Goal: Information Seeking & Learning: Learn about a topic

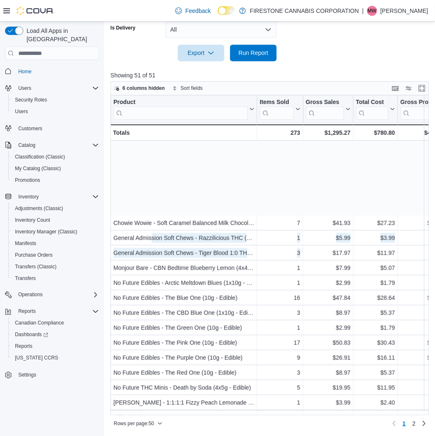
scroll to position [92, 0]
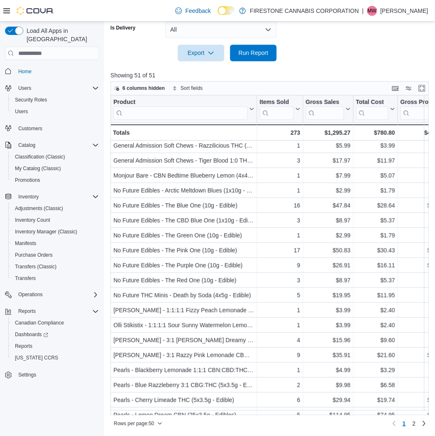
click at [323, 67] on div at bounding box center [272, 66] width 322 height 10
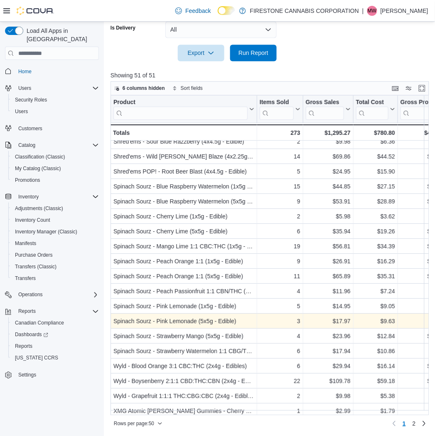
scroll to position [479, 0]
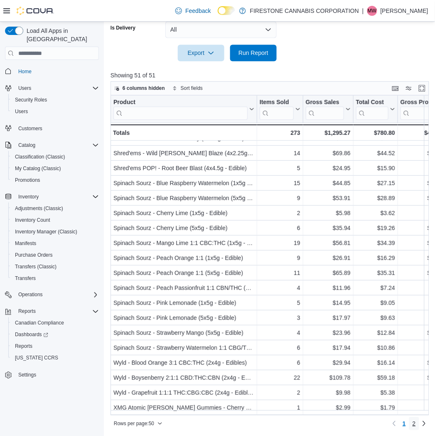
drag, startPoint x: 418, startPoint y: 425, endPoint x: 393, endPoint y: 395, distance: 38.6
click at [416, 425] on span "2" at bounding box center [414, 423] width 3 height 8
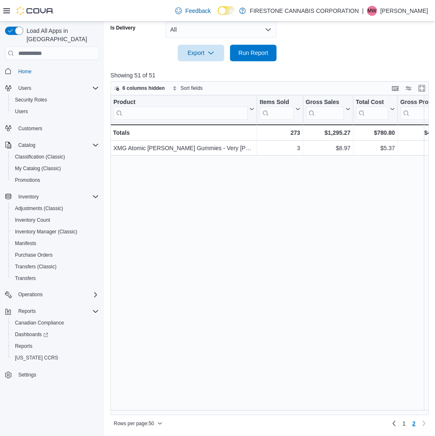
click at [354, 84] on div "6 columns hidden Sort fields" at bounding box center [270, 88] width 319 height 14
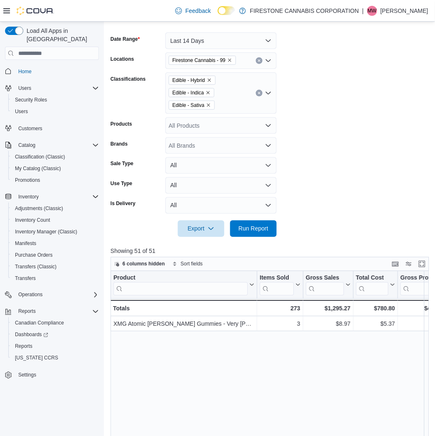
scroll to position [72, 0]
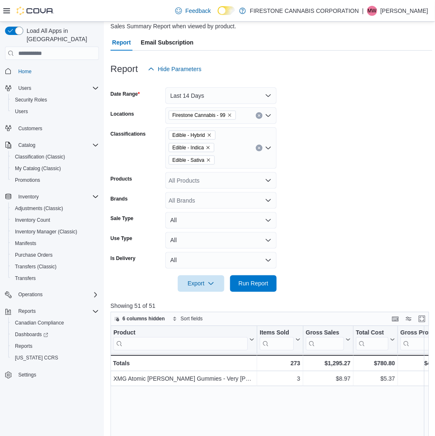
click at [258, 148] on icon "Clear input" at bounding box center [259, 147] width 3 height 3
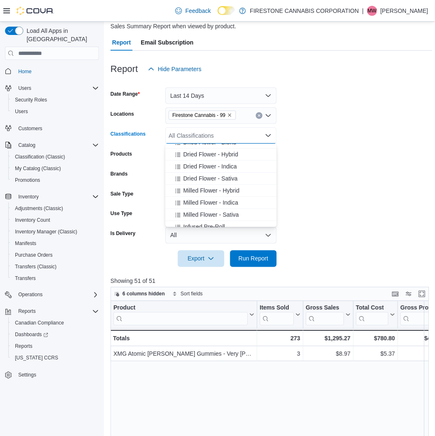
scroll to position [46, 0]
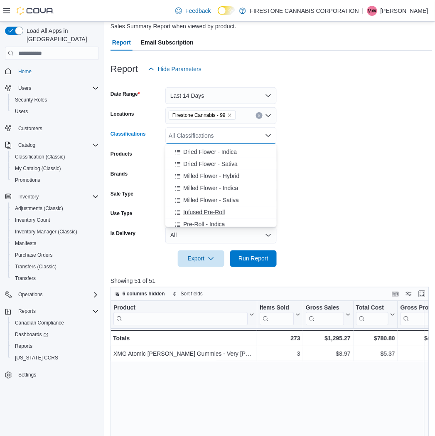
click at [192, 210] on span "Infused Pre-Roll" at bounding box center [204, 212] width 42 height 8
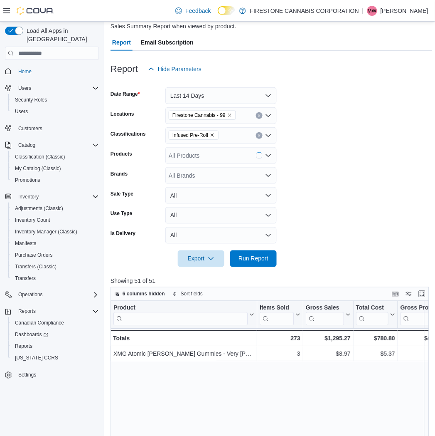
drag, startPoint x: 357, startPoint y: 199, endPoint x: 346, endPoint y: 198, distance: 10.8
click at [355, 199] on form "Date Range Last 14 Days Locations Firestone Cannabis - 99 Classifications Infus…" at bounding box center [272, 172] width 322 height 190
click at [247, 259] on span "Run Report" at bounding box center [254, 258] width 30 height 8
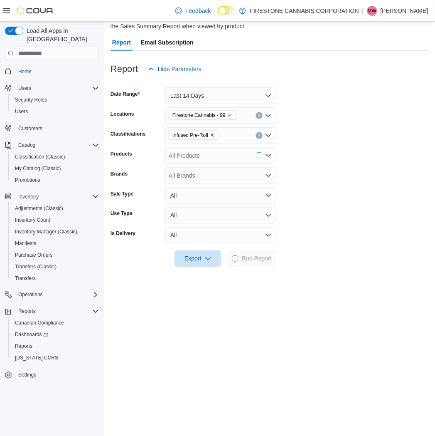
click at [387, 177] on form "Date Range Last 14 Days Locations Firestone Cannabis - 99 Classifications Infus…" at bounding box center [270, 172] width 318 height 190
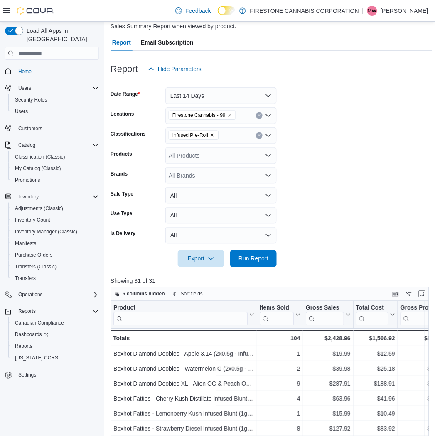
click at [342, 117] on form "Date Range Last 14 Days Locations Firestone Cannabis - 99 Classifications Infus…" at bounding box center [272, 172] width 322 height 190
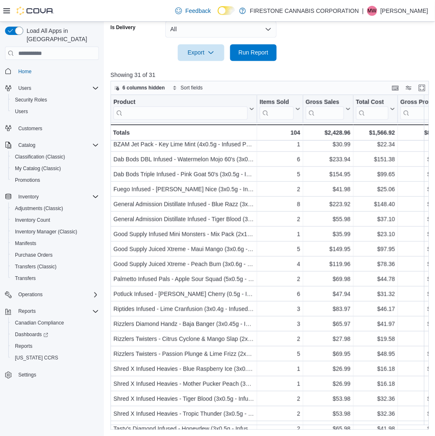
scroll to position [180, 0]
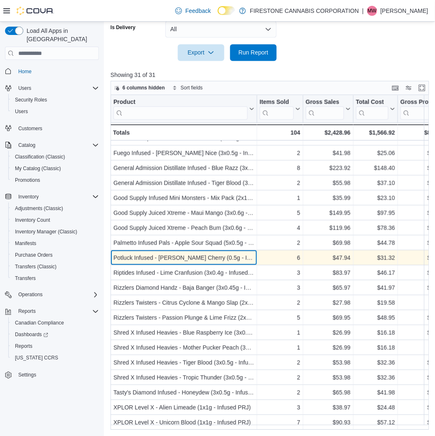
click at [228, 258] on div "Potluck Infused - [PERSON_NAME] Cherry (0.5g - Infused PRJ) - Product, column 1…" at bounding box center [184, 258] width 147 height 15
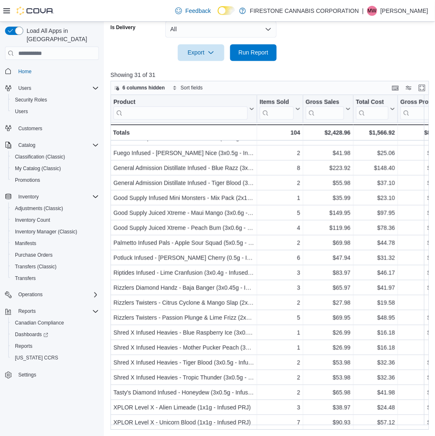
drag, startPoint x: 334, startPoint y: 64, endPoint x: 328, endPoint y: 56, distance: 10.6
click at [330, 59] on div "Report Hide Parameters Date Range Last 14 Days Locations Firestone Cannabis - 9…" at bounding box center [272, 137] width 322 height 585
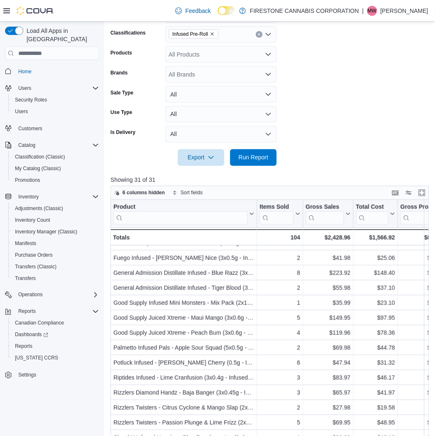
scroll to position [1, 0]
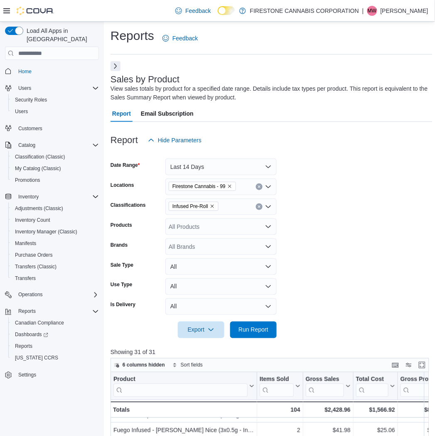
click at [215, 208] on icon "Remove Infused Pre-Roll from selection in this group" at bounding box center [212, 206] width 5 height 5
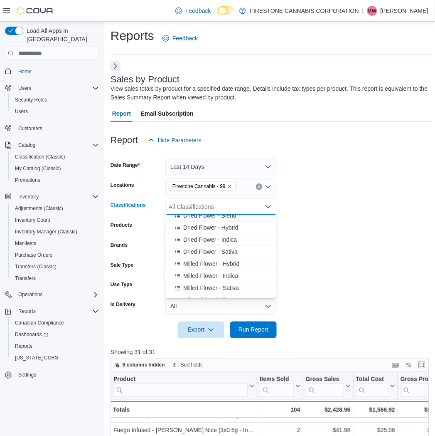
scroll to position [46, 0]
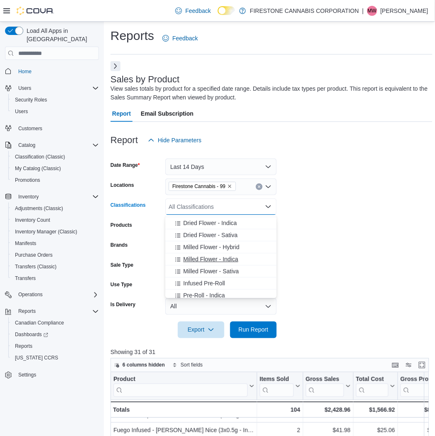
click at [194, 259] on span "Milled Flower - Indica" at bounding box center [210, 259] width 55 height 8
click at [195, 261] on span "Milled Flower - Sativa" at bounding box center [211, 259] width 56 height 8
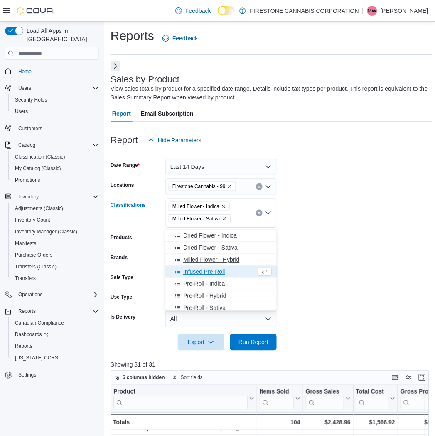
click at [198, 259] on span "Milled Flower - Hybrid" at bounding box center [211, 259] width 56 height 8
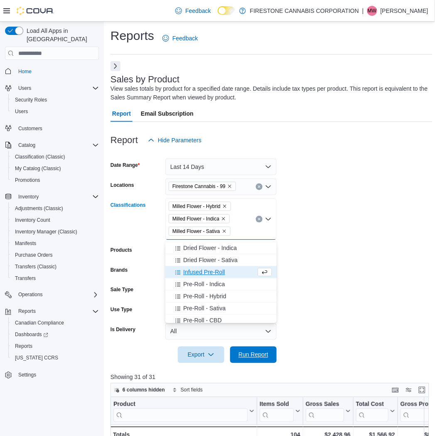
click at [250, 353] on span "Run Report" at bounding box center [254, 355] width 30 height 8
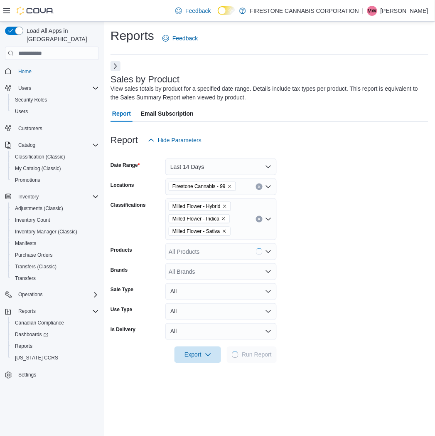
drag, startPoint x: 383, startPoint y: 242, endPoint x: 371, endPoint y: 193, distance: 50.9
click at [383, 242] on form "Date Range Last 14 Days Locations Firestone Cannabis - 99 Classifications Mille…" at bounding box center [270, 255] width 318 height 215
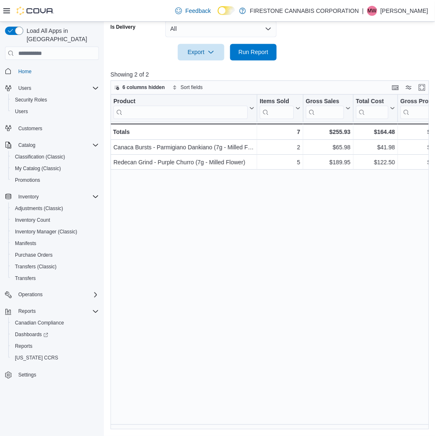
scroll to position [303, 0]
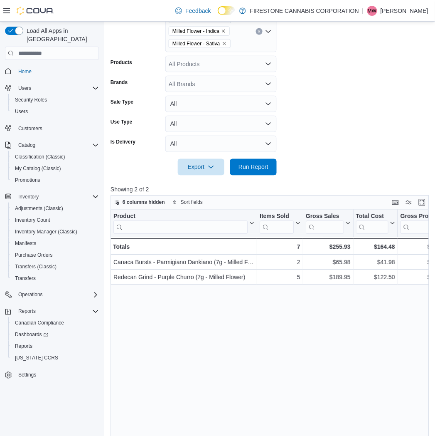
scroll to position [72, 0]
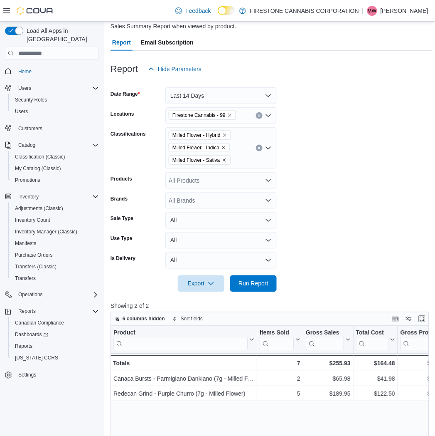
click at [261, 146] on icon "Clear input" at bounding box center [259, 147] width 3 height 3
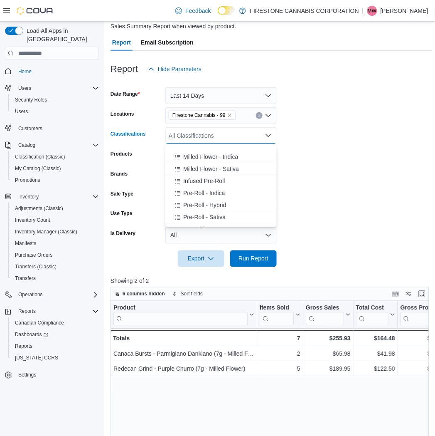
scroll to position [138, 0]
click at [185, 200] on span "Oil - Hybrid" at bounding box center [197, 204] width 29 height 8
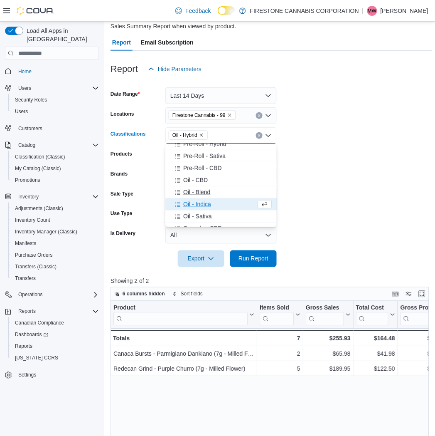
click at [190, 204] on span "Oil - Indica" at bounding box center [197, 204] width 28 height 8
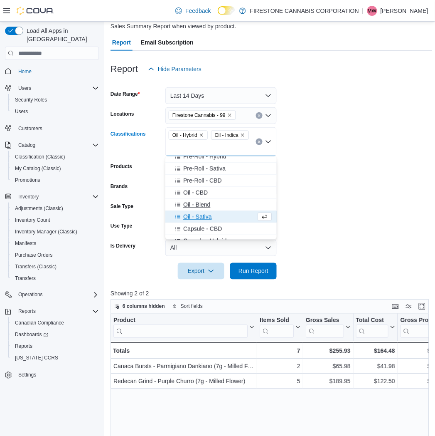
click at [192, 207] on span "Oil - Blend" at bounding box center [196, 204] width 27 height 8
click at [195, 202] on span "Oil - Sativa" at bounding box center [197, 204] width 28 height 8
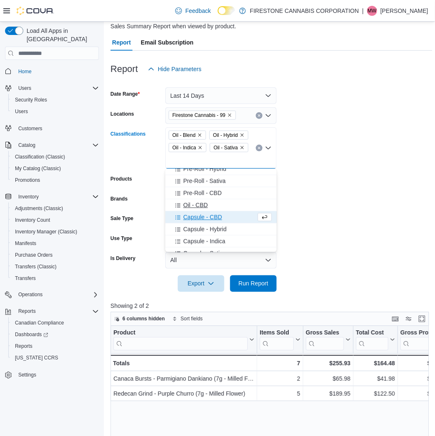
click at [195, 203] on span "Oil - CBD" at bounding box center [195, 205] width 25 height 8
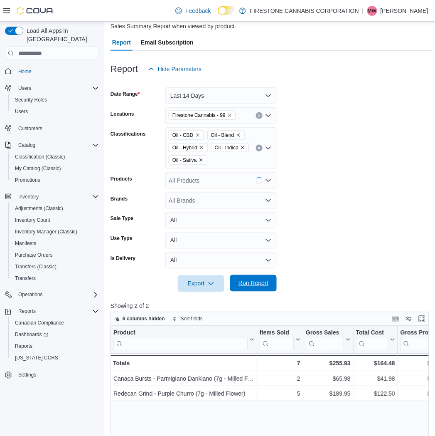
click at [242, 286] on span "Run Report" at bounding box center [254, 283] width 30 height 8
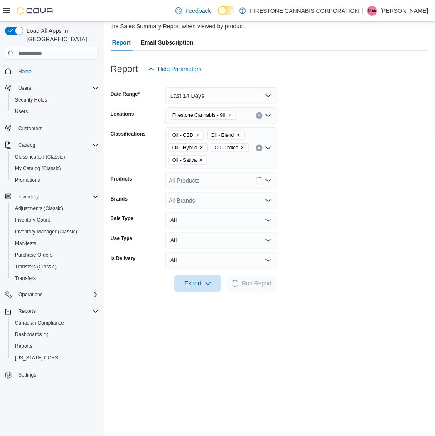
click at [400, 168] on form "Date Range Last 14 Days Locations Firestone Cannabis - 99 Classifications Oil -…" at bounding box center [270, 184] width 318 height 215
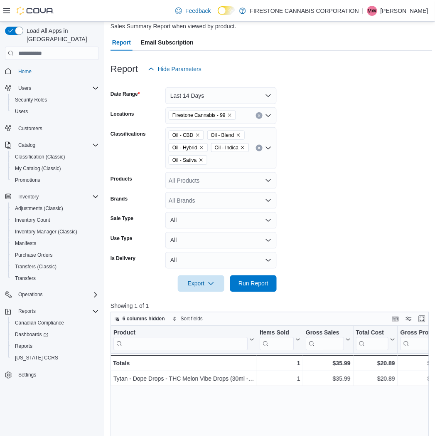
drag, startPoint x: 335, startPoint y: 175, endPoint x: 341, endPoint y: 168, distance: 9.4
click at [337, 175] on form "Date Range Last 14 Days Locations Firestone Cannabis - 99 Classifications Oil -…" at bounding box center [272, 184] width 322 height 215
click at [373, 165] on form "Date Range Last 14 Days Locations Firestone Cannabis - 99 Classifications Oil -…" at bounding box center [272, 184] width 322 height 215
click at [259, 146] on icon "Clear input" at bounding box center [259, 147] width 3 height 3
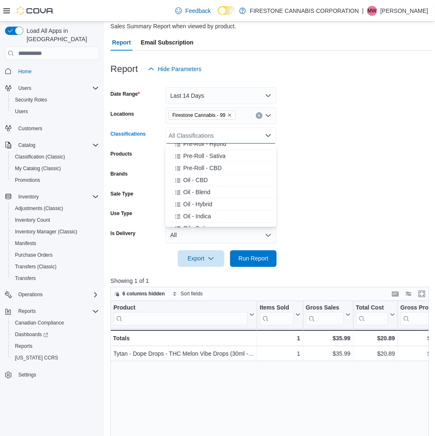
scroll to position [92, 0]
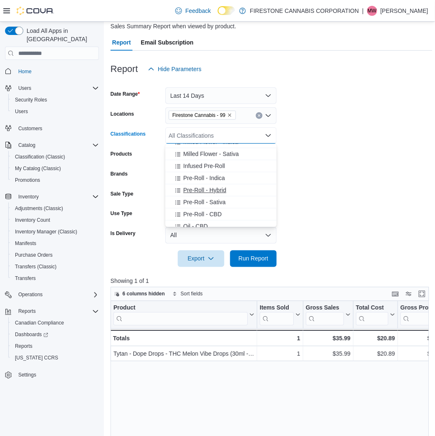
click at [196, 188] on span "Pre-Roll - Hybrid" at bounding box center [204, 190] width 43 height 8
click at [196, 189] on span "Pre-Roll - Sativa" at bounding box center [204, 190] width 42 height 8
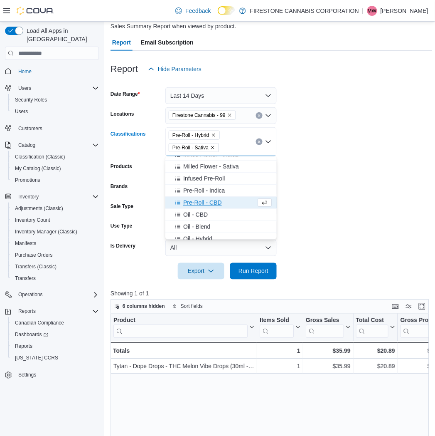
click at [196, 198] on span "Pre-Roll - CBD" at bounding box center [202, 202] width 39 height 8
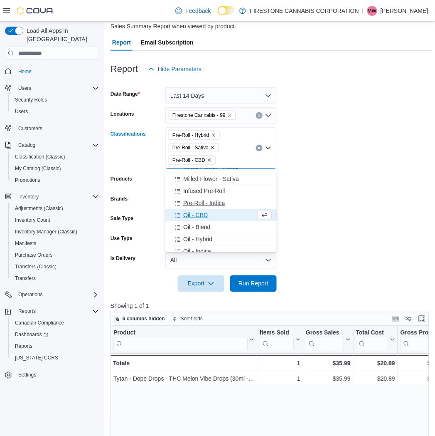
click at [196, 202] on span "Pre-Roll - Indica" at bounding box center [204, 203] width 42 height 8
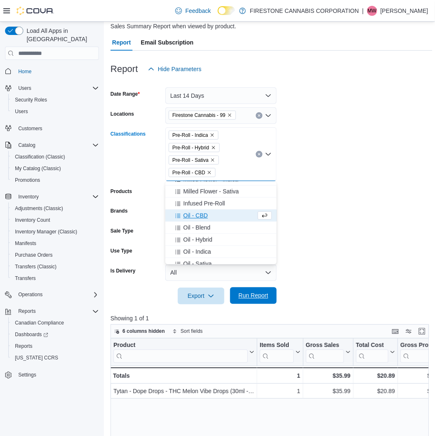
click at [252, 296] on span "Run Report" at bounding box center [254, 295] width 30 height 8
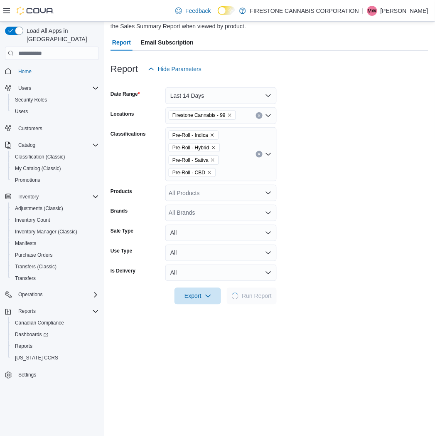
click at [355, 209] on form "Date Range Last 14 Days Locations Firestone Cannabis - 99 Classifications Pre-R…" at bounding box center [270, 190] width 318 height 227
click at [372, 123] on form "Date Range Last 14 Days Locations Firestone Cannabis - 99 Classifications Pre-R…" at bounding box center [270, 190] width 318 height 227
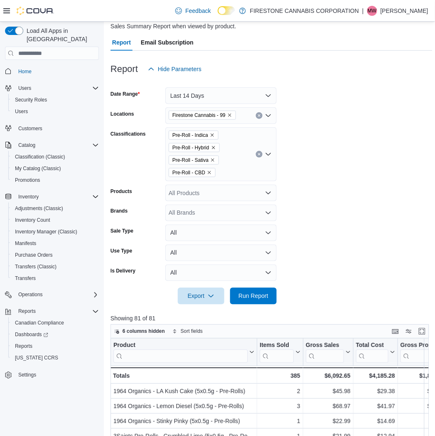
click at [360, 152] on form "Date Range Last 14 Days Locations Firestone Cannabis - 99 Classifications Pre-R…" at bounding box center [272, 190] width 322 height 227
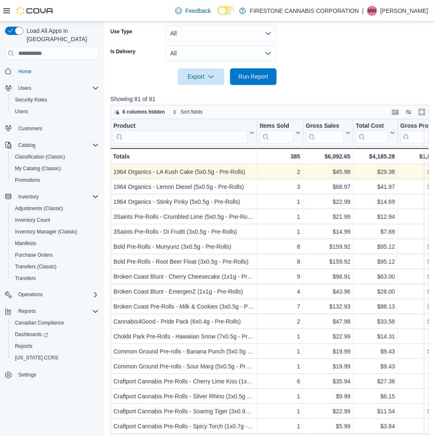
scroll to position [315, 0]
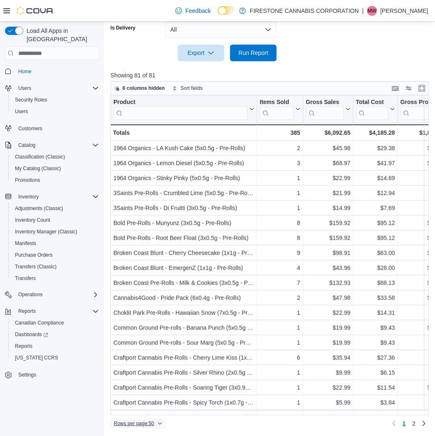
click at [143, 418] on span "Rows per page : 50" at bounding box center [138, 423] width 49 height 10
click at [147, 408] on span "100 rows" at bounding box center [149, 406] width 27 height 7
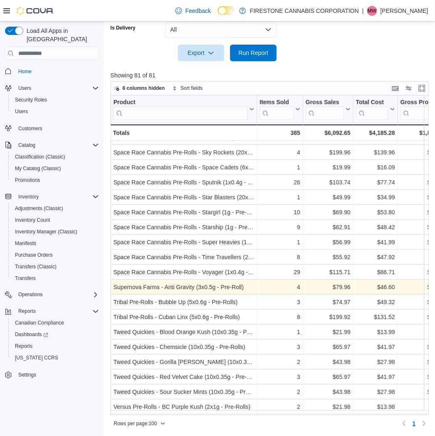
scroll to position [943, 0]
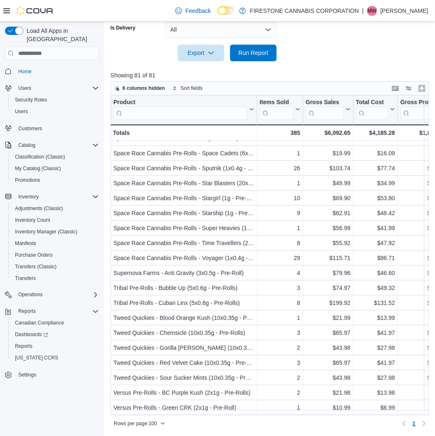
click at [337, 80] on div "Showing 81 of 81 6 columns hidden Sort fields Product Click to view column head…" at bounding box center [272, 250] width 322 height 358
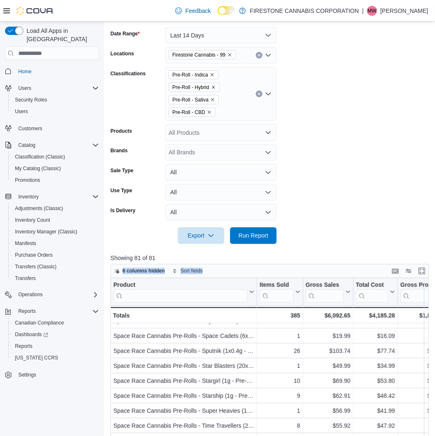
scroll to position [0, 0]
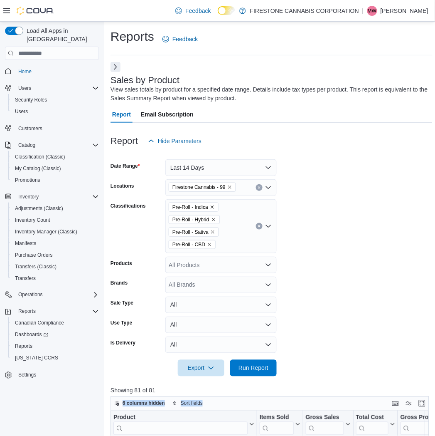
click at [259, 226] on icon "Clear input" at bounding box center [259, 226] width 2 height 2
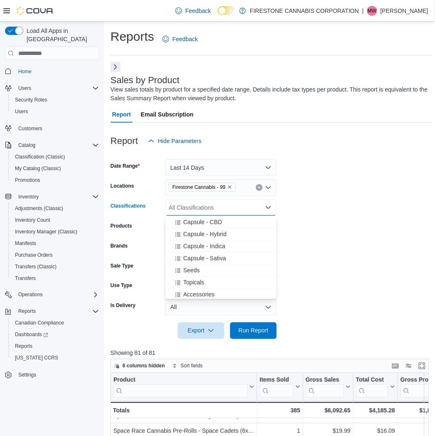
scroll to position [231, 0]
click at [198, 280] on span "Topicals" at bounding box center [193, 280] width 21 height 8
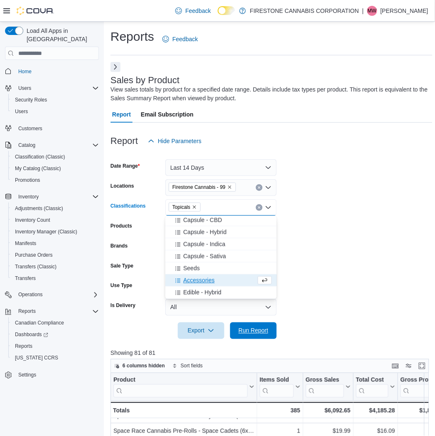
drag, startPoint x: 246, startPoint y: 330, endPoint x: 405, endPoint y: 346, distance: 160.1
click at [246, 330] on span "Run Report" at bounding box center [254, 330] width 30 height 8
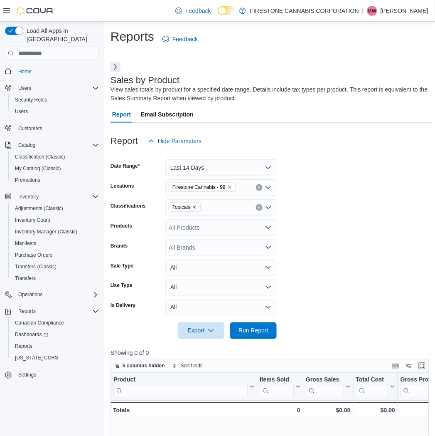
click at [338, 209] on form "Date Range Last 14 Days Locations Firestone Cannabis - 99 Classifications Topic…" at bounding box center [272, 244] width 322 height 190
click at [383, 202] on form "Date Range Last 14 Days Locations Firestone Cannabis - 99 Classifications Topic…" at bounding box center [272, 244] width 322 height 190
click at [194, 206] on icon "Remove Topicals from selection in this group" at bounding box center [194, 207] width 5 height 5
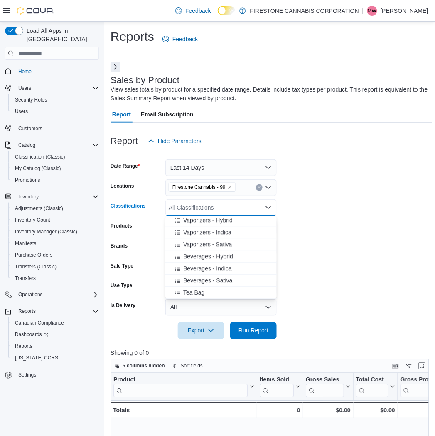
scroll to position [365, 0]
click at [199, 263] on span "Vaporizers - Indica" at bounding box center [207, 267] width 48 height 8
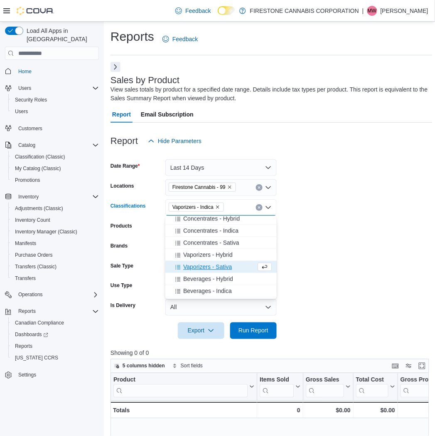
click at [194, 269] on span "Vaporizers - Sativa" at bounding box center [207, 267] width 49 height 8
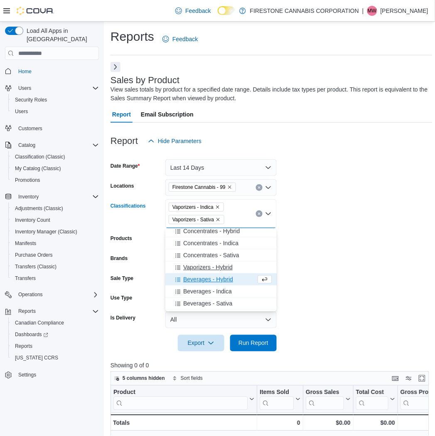
click at [199, 268] on span "Vaporizers - Hybrid" at bounding box center [207, 267] width 49 height 8
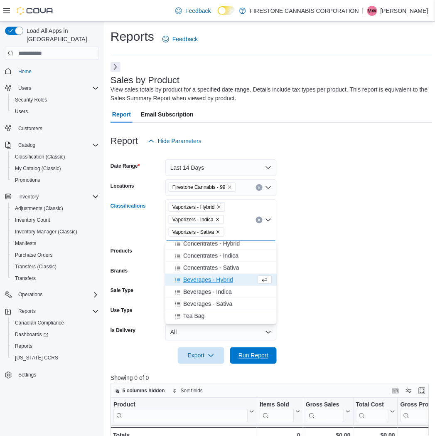
click at [246, 354] on span "Run Report" at bounding box center [254, 355] width 30 height 8
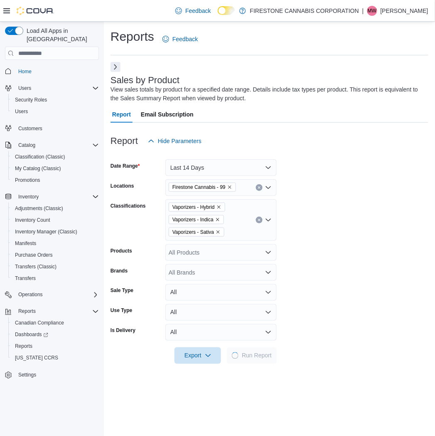
click at [314, 259] on form "Date Range Last 14 Days Locations Firestone Cannabis - 99 Classifications Vapor…" at bounding box center [270, 256] width 318 height 215
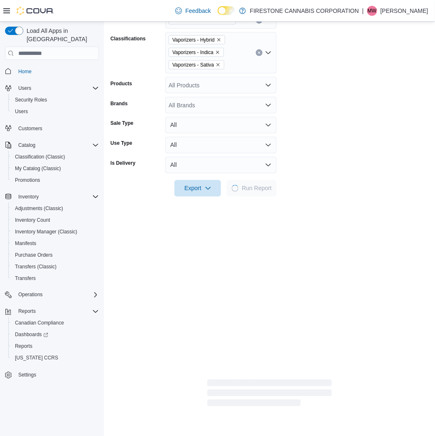
scroll to position [185, 0]
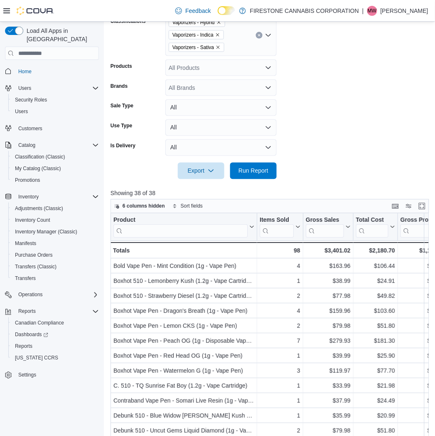
drag, startPoint x: 398, startPoint y: 104, endPoint x: 391, endPoint y: 107, distance: 8.0
click at [398, 104] on form "Date Range Last 14 Days Locations Firestone Cannabis - 99 Classifications Vapor…" at bounding box center [272, 72] width 322 height 215
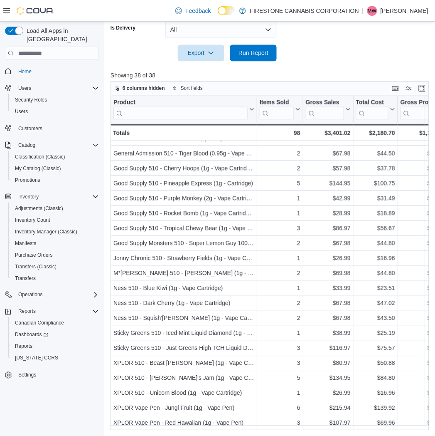
scroll to position [284, 0]
drag, startPoint x: 350, startPoint y: 61, endPoint x: 297, endPoint y: 70, distance: 54.0
click at [348, 57] on div "Report Hide Parameters Date Range Last 14 Days Locations Firestone Cannabis - 9…" at bounding box center [272, 125] width 322 height 610
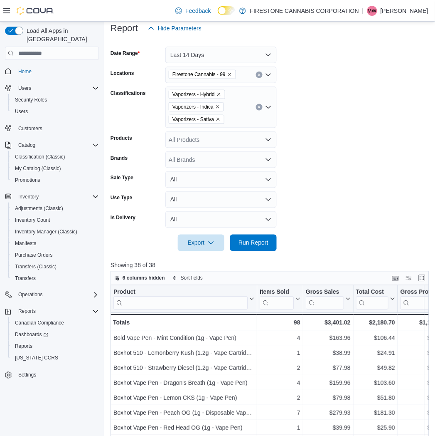
scroll to position [26, 0]
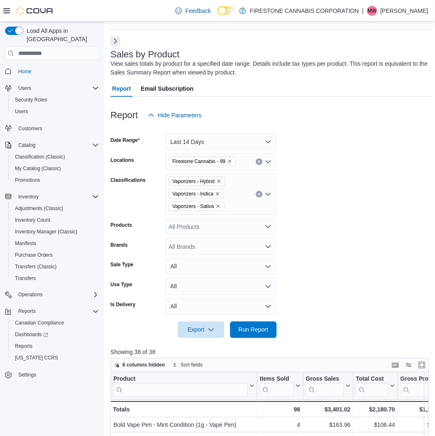
click at [258, 193] on icon "Clear input" at bounding box center [259, 194] width 3 height 3
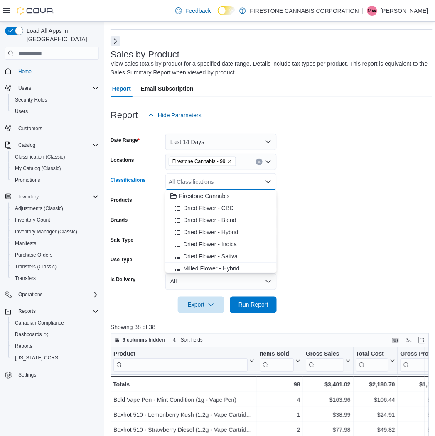
click at [203, 222] on span "Dried Flower - Blend" at bounding box center [209, 220] width 53 height 8
click at [203, 222] on span "Dried Flower - Hybrid" at bounding box center [210, 220] width 55 height 8
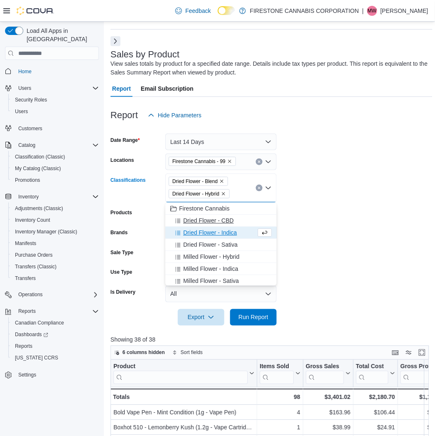
click at [203, 224] on span "Dried Flower - CBD" at bounding box center [208, 220] width 50 height 8
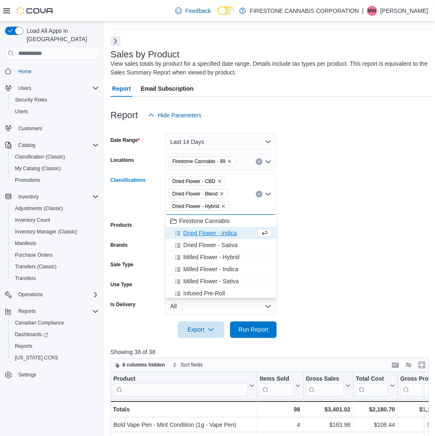
click at [199, 237] on button "Dried Flower - Indica" at bounding box center [220, 233] width 111 height 12
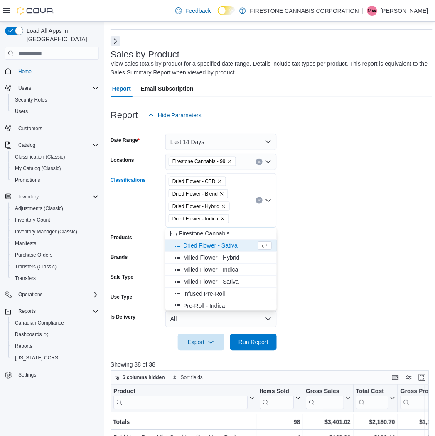
click at [196, 244] on span "Dried Flower - Sativa" at bounding box center [210, 245] width 54 height 8
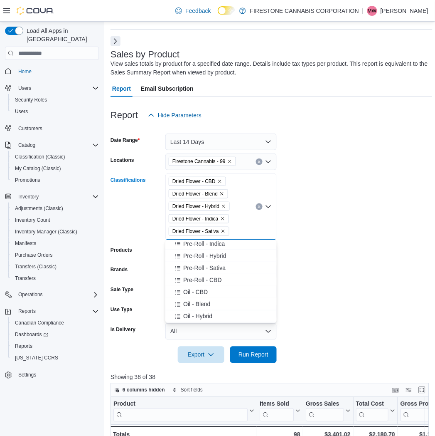
scroll to position [46, 0]
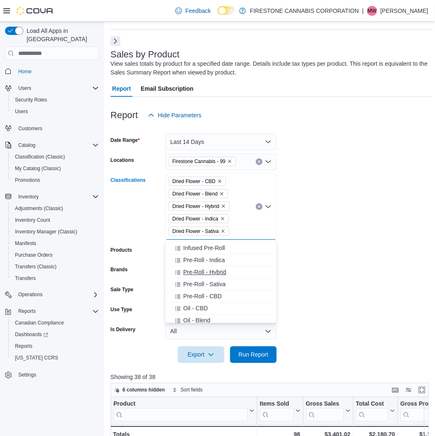
click at [196, 274] on span "Pre-Roll - Hybrid" at bounding box center [204, 272] width 43 height 8
click at [196, 264] on span "Pre-Roll - Indica" at bounding box center [204, 260] width 42 height 8
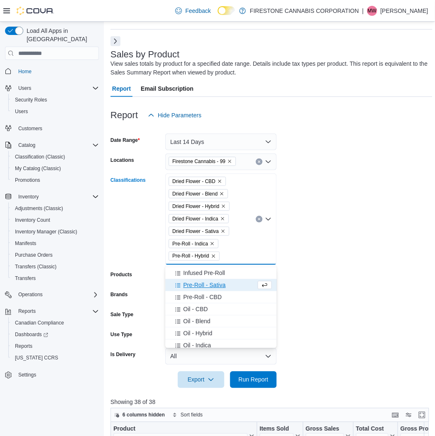
click at [196, 288] on span "Pre-Roll - Sativa" at bounding box center [204, 285] width 42 height 8
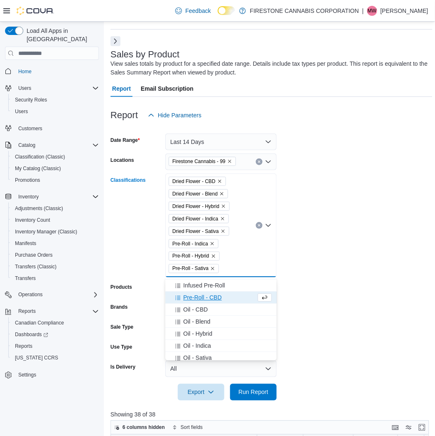
click at [196, 299] on span "Pre-Roll - CBD" at bounding box center [202, 297] width 39 height 8
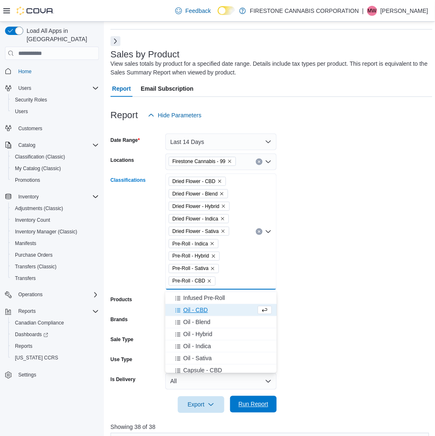
click at [254, 402] on span "Run Report" at bounding box center [254, 404] width 30 height 8
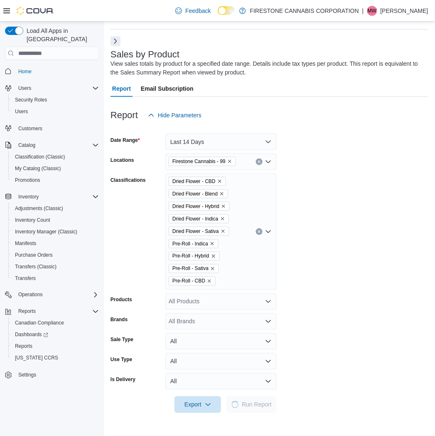
click at [338, 230] on form "Date Range Last 14 Days Locations Firestone Cannabis - 99 Classifications Dried…" at bounding box center [270, 267] width 318 height 289
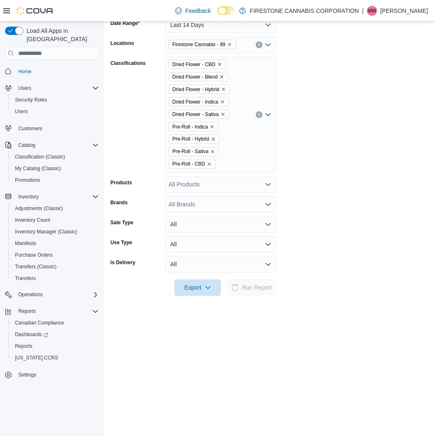
scroll to position [71, 0]
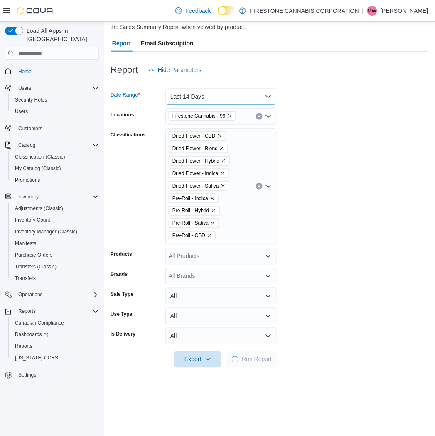
click at [227, 99] on button "Last 14 Days" at bounding box center [220, 96] width 111 height 17
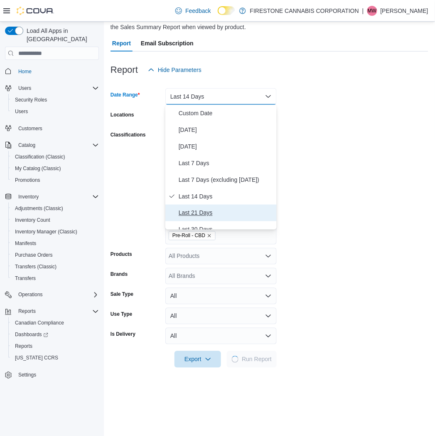
click at [184, 210] on span "Last 21 Days" at bounding box center [226, 213] width 95 height 10
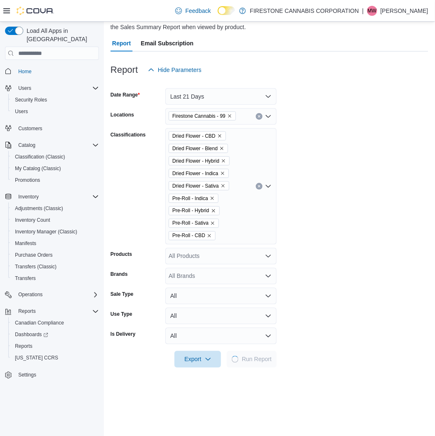
click at [353, 172] on form "Date Range Last 21 Days Locations Firestone Cannabis - 99 Classifications Dried…" at bounding box center [270, 222] width 318 height 289
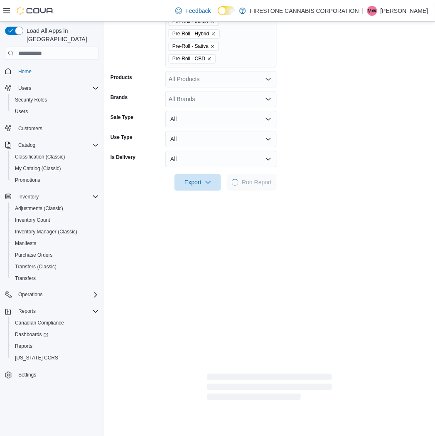
scroll to position [256, 0]
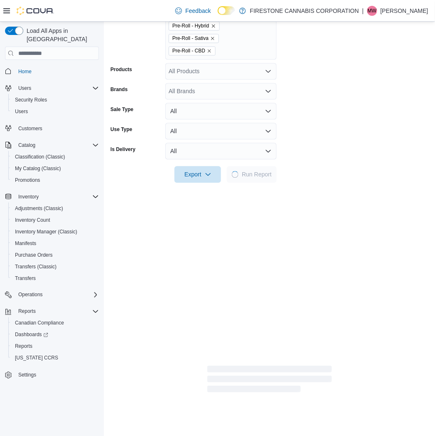
click at [365, 114] on form "Date Range Last 21 Days Locations Firestone Cannabis - 99 Classifications Dried…" at bounding box center [270, 38] width 318 height 289
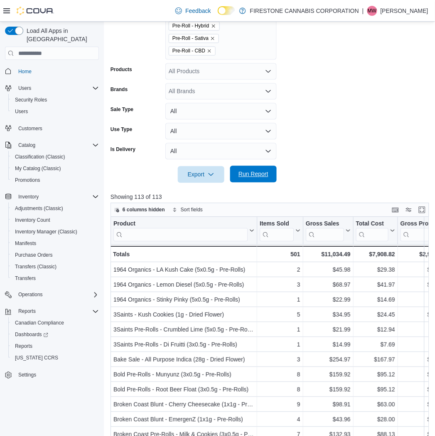
click at [251, 173] on span "Run Report" at bounding box center [254, 174] width 30 height 8
click at [304, 106] on form "Date Range Last 21 Days Locations Firestone Cannabis - 99 Classifications Dried…" at bounding box center [272, 38] width 322 height 289
click at [326, 77] on form "Date Range Last 21 Days Locations Firestone Cannabis - 99 Classifications Dried…" at bounding box center [272, 38] width 322 height 289
click at [302, 78] on form "Date Range Last 21 Days Locations Firestone Cannabis - 99 Classifications Dried…" at bounding box center [272, 38] width 322 height 289
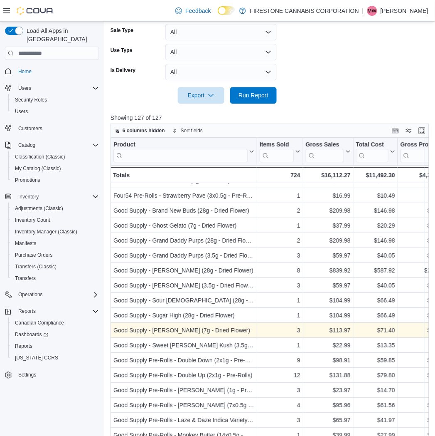
scroll to position [378, 0]
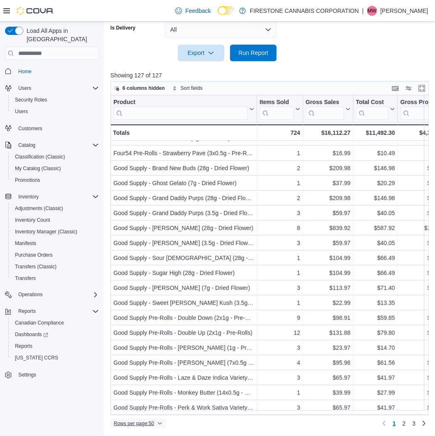
click at [143, 420] on span "Rows per page : 50" at bounding box center [134, 423] width 40 height 7
click at [140, 401] on button "100 rows" at bounding box center [144, 406] width 47 height 17
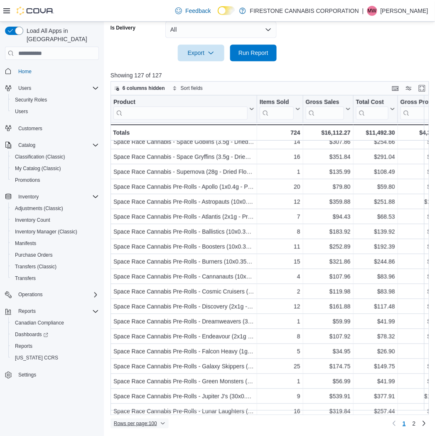
scroll to position [1227, 0]
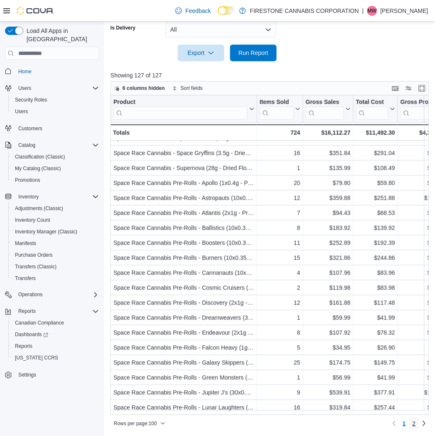
click at [416, 419] on span "2" at bounding box center [414, 423] width 3 height 8
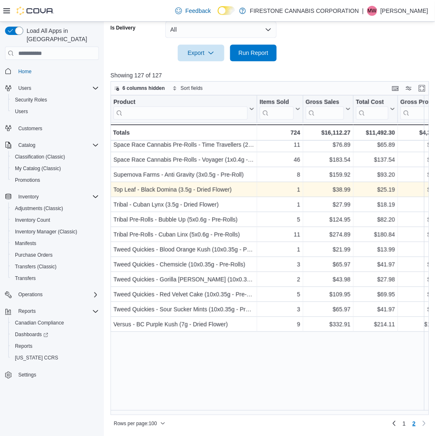
scroll to position [0, 0]
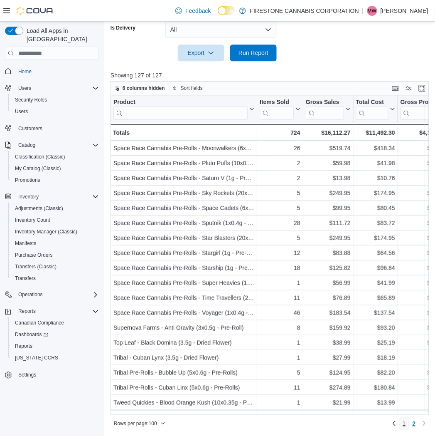
click at [410, 422] on link "1" at bounding box center [405, 423] width 10 height 13
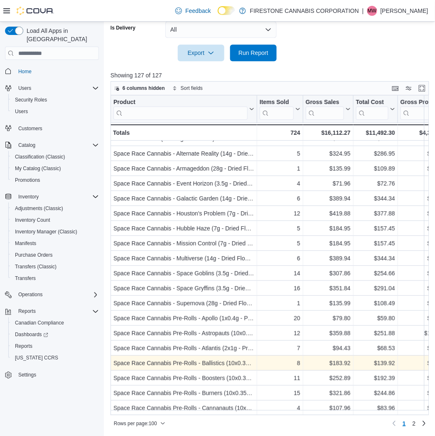
scroll to position [1042, 0]
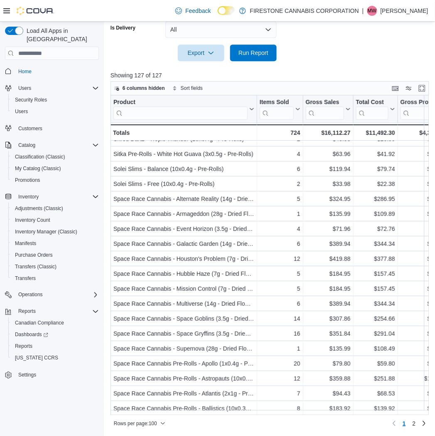
drag, startPoint x: 406, startPoint y: 42, endPoint x: 400, endPoint y: 35, distance: 8.6
click at [404, 40] on div at bounding box center [272, 41] width 322 height 7
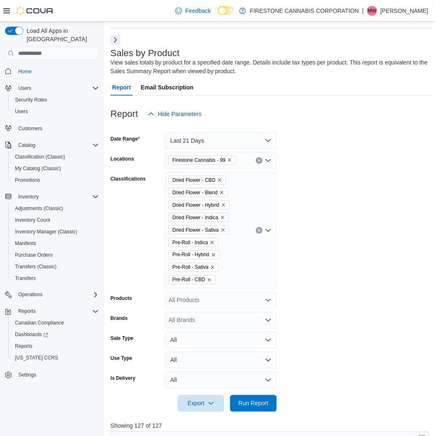
scroll to position [0, 0]
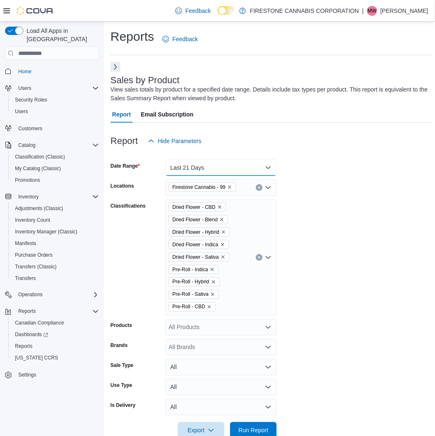
click at [230, 164] on button "Last 21 Days" at bounding box center [220, 167] width 111 height 17
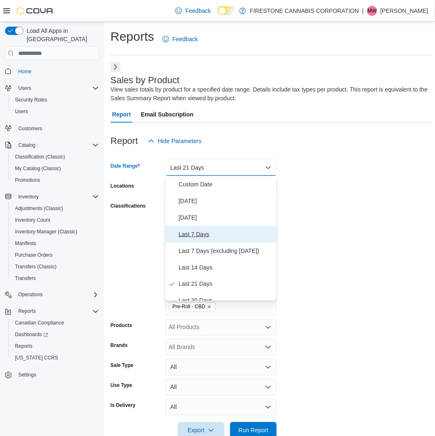
click at [197, 233] on span "Last 7 Days" at bounding box center [226, 234] width 95 height 10
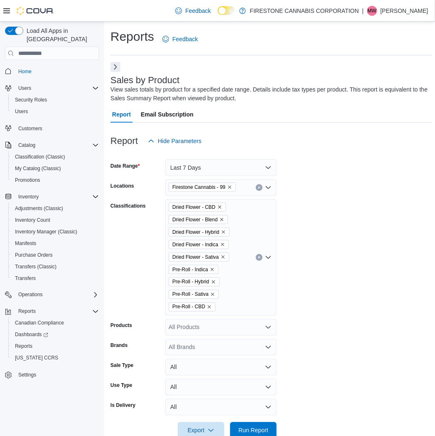
drag, startPoint x: 358, startPoint y: 184, endPoint x: 215, endPoint y: 193, distance: 143.3
click at [350, 183] on form "Date Range Last 7 Days Locations Firestone Cannabis - 99 Classifications Dried …" at bounding box center [272, 293] width 322 height 289
click at [232, 184] on span "Firestone Cannabis - 99" at bounding box center [202, 187] width 67 height 9
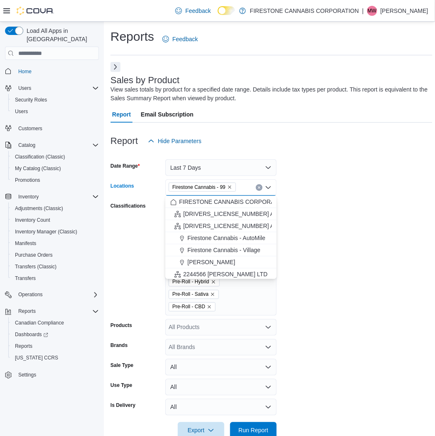
click at [230, 186] on icon "Remove Firestone Cannabis - 99 from selection in this group" at bounding box center [229, 187] width 5 height 5
click at [229, 246] on span "Firestone Cannabis - AutoMile" at bounding box center [227, 250] width 78 height 8
drag, startPoint x: 356, startPoint y: 230, endPoint x: 287, endPoint y: 219, distance: 70.0
click at [356, 230] on form "Date Range Last 7 Days Locations [GEOGRAPHIC_DATA] Cannabis - AutoMile Combo bo…" at bounding box center [272, 293] width 322 height 289
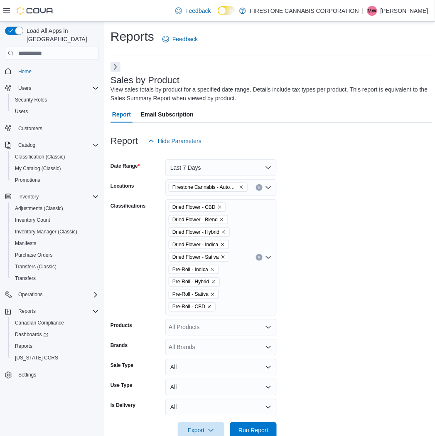
click at [261, 261] on div "Dried Flower - CBD Dried Flower - Blend Dried Flower - Hybrid Dried Flower - In…" at bounding box center [220, 257] width 111 height 116
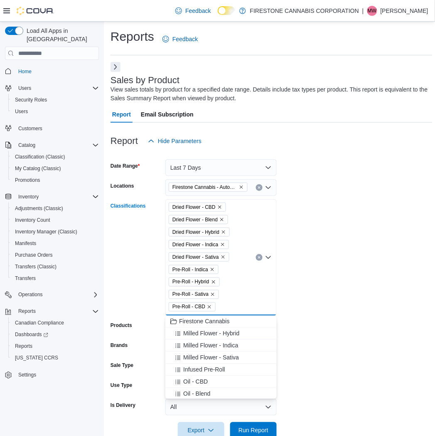
click at [259, 258] on icon "Clear input" at bounding box center [259, 257] width 3 height 3
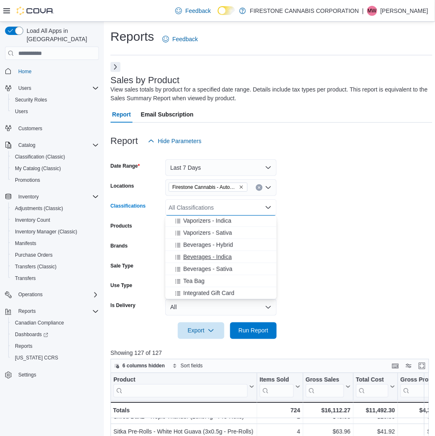
click at [207, 254] on span "Beverages - Indica" at bounding box center [207, 257] width 49 height 8
click at [200, 258] on span "Beverages - Hybrid" at bounding box center [208, 256] width 50 height 8
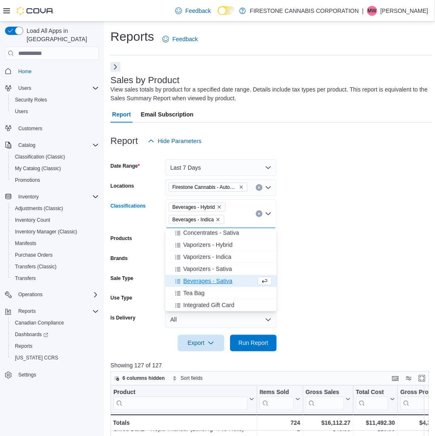
click at [196, 279] on span "Beverages - Sativa" at bounding box center [207, 281] width 49 height 8
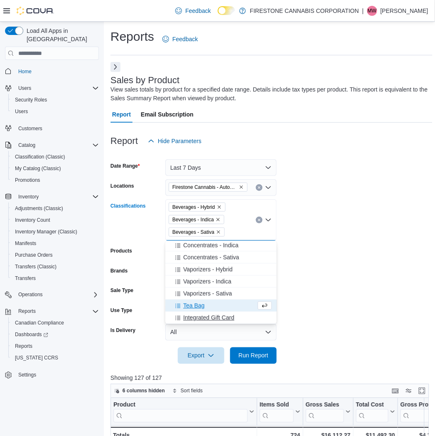
scroll to position [375, 0]
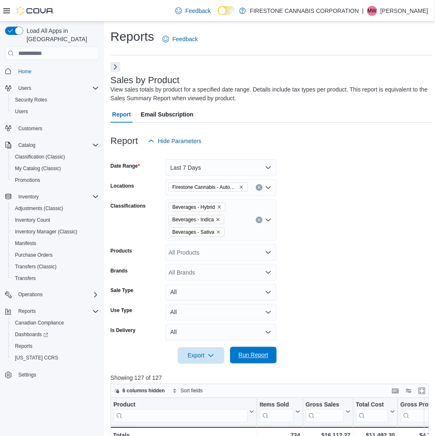
click at [247, 355] on span "Run Report" at bounding box center [254, 355] width 30 height 8
drag, startPoint x: 377, startPoint y: 261, endPoint x: 427, endPoint y: 245, distance: 52.3
click at [378, 261] on form "Date Range Last 7 Days Locations Firestone Cannabis - AutoMile Classifications …" at bounding box center [272, 256] width 322 height 215
click at [376, 154] on div at bounding box center [272, 154] width 322 height 10
click at [338, 187] on form "Date Range Last 7 Days Locations Firestone Cannabis - AutoMile Classifications …" at bounding box center [272, 256] width 322 height 215
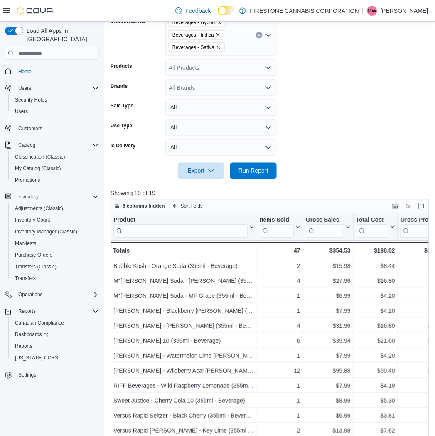
scroll to position [303, 0]
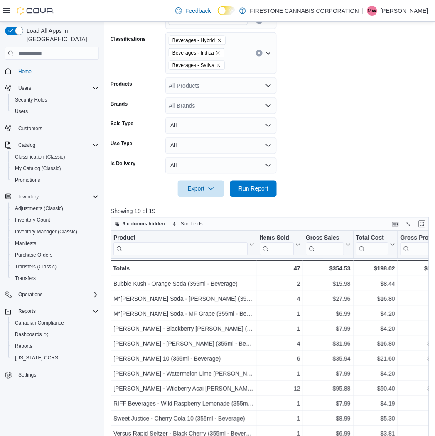
scroll to position [0, 0]
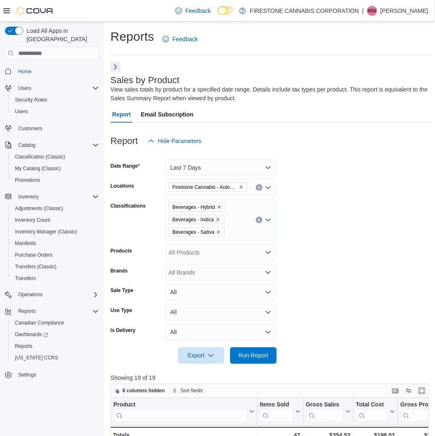
click at [259, 221] on icon "Clear input" at bounding box center [259, 219] width 3 height 3
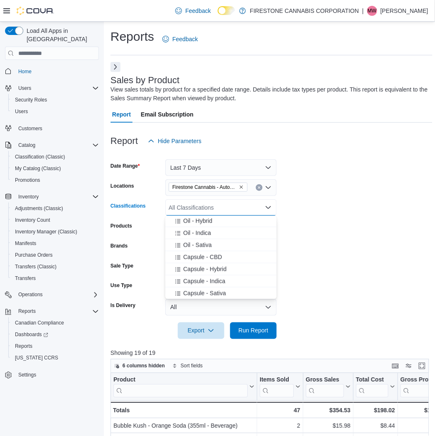
scroll to position [185, 0]
click at [195, 276] on span "Capsule - Hybrid" at bounding box center [204, 278] width 43 height 8
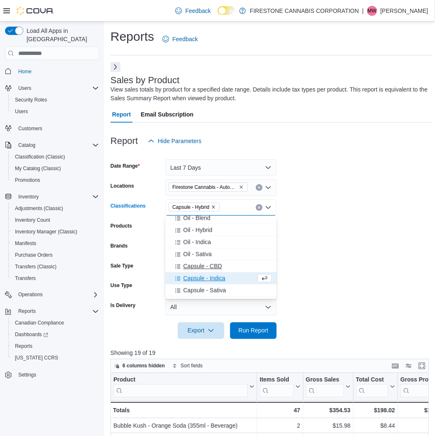
click at [195, 279] on span "Capsule - Indica" at bounding box center [204, 278] width 42 height 8
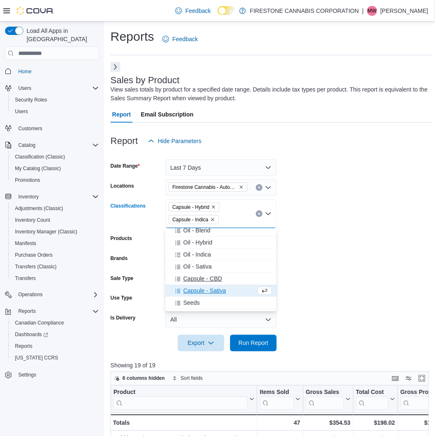
click at [196, 286] on span "Capsule - Sativa" at bounding box center [204, 290] width 43 height 8
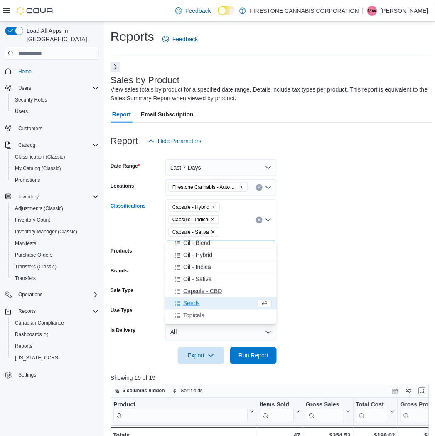
click at [195, 290] on span "Capsule - CBD" at bounding box center [202, 291] width 39 height 8
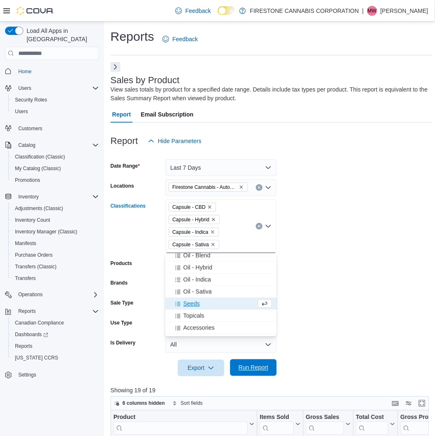
click at [249, 368] on span "Run Report" at bounding box center [254, 367] width 30 height 8
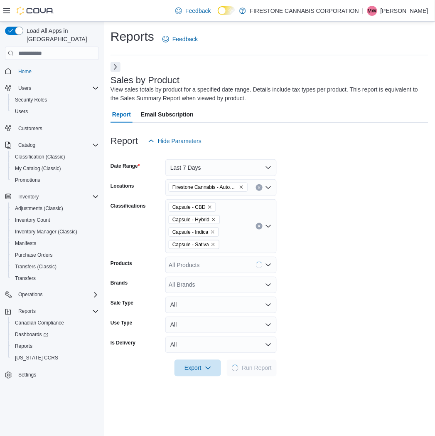
click at [390, 232] on form "Date Range Last 7 Days Locations Firestone Cannabis - AutoMile Classifications …" at bounding box center [270, 262] width 318 height 227
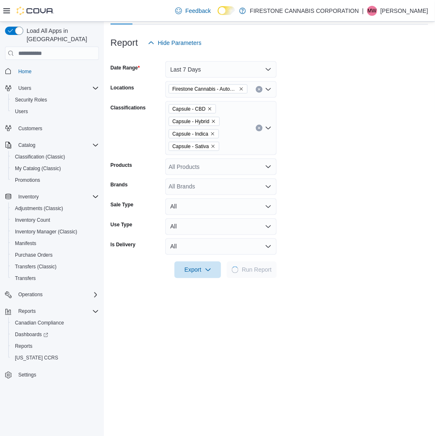
scroll to position [277, 0]
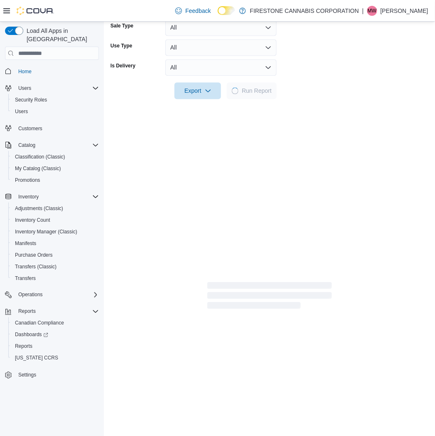
click at [363, 80] on div at bounding box center [270, 79] width 318 height 7
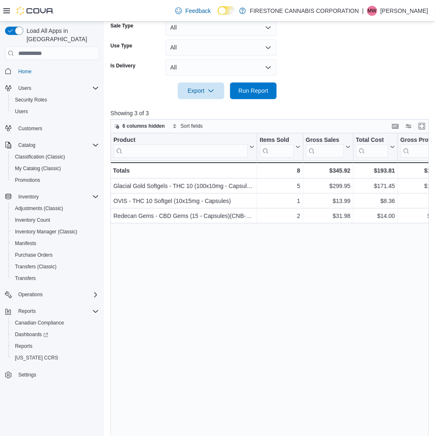
drag, startPoint x: 346, startPoint y: 69, endPoint x: 346, endPoint y: 63, distance: 5.9
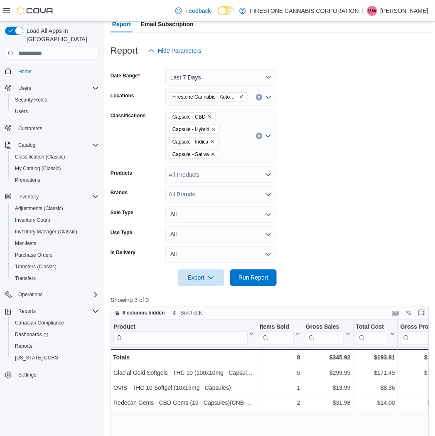
scroll to position [0, 0]
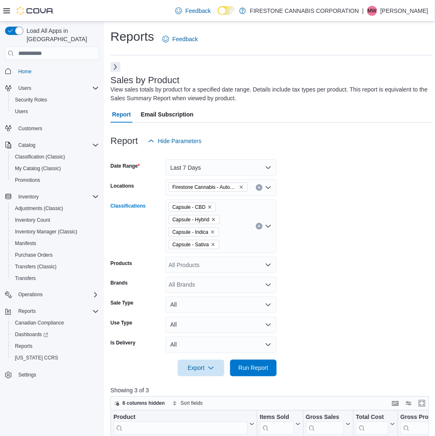
click at [257, 225] on button "Clear input" at bounding box center [259, 226] width 7 height 7
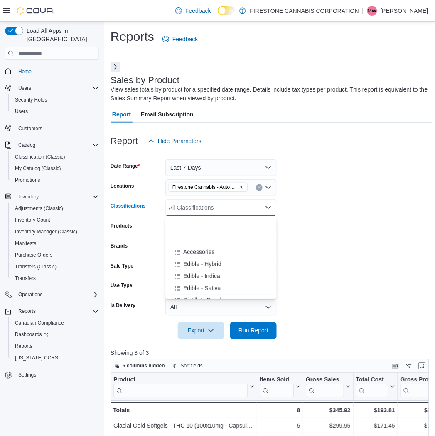
scroll to position [323, 0]
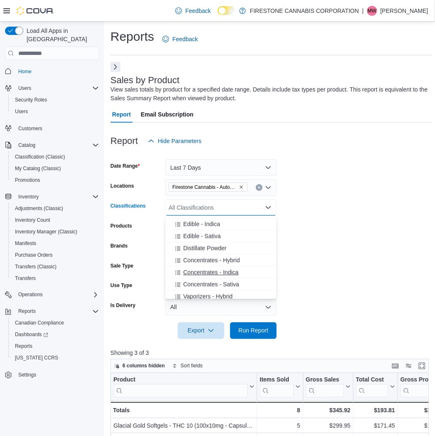
click at [201, 273] on span "Concentrates - Indica" at bounding box center [210, 272] width 55 height 8
click at [201, 273] on span "Concentrates - Sativa" at bounding box center [211, 272] width 56 height 8
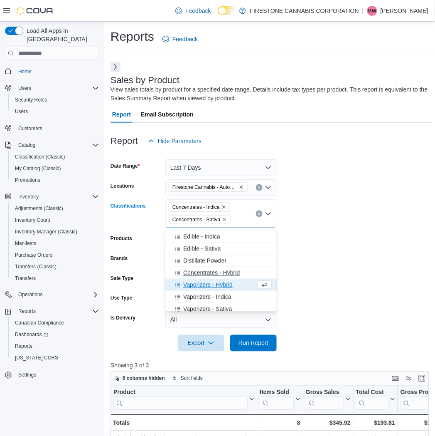
click at [202, 274] on span "Concentrates - Hybrid" at bounding box center [211, 273] width 57 height 8
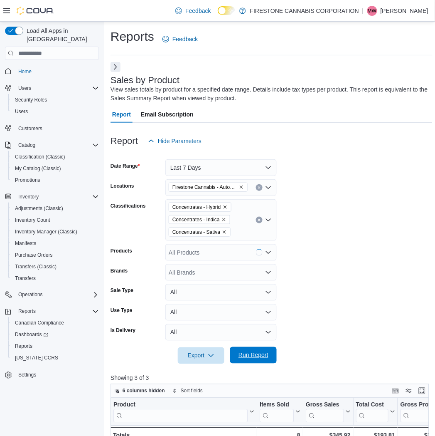
click at [257, 355] on span "Run Report" at bounding box center [254, 355] width 30 height 8
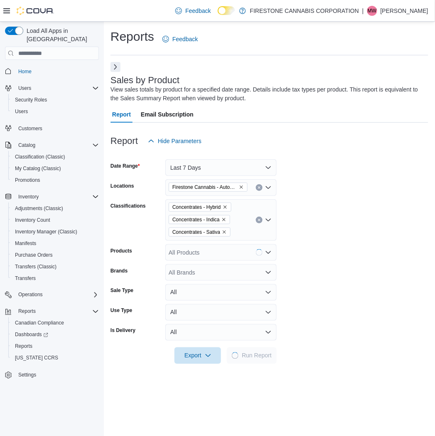
click at [349, 235] on form "Date Range Last 7 Days Locations Firestone Cannabis - AutoMile Classifications …" at bounding box center [270, 256] width 318 height 215
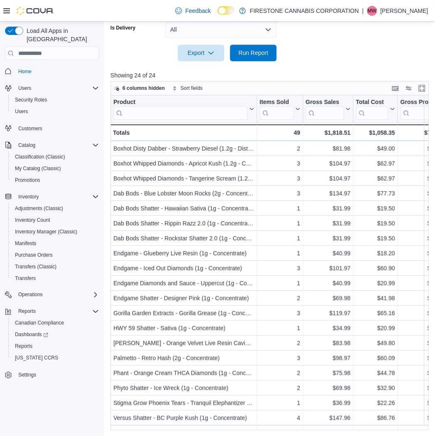
scroll to position [28, 0]
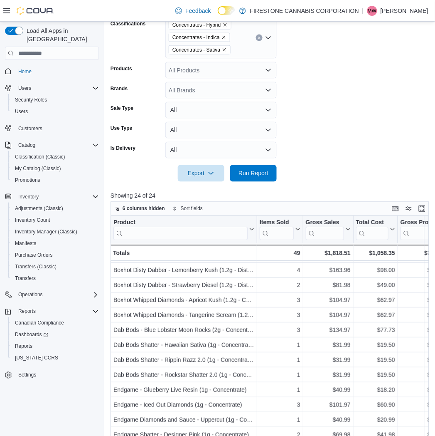
scroll to position [0, 0]
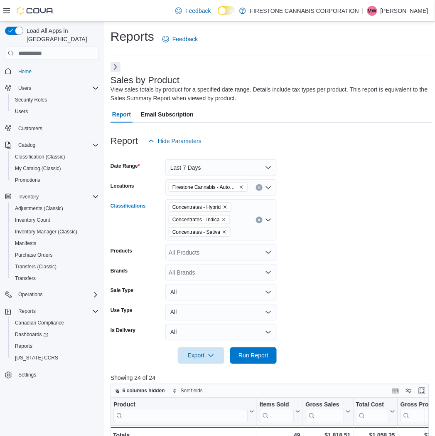
click at [258, 219] on icon "Clear input" at bounding box center [259, 219] width 3 height 3
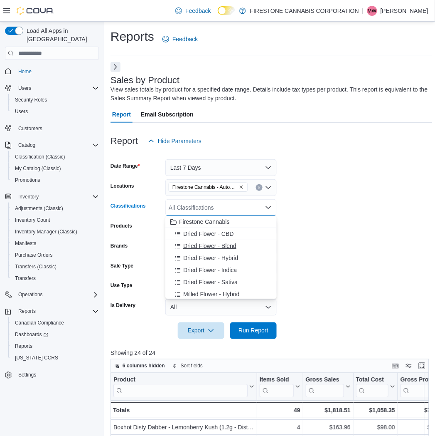
click at [208, 244] on span "Dried Flower - Blend" at bounding box center [209, 246] width 53 height 8
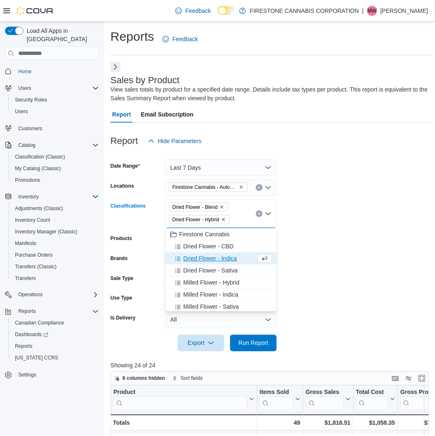
click at [194, 258] on span "Dried Flower - Indica" at bounding box center [210, 258] width 54 height 8
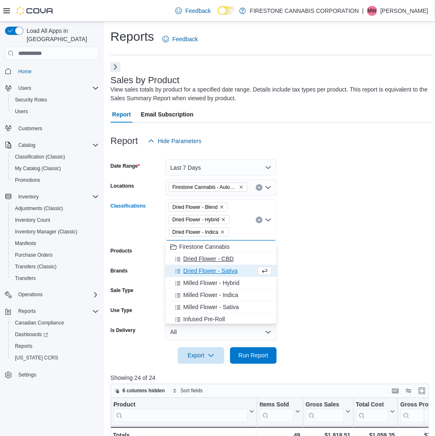
click at [201, 259] on span "Dried Flower - CBD" at bounding box center [208, 258] width 50 height 8
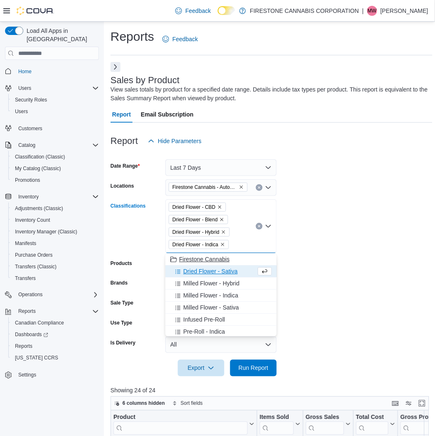
click at [198, 273] on span "Dried Flower - Sativa" at bounding box center [210, 271] width 54 height 8
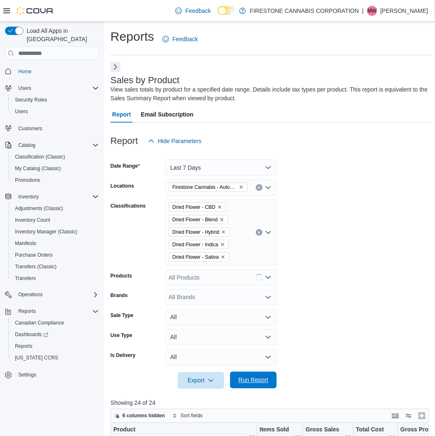
click at [246, 380] on span "Run Report" at bounding box center [254, 380] width 30 height 8
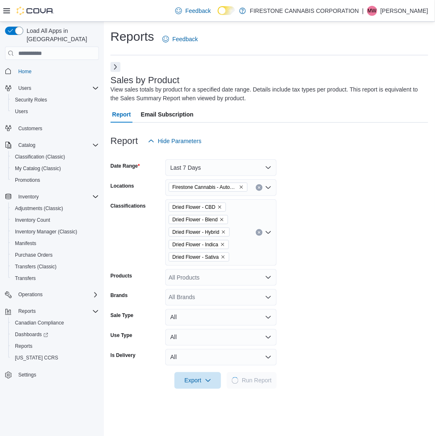
drag, startPoint x: 360, startPoint y: 262, endPoint x: 355, endPoint y: 234, distance: 28.4
click at [361, 262] on form "Date Range Last 7 Days Locations Firestone Cannabis - AutoMile Classifications …" at bounding box center [270, 268] width 318 height 239
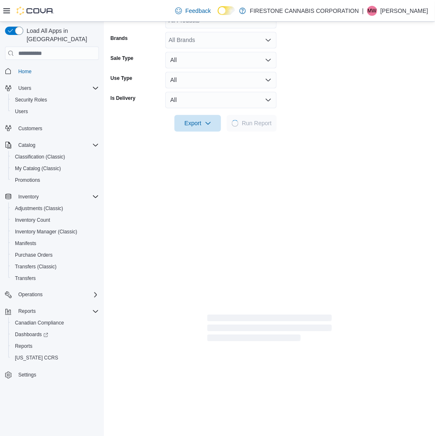
scroll to position [344, 0]
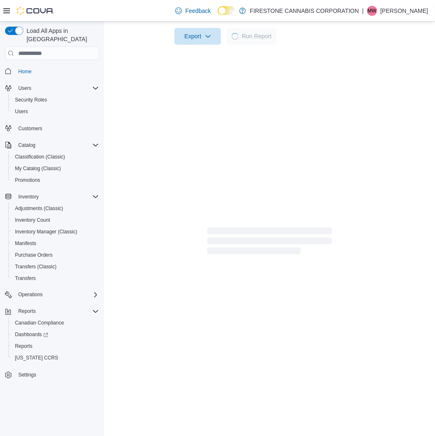
drag, startPoint x: 119, startPoint y: 232, endPoint x: 114, endPoint y: 226, distance: 8.2
click at [118, 232] on div at bounding box center [270, 242] width 318 height 27
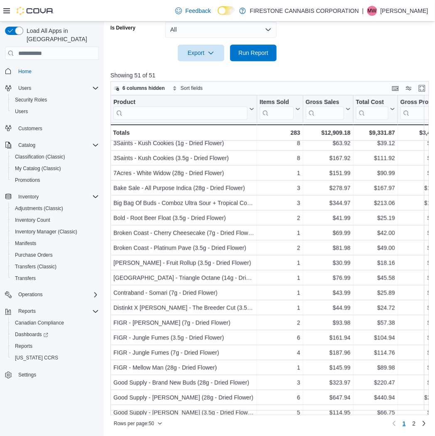
scroll to position [92, 0]
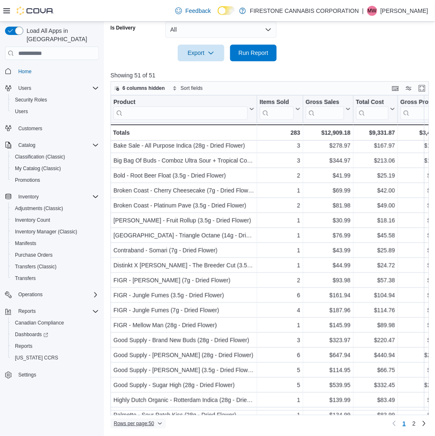
click at [149, 419] on span "Rows per page : 50" at bounding box center [138, 423] width 49 height 10
click at [154, 404] on span "100 rows" at bounding box center [149, 406] width 27 height 7
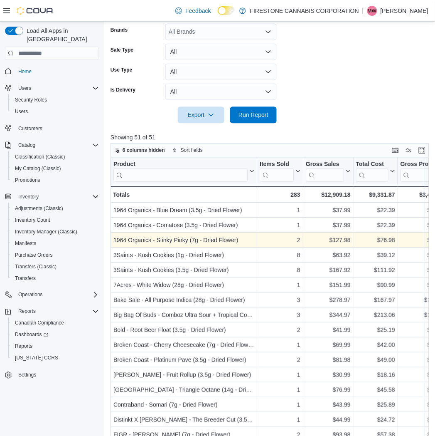
scroll to position [281, 0]
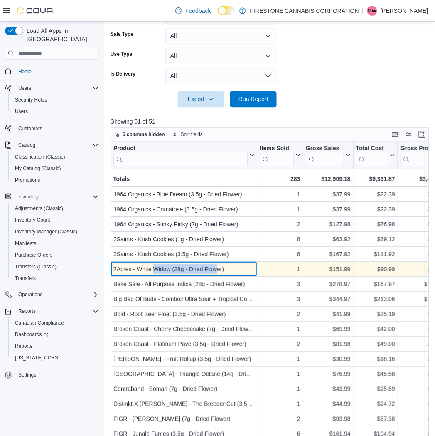
drag, startPoint x: 155, startPoint y: 269, endPoint x: 217, endPoint y: 269, distance: 62.0
click at [217, 269] on div "7Acres - White Widow (28g - Dried Flower)" at bounding box center [184, 269] width 141 height 10
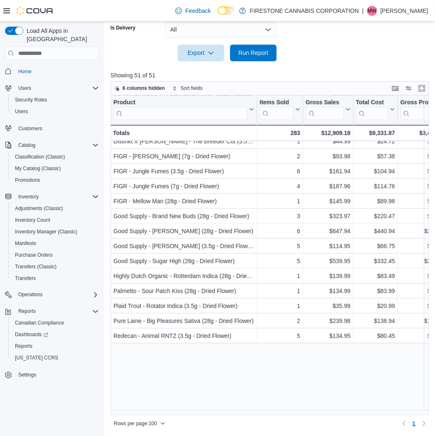
scroll to position [0, 0]
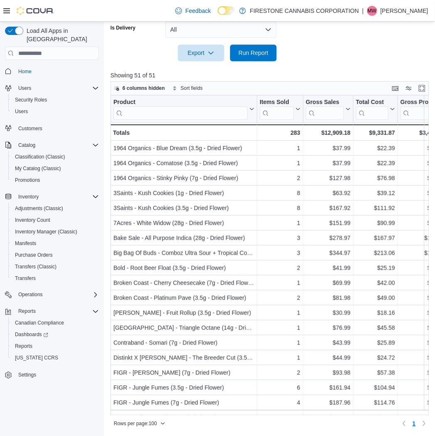
click at [292, 72] on p "Showing 51 of 51" at bounding box center [272, 75] width 322 height 8
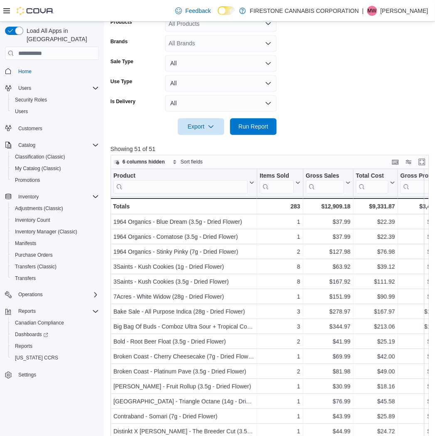
scroll to position [51, 0]
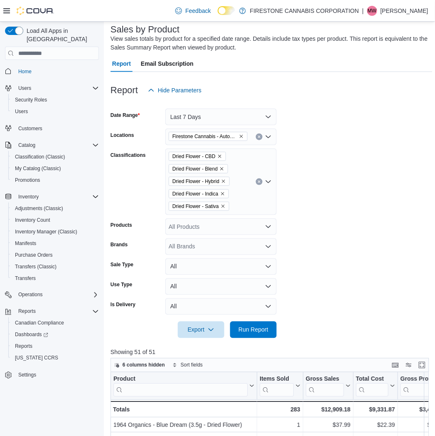
click at [259, 180] on icon "Clear input" at bounding box center [259, 181] width 3 height 3
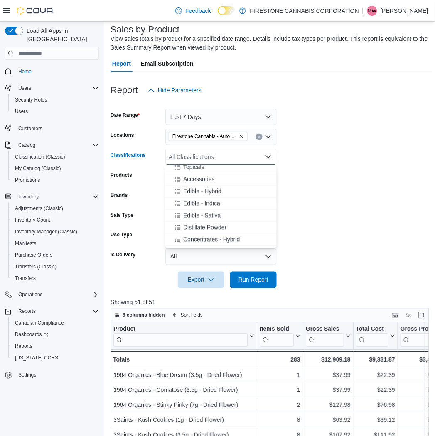
scroll to position [277, 0]
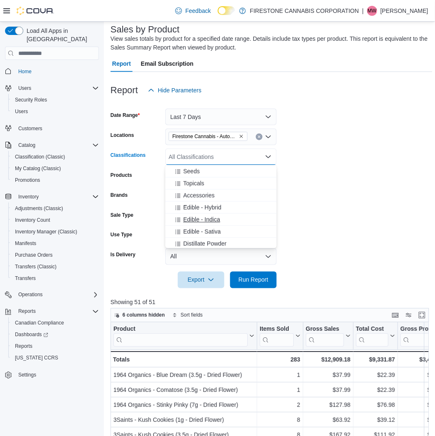
click at [196, 222] on span "Edible - Indica" at bounding box center [201, 219] width 37 height 8
click at [194, 222] on span "Edible - Sativa" at bounding box center [201, 219] width 37 height 8
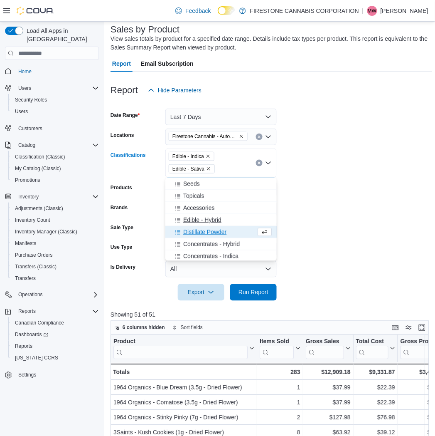
click at [194, 221] on span "Edible - Hybrid" at bounding box center [202, 220] width 38 height 8
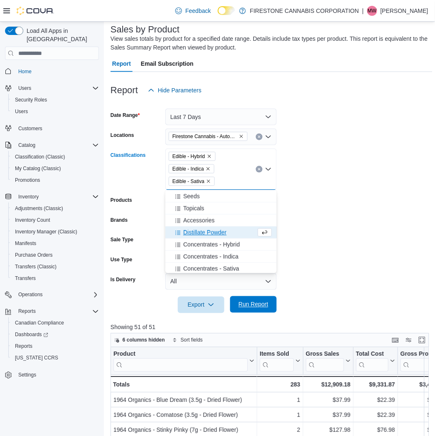
click at [248, 306] on span "Run Report" at bounding box center [254, 304] width 30 height 8
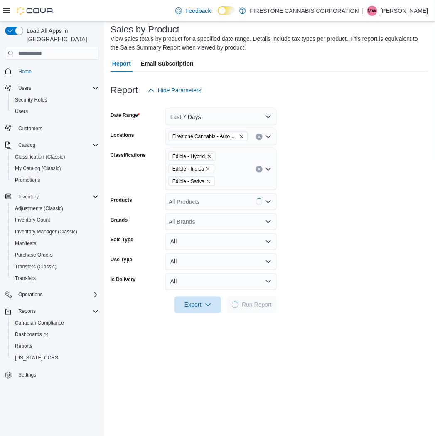
click at [373, 222] on form "Date Range Last 7 Days Locations Firestone Cannabis - AutoMile Classifications …" at bounding box center [270, 206] width 318 height 215
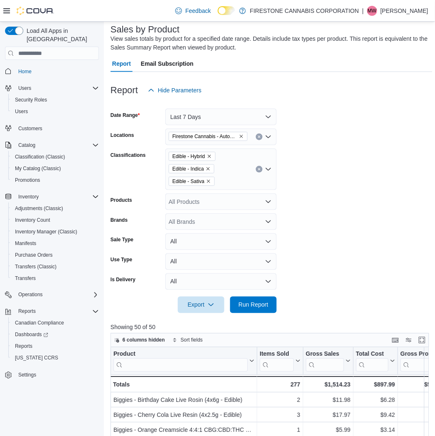
click at [371, 227] on form "Date Range Last 7 Days Locations Firestone Cannabis - AutoMile Classifications …" at bounding box center [272, 206] width 322 height 215
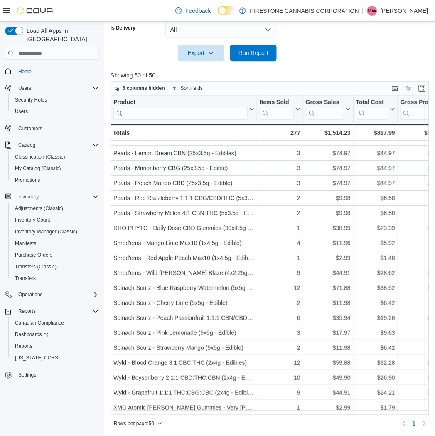
scroll to position [479, 0]
click at [303, 42] on div at bounding box center [272, 41] width 322 height 7
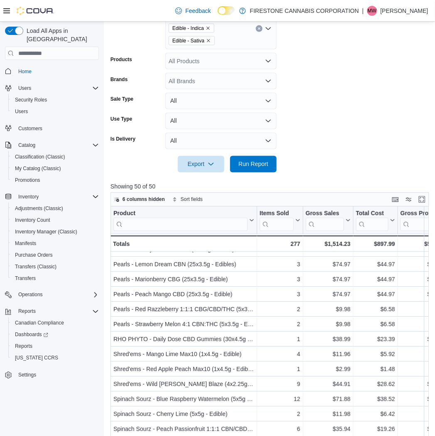
scroll to position [72, 0]
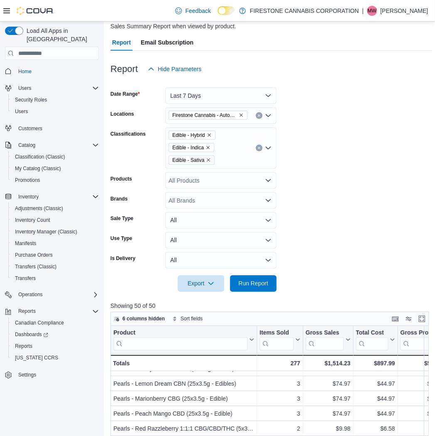
click at [260, 146] on icon "Clear input" at bounding box center [259, 147] width 3 height 3
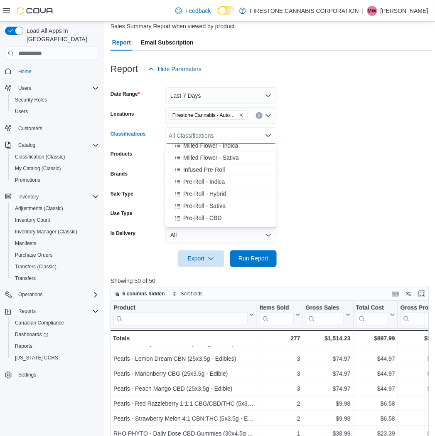
scroll to position [92, 0]
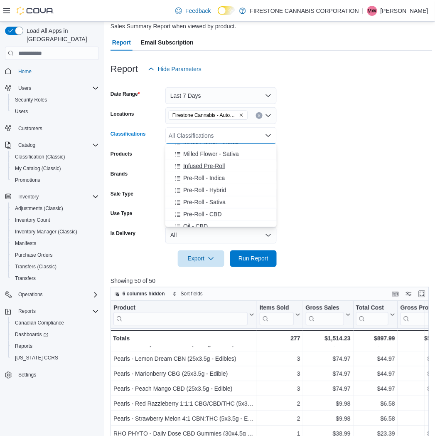
click at [200, 166] on span "Infused Pre-Roll" at bounding box center [204, 166] width 42 height 8
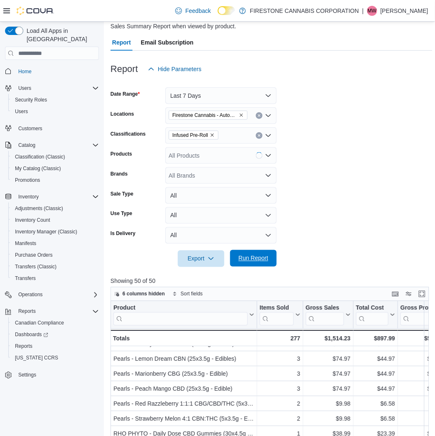
click at [248, 262] on span "Run Report" at bounding box center [254, 258] width 30 height 8
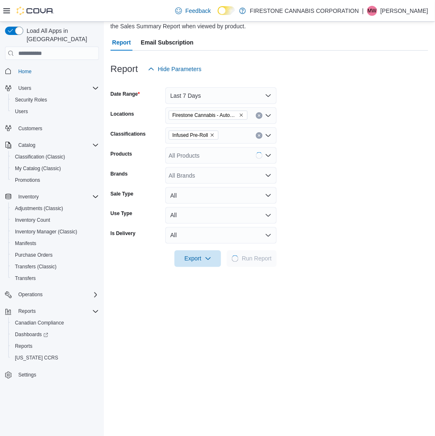
drag, startPoint x: 321, startPoint y: 179, endPoint x: 319, endPoint y: 156, distance: 23.4
click at [322, 179] on form "Date Range Last 7 Days Locations Firestone Cannabis - AutoMile Classifications …" at bounding box center [270, 172] width 318 height 190
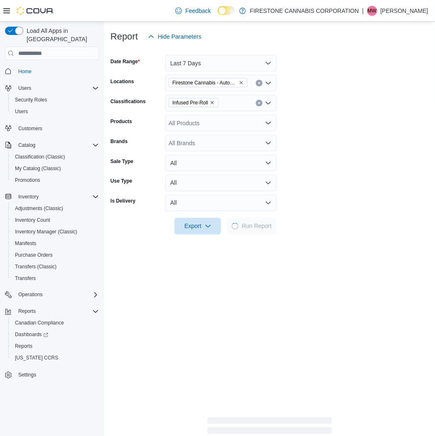
scroll to position [257, 0]
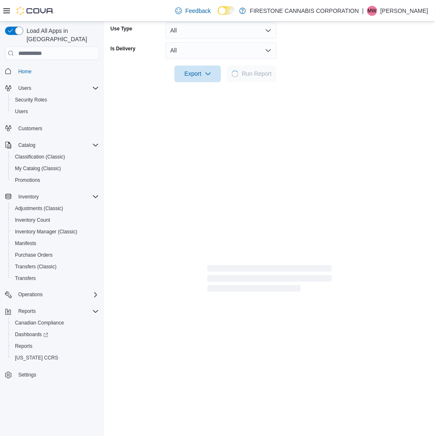
click at [350, 131] on div "Report Hide Parameters Date Range Last 7 Days Locations Firestone Cannabis - Au…" at bounding box center [270, 79] width 318 height 427
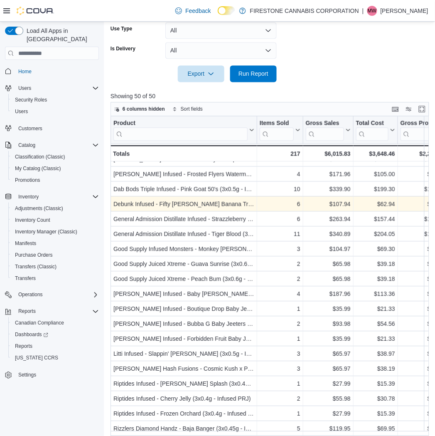
scroll to position [323, 0]
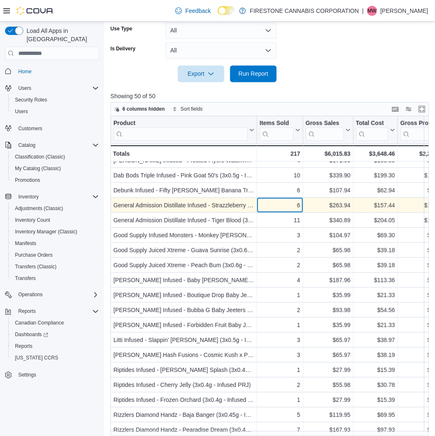
click at [279, 202] on div "6" at bounding box center [280, 206] width 41 height 10
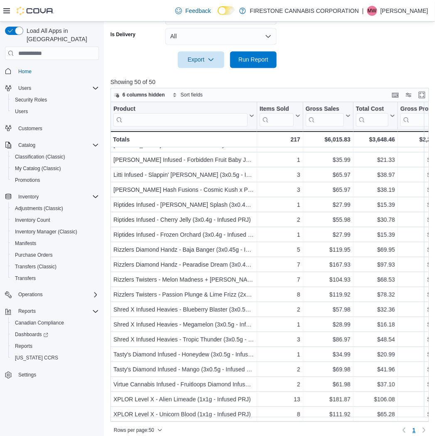
scroll to position [278, 0]
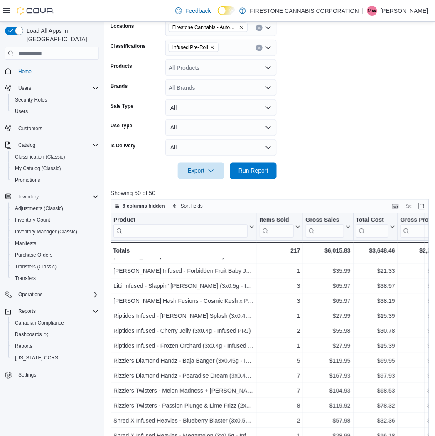
scroll to position [1, 0]
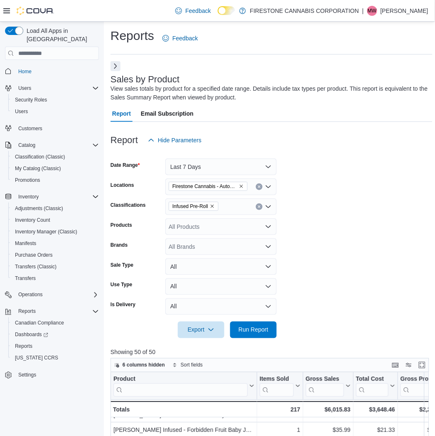
click at [214, 207] on icon "Remove Infused Pre-Roll from selection in this group" at bounding box center [212, 206] width 5 height 5
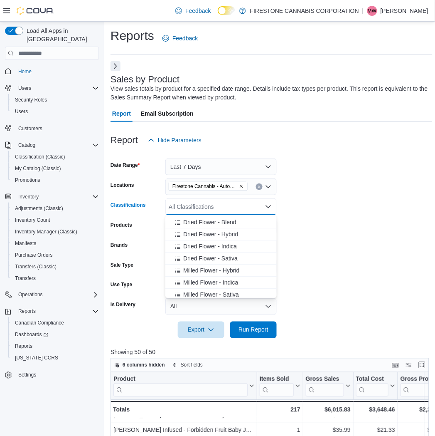
scroll to position [46, 0]
click at [191, 258] on span "Milled Flower - Indica" at bounding box center [210, 259] width 55 height 8
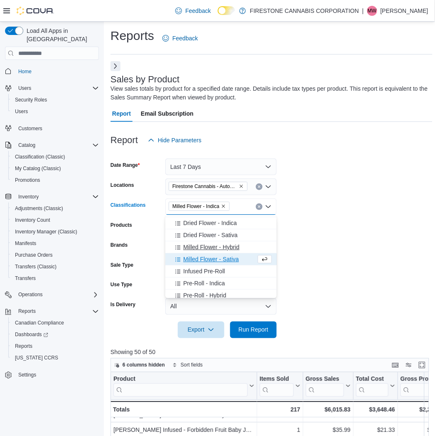
click at [191, 260] on span "Milled Flower - Sativa" at bounding box center [211, 259] width 56 height 8
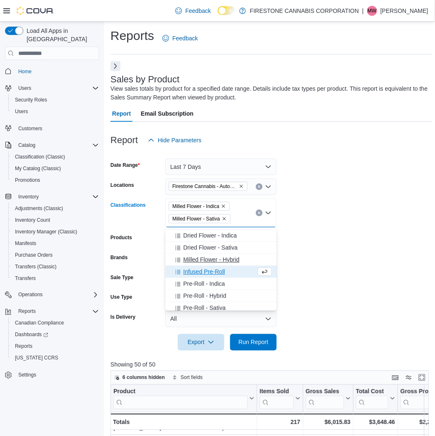
click at [197, 257] on span "Milled Flower - Hybrid" at bounding box center [211, 259] width 56 height 8
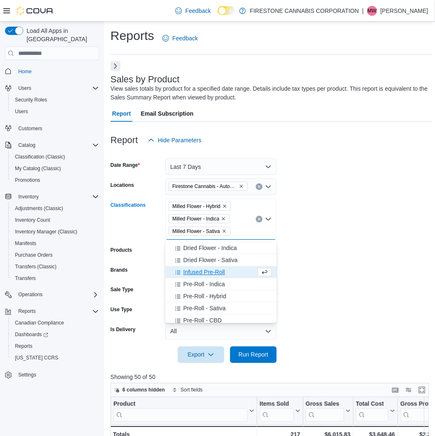
click at [321, 309] on form "Date Range Last 7 Days Locations [GEOGRAPHIC_DATA] Cannabis - AutoMile Classifi…" at bounding box center [272, 255] width 322 height 215
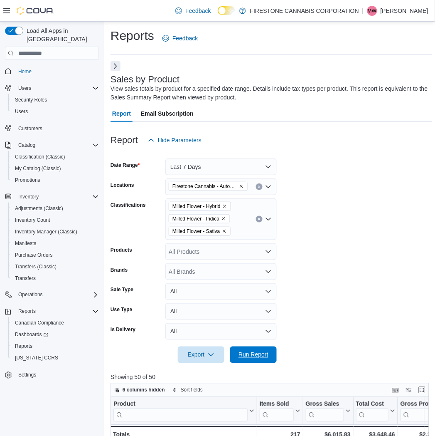
click at [254, 355] on span "Run Report" at bounding box center [254, 355] width 30 height 8
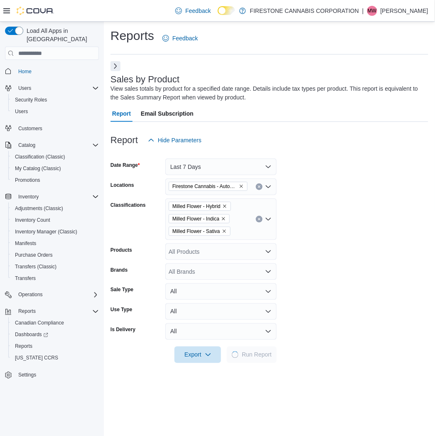
click at [337, 269] on form "Date Range Last 7 Days Locations Firestone Cannabis - AutoMile Classifications …" at bounding box center [270, 255] width 318 height 215
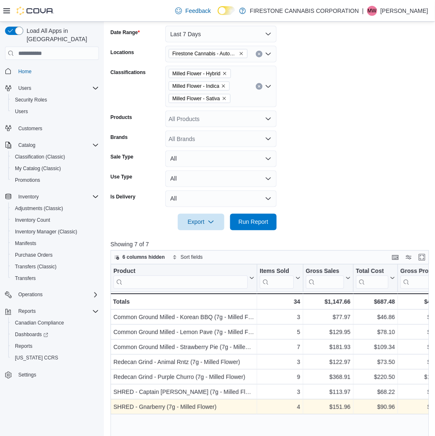
scroll to position [303, 0]
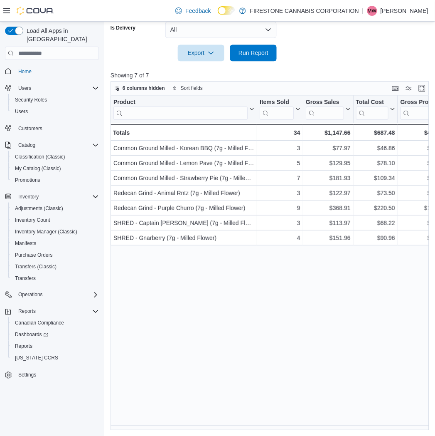
click at [296, 315] on div "Product Click to view column header actions Items Sold Click to view column hea…" at bounding box center [272, 262] width 322 height 335
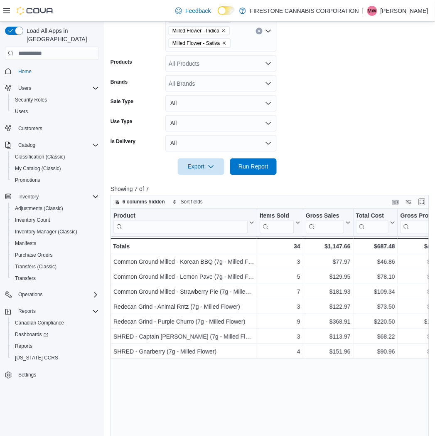
scroll to position [0, 0]
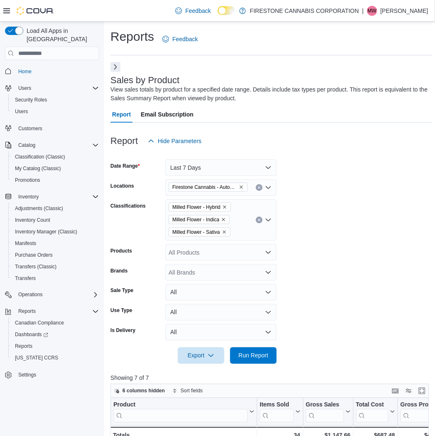
click at [257, 222] on button "Clear input" at bounding box center [259, 220] width 7 height 7
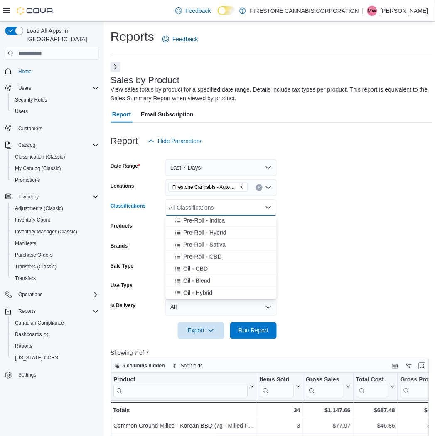
scroll to position [138, 0]
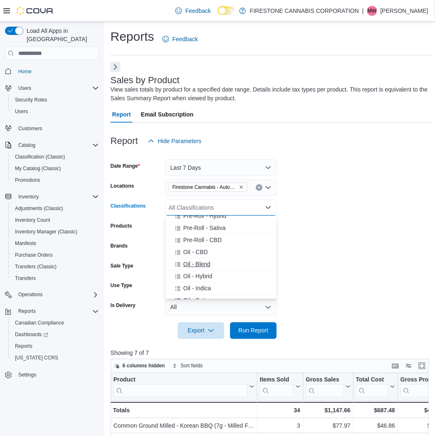
click at [192, 268] on button "Oil - Blend" at bounding box center [220, 264] width 111 height 12
click at [192, 268] on button "Oil - Hybrid" at bounding box center [220, 264] width 111 height 12
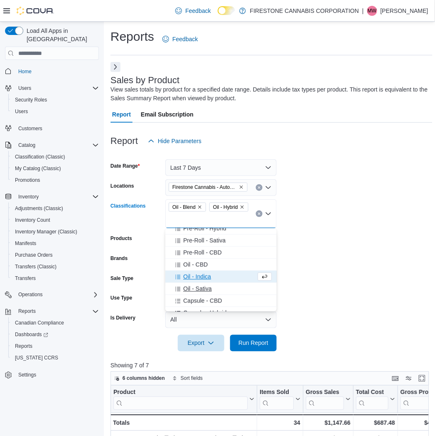
click at [193, 285] on span "Oil - Sativa" at bounding box center [197, 288] width 28 height 8
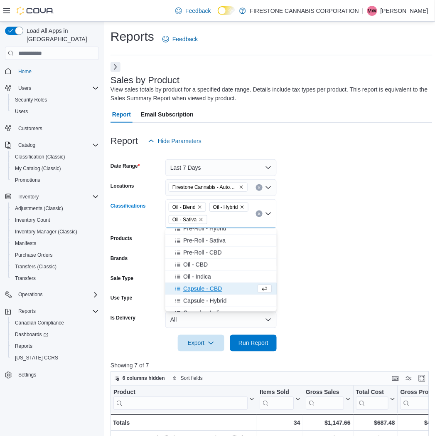
click at [193, 288] on span "Capsule - CBD" at bounding box center [202, 288] width 39 height 8
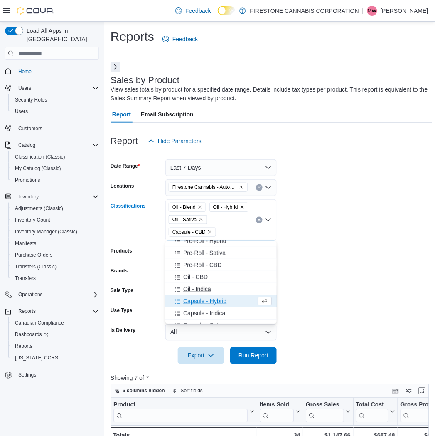
click at [194, 289] on span "Oil - Indica" at bounding box center [197, 289] width 28 height 8
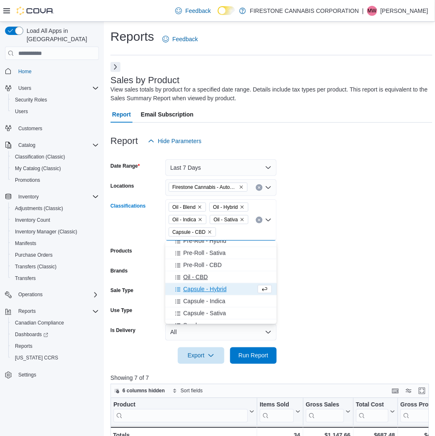
click at [193, 278] on span "Oil - CBD" at bounding box center [195, 277] width 25 height 8
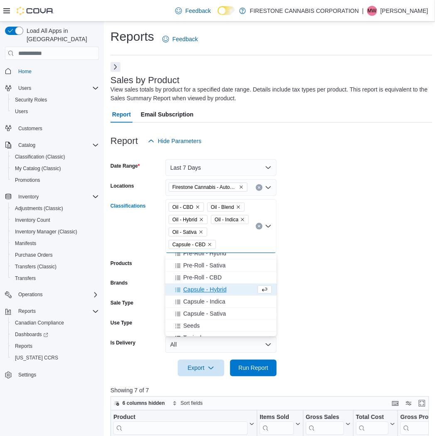
click at [210, 243] on icon "Remove Capsule - CBD from selection in this group" at bounding box center [209, 244] width 5 height 5
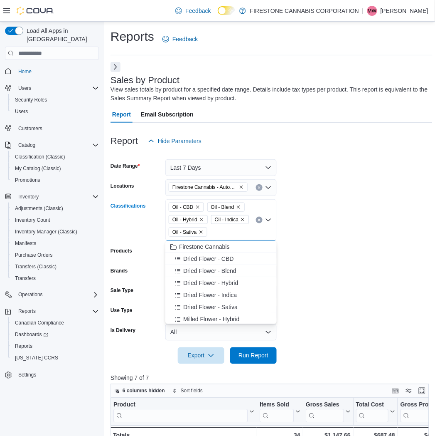
click at [369, 275] on form "Date Range Last 7 Days Locations Firestone Cannabis - AutoMile Classifications …" at bounding box center [272, 256] width 322 height 215
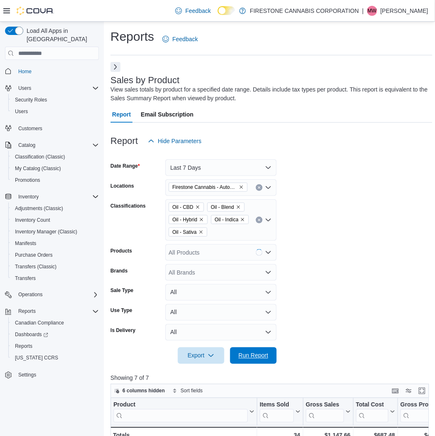
click at [256, 351] on span "Run Report" at bounding box center [254, 355] width 30 height 8
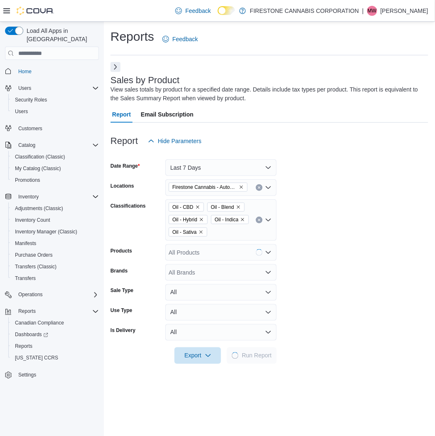
click at [323, 249] on form "Date Range Last 7 Days Locations Firestone Cannabis - AutoMile Classifications …" at bounding box center [270, 256] width 318 height 215
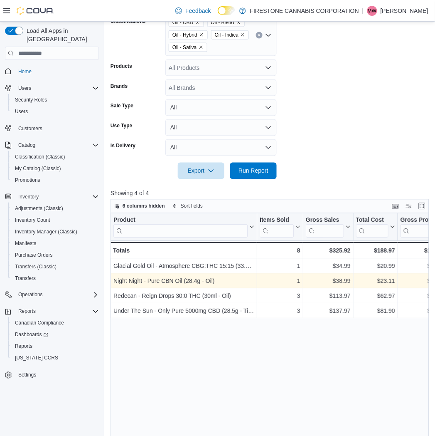
scroll to position [303, 0]
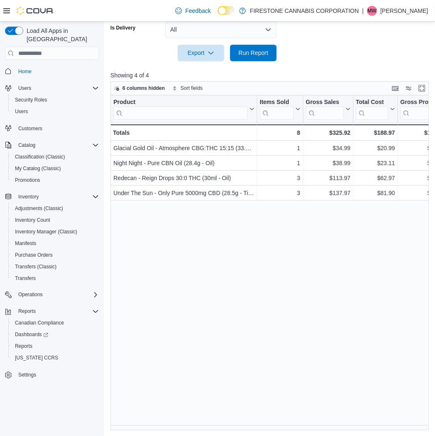
drag, startPoint x: 352, startPoint y: 78, endPoint x: 344, endPoint y: 74, distance: 8.6
click at [351, 78] on p "Showing 4 of 4" at bounding box center [272, 75] width 322 height 8
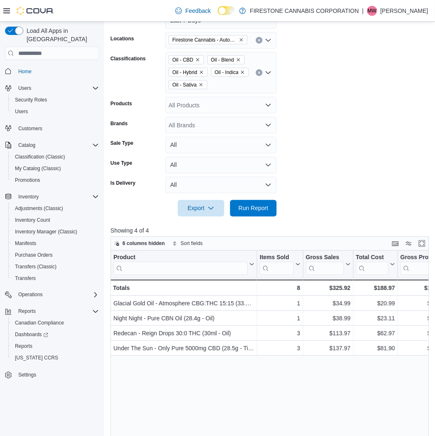
scroll to position [26, 0]
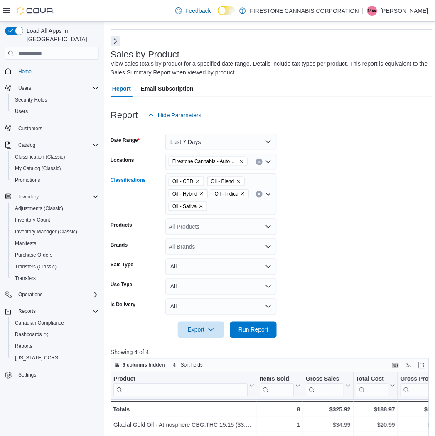
click at [260, 195] on icon "Clear input" at bounding box center [259, 194] width 2 height 2
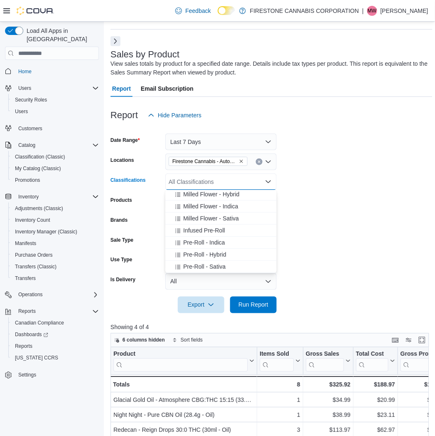
scroll to position [92, 0]
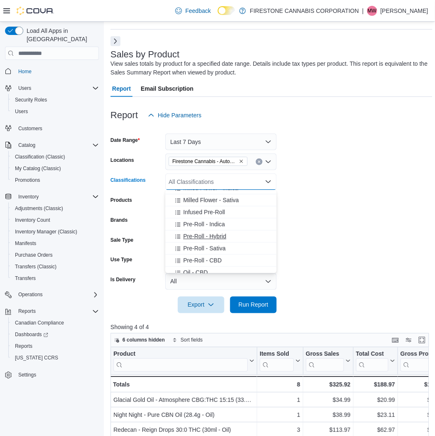
click at [195, 235] on span "Pre-Roll - Hybrid" at bounding box center [204, 236] width 43 height 8
click at [195, 236] on span "Pre-Roll - Sativa" at bounding box center [204, 236] width 42 height 8
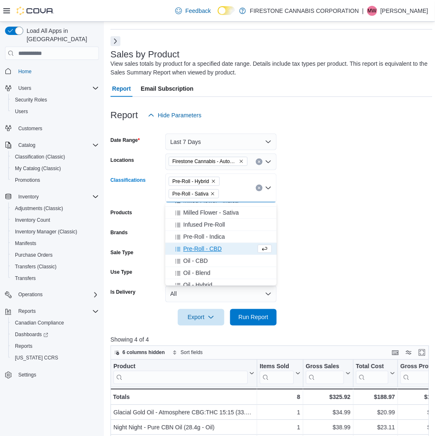
click at [190, 250] on span "Pre-Roll - CBD" at bounding box center [202, 248] width 39 height 8
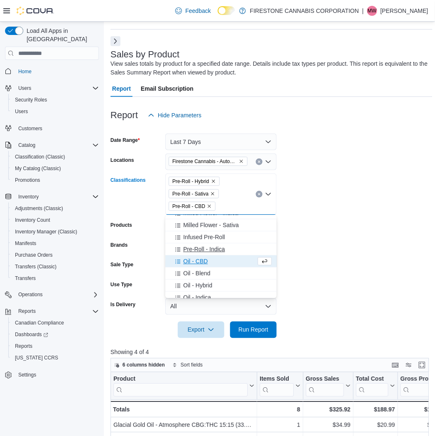
click at [195, 248] on span "Pre-Roll - Indica" at bounding box center [204, 249] width 42 height 8
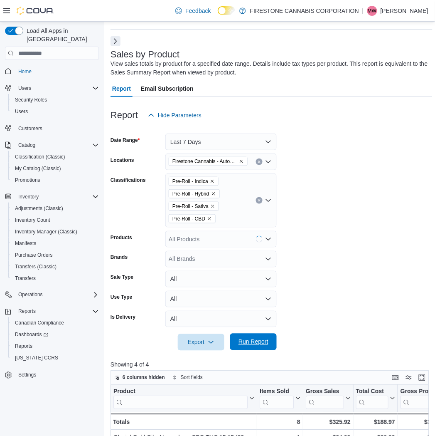
click at [252, 344] on span "Run Report" at bounding box center [254, 342] width 30 height 8
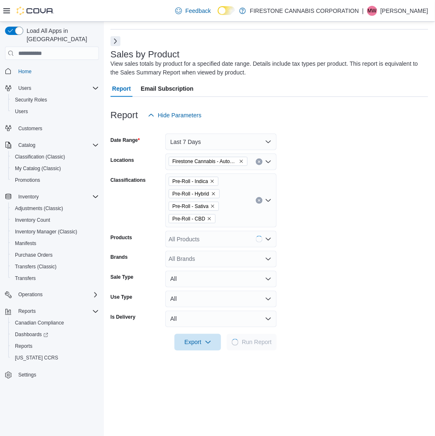
click at [339, 276] on form "Date Range Last 7 Days Locations Firestone Cannabis - AutoMile Classifications …" at bounding box center [270, 236] width 318 height 227
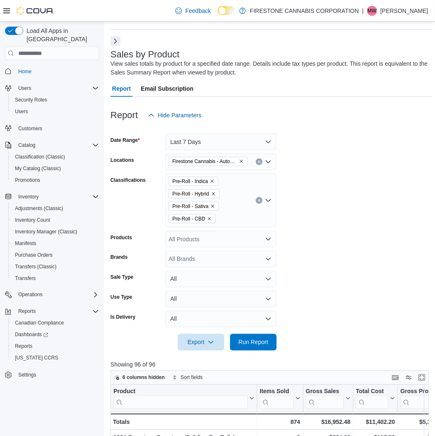
click at [350, 212] on form "Date Range Last 7 Days Locations Firestone Cannabis - AutoMile Classifications …" at bounding box center [272, 236] width 322 height 227
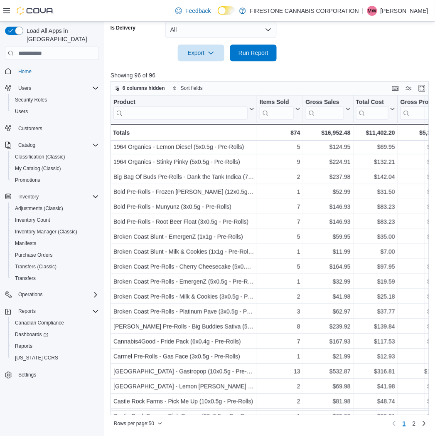
scroll to position [46, 0]
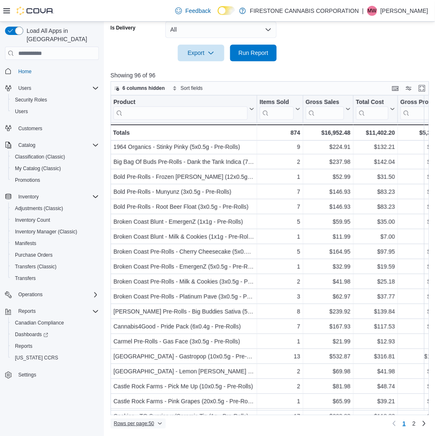
click at [145, 419] on span "Rows per page : 50" at bounding box center [138, 423] width 49 height 10
click at [144, 406] on span "100 rows" at bounding box center [149, 406] width 27 height 7
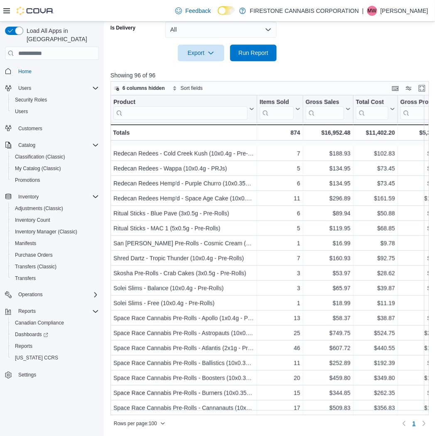
scroll to position [693, 0]
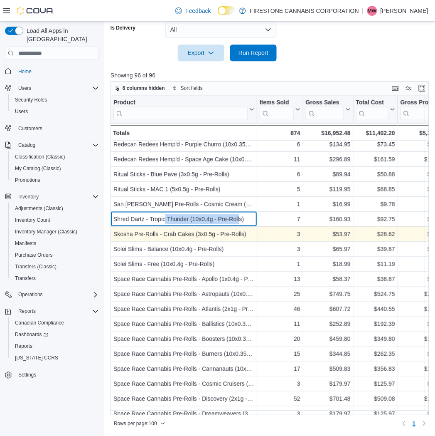
drag, startPoint x: 164, startPoint y: 214, endPoint x: 272, endPoint y: 230, distance: 108.8
click at [240, 220] on div "Shred Dartz - Tropic Thunder (10x0.4g - Pre-Rolls)" at bounding box center [184, 219] width 141 height 10
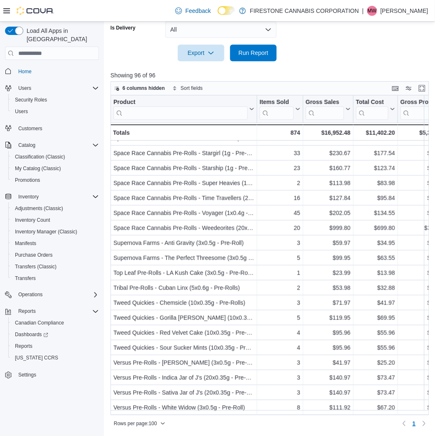
scroll to position [1167, 0]
drag, startPoint x: 336, startPoint y: 51, endPoint x: 342, endPoint y: 53, distance: 6.1
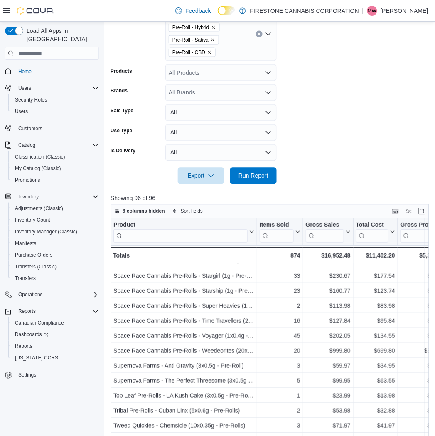
scroll to position [84, 0]
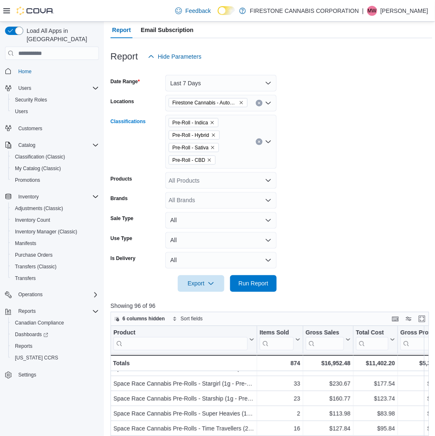
click at [260, 141] on icon "Clear input" at bounding box center [259, 142] width 2 height 2
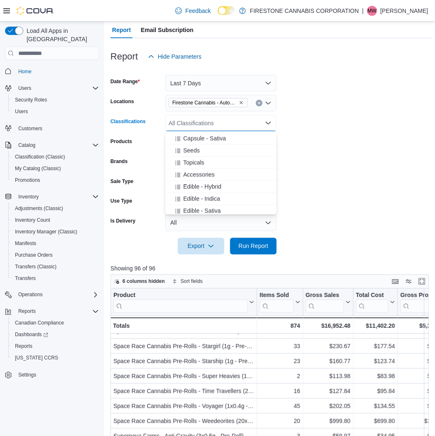
scroll to position [277, 0]
click at [195, 148] on span "Topicals" at bounding box center [193, 150] width 21 height 8
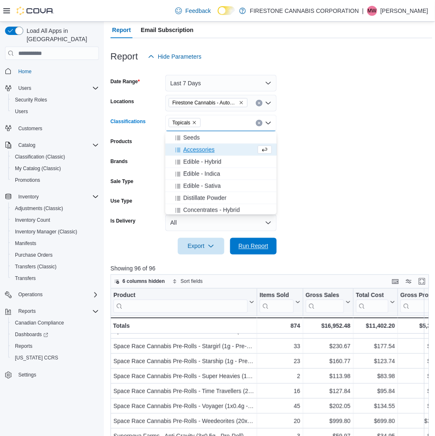
click at [250, 246] on span "Run Report" at bounding box center [254, 246] width 30 height 8
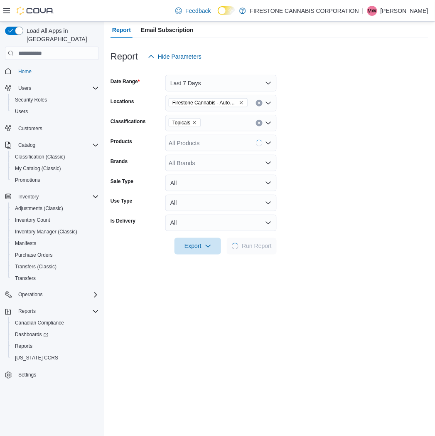
click at [319, 204] on form "Date Range Last 7 Days Locations Firestone Cannabis - AutoMile Classifications …" at bounding box center [270, 160] width 318 height 190
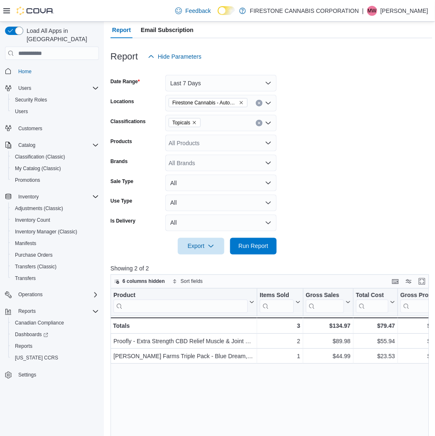
click at [383, 154] on form "Date Range Last 7 Days Locations Firestone Cannabis - AutoMile Classifications …" at bounding box center [272, 160] width 322 height 190
click at [193, 121] on icon "Remove Topicals from selection in this group" at bounding box center [194, 122] width 5 height 5
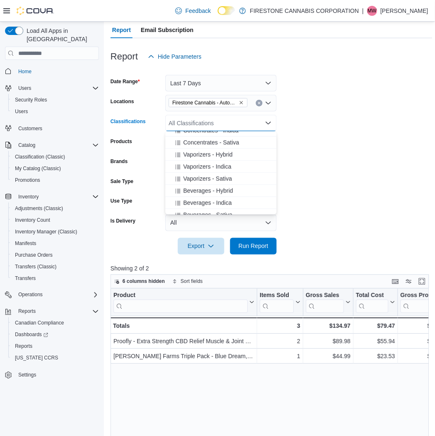
scroll to position [365, 0]
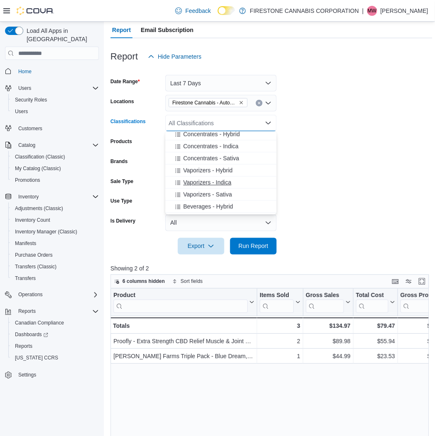
click at [193, 183] on span "Vaporizers - Indica" at bounding box center [207, 182] width 48 height 8
click at [193, 184] on span "Vaporizers - Sativa" at bounding box center [207, 182] width 49 height 8
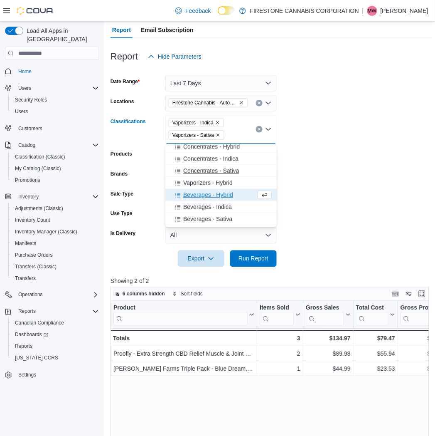
drag, startPoint x: 198, startPoint y: 179, endPoint x: 206, endPoint y: 188, distance: 12.4
click at [198, 180] on span "Vaporizers - Hybrid" at bounding box center [207, 183] width 49 height 8
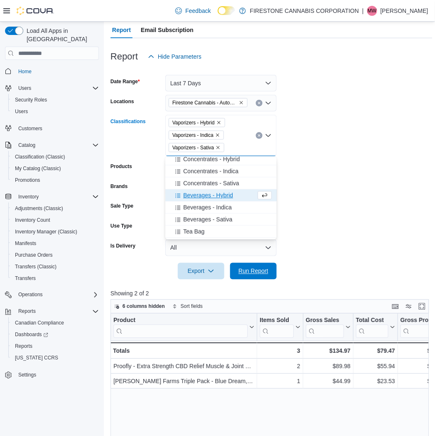
drag, startPoint x: 248, startPoint y: 268, endPoint x: 306, endPoint y: 225, distance: 72.8
click at [248, 268] on span "Run Report" at bounding box center [254, 271] width 30 height 8
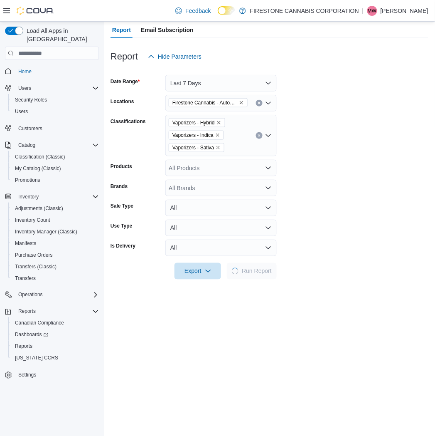
click at [326, 211] on form "Date Range Last 7 Days Locations Firestone Cannabis - AutoMile Classifications …" at bounding box center [270, 172] width 318 height 215
click at [339, 180] on form "Date Range Last 7 Days Locations Firestone Cannabis - AutoMile Classifications …" at bounding box center [270, 172] width 318 height 215
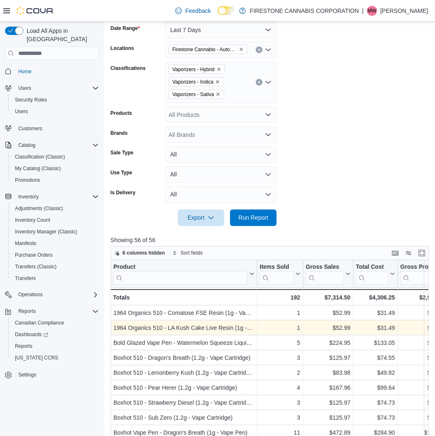
scroll to position [303, 0]
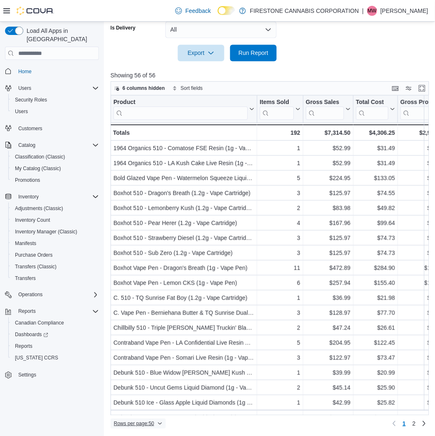
click at [141, 422] on span "Rows per page : 50" at bounding box center [134, 423] width 40 height 7
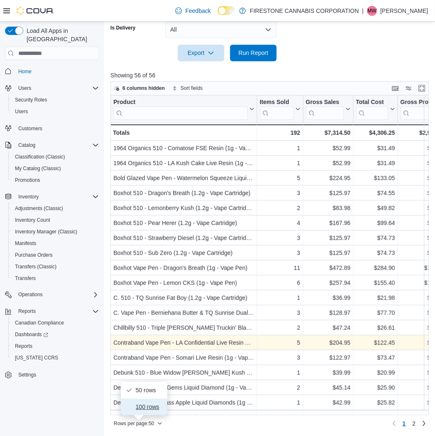
click at [148, 405] on span "100 rows" at bounding box center [149, 406] width 27 height 7
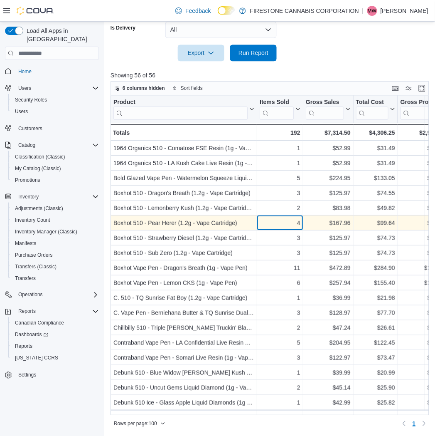
click at [293, 218] on div "4" at bounding box center [280, 223] width 41 height 10
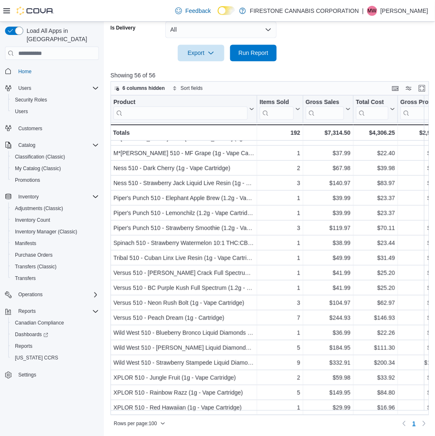
click at [347, 40] on div at bounding box center [272, 41] width 322 height 7
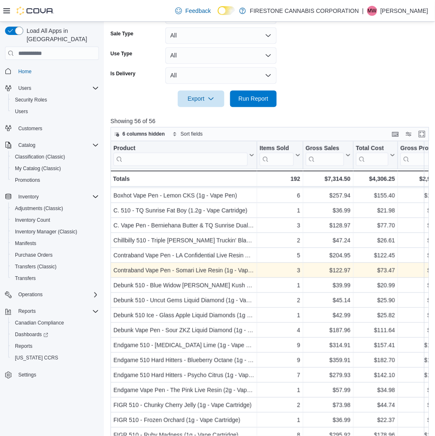
scroll to position [138, 0]
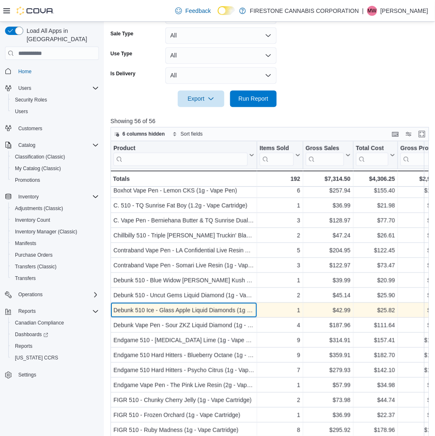
click at [220, 304] on div "Debunk 510 Ice - Glass Apple Liquid Diamonds (1g - Vape Cartridge) - Product, c…" at bounding box center [184, 310] width 147 height 15
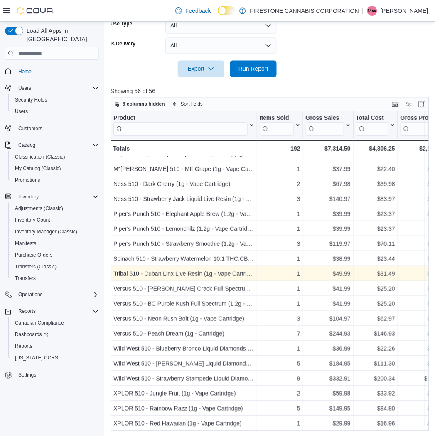
scroll to position [303, 0]
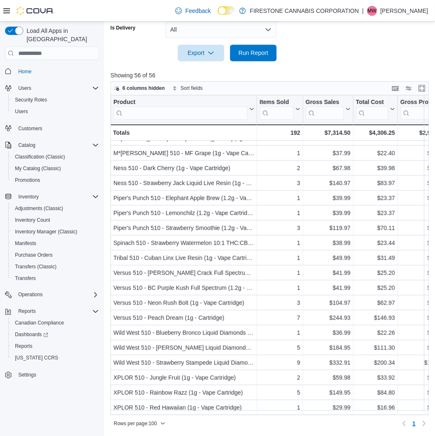
click at [371, 61] on div at bounding box center [272, 66] width 322 height 10
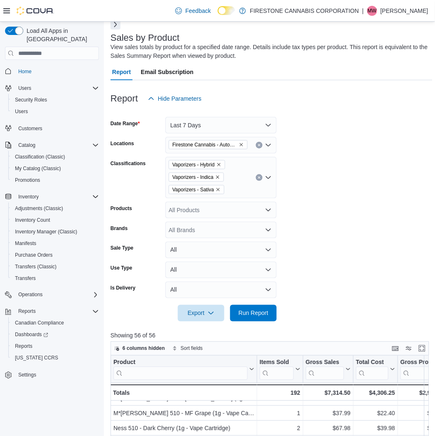
scroll to position [26, 0]
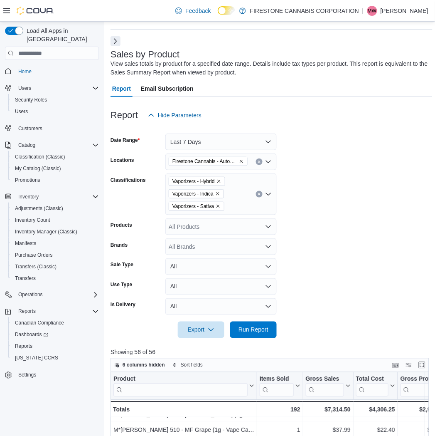
click at [259, 194] on icon "Clear input" at bounding box center [259, 194] width 3 height 3
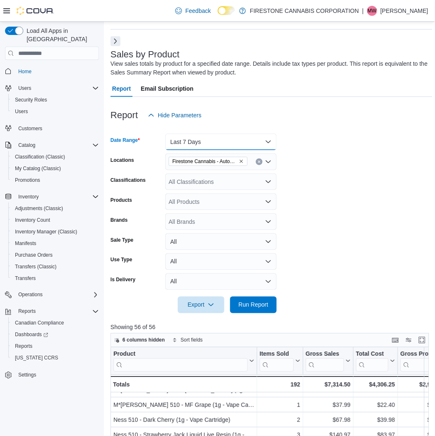
click at [239, 143] on button "Last 7 Days" at bounding box center [220, 141] width 111 height 17
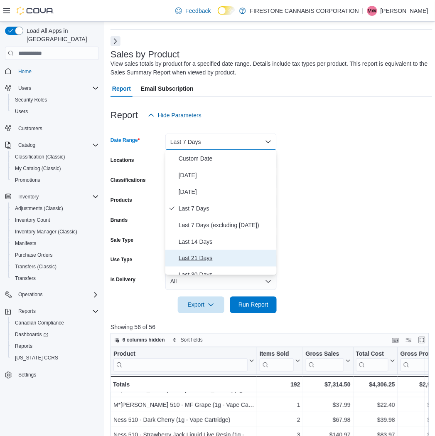
click at [199, 254] on span "Last 21 Days" at bounding box center [226, 258] width 95 height 10
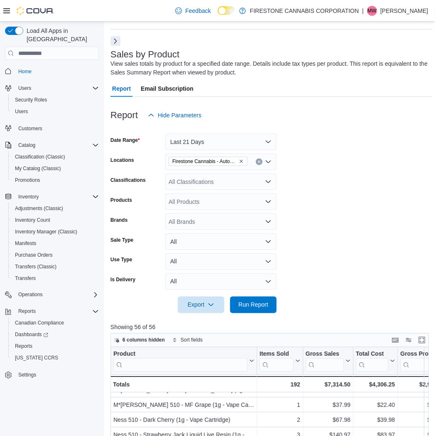
click at [352, 220] on form "Date Range Last 21 Days Locations Firestone Cannabis - AutoMile Classifications…" at bounding box center [272, 218] width 322 height 190
click at [218, 183] on div "All Classifications" at bounding box center [220, 181] width 111 height 17
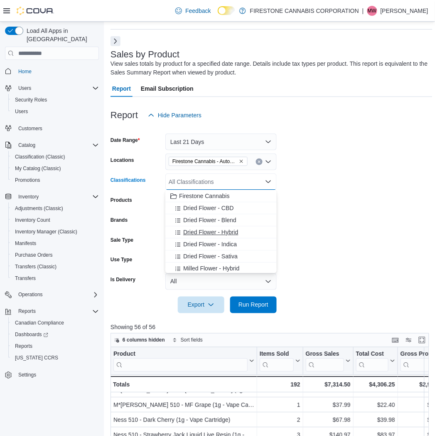
click at [200, 234] on span "Dried Flower - Hybrid" at bounding box center [210, 232] width 55 height 8
click at [200, 234] on span "Dried Flower - Indica" at bounding box center [210, 232] width 54 height 8
click at [201, 224] on span "Dried Flower - Blend" at bounding box center [209, 220] width 53 height 8
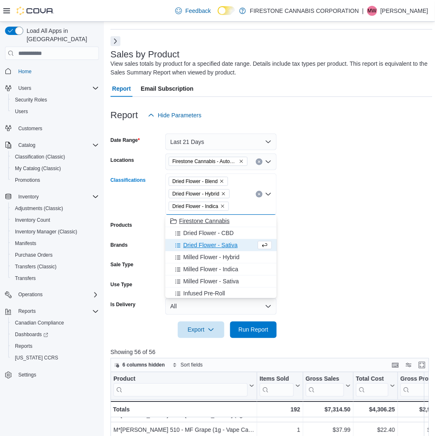
click at [202, 236] on span "Dried Flower - CBD" at bounding box center [208, 233] width 50 height 8
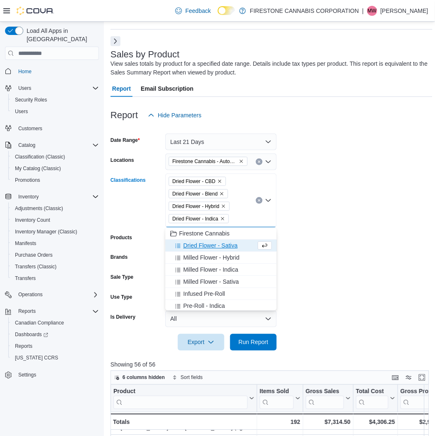
click at [202, 248] on span "Dried Flower - Sativa" at bounding box center [210, 245] width 54 height 8
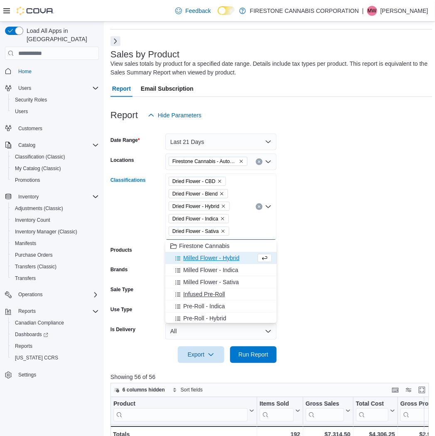
scroll to position [46, 0]
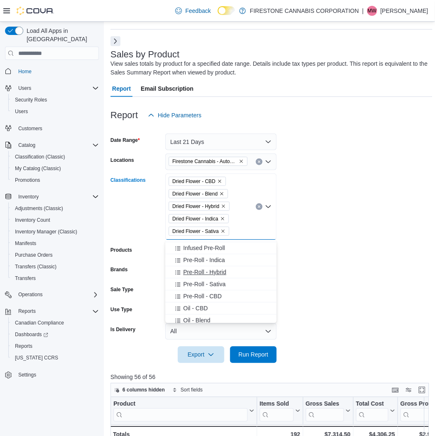
click at [197, 271] on span "Pre-Roll - Hybrid" at bounding box center [204, 272] width 43 height 8
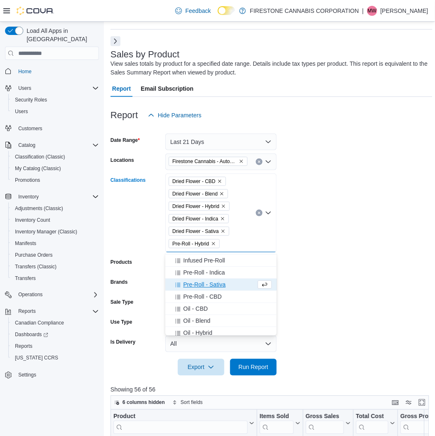
click at [197, 271] on span "Pre-Roll - Indica" at bounding box center [204, 272] width 42 height 8
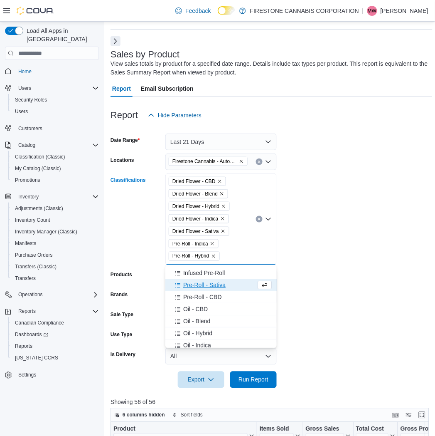
click at [198, 289] on button "Pre-Roll - Sativa" at bounding box center [220, 285] width 111 height 12
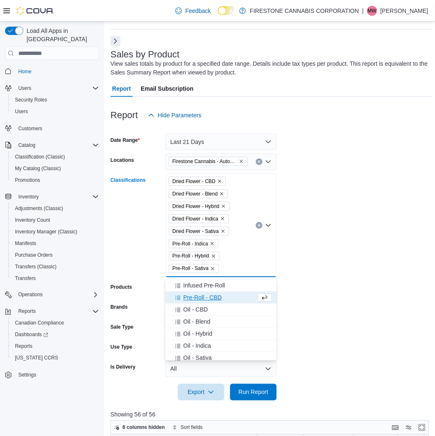
click at [198, 296] on span "Pre-Roll - CBD" at bounding box center [202, 297] width 39 height 8
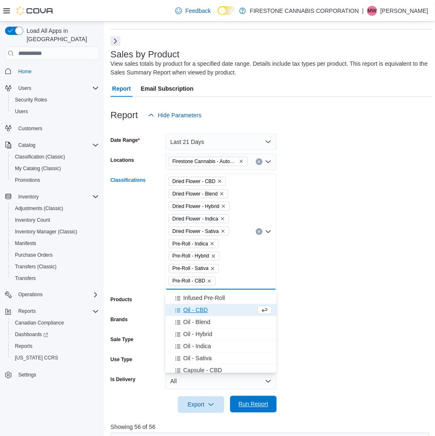
click at [252, 407] on span "Run Report" at bounding box center [254, 404] width 30 height 8
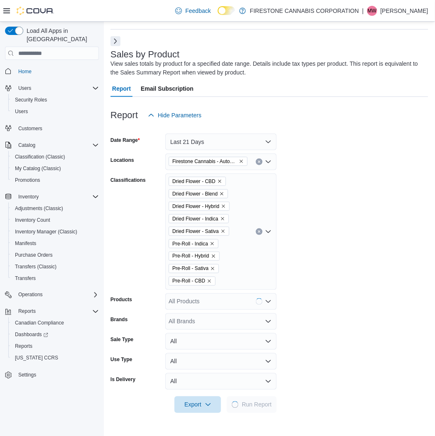
drag, startPoint x: 381, startPoint y: 197, endPoint x: 394, endPoint y: 185, distance: 17.9
click at [381, 197] on form "Date Range Last 21 Days Locations Firestone Cannabis - AutoMile Classifications…" at bounding box center [270, 267] width 318 height 289
click at [419, 197] on form "Date Range Last 21 Days Locations Firestone Cannabis - AutoMile Classifications…" at bounding box center [270, 267] width 318 height 289
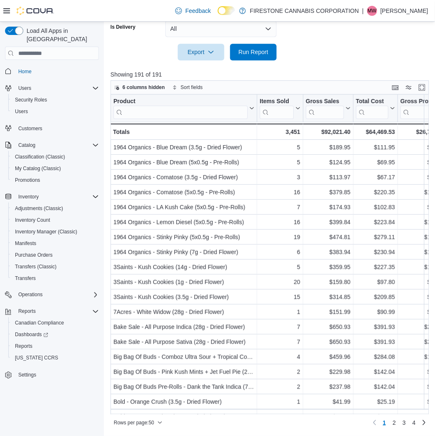
scroll to position [378, 0]
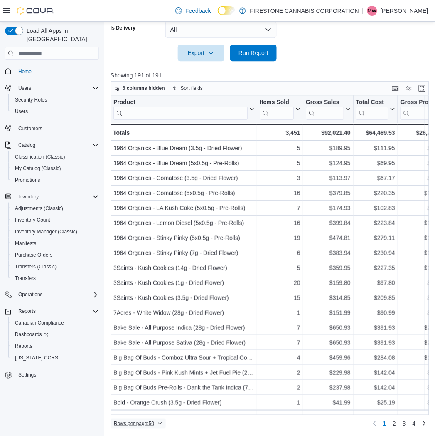
click at [136, 426] on span "Rows per page : 50" at bounding box center [134, 423] width 40 height 7
click at [143, 404] on span "100 rows" at bounding box center [149, 406] width 27 height 7
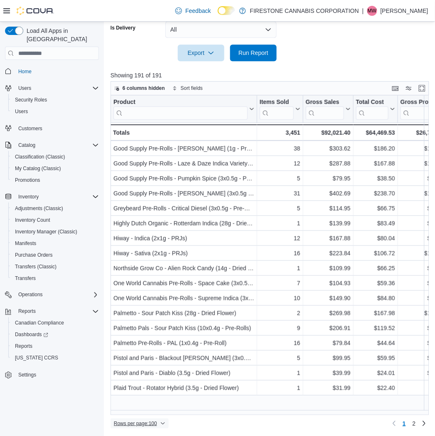
scroll to position [1227, 0]
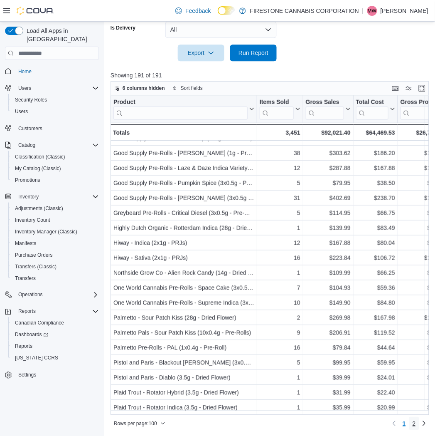
click at [416, 424] on span "2" at bounding box center [414, 423] width 3 height 8
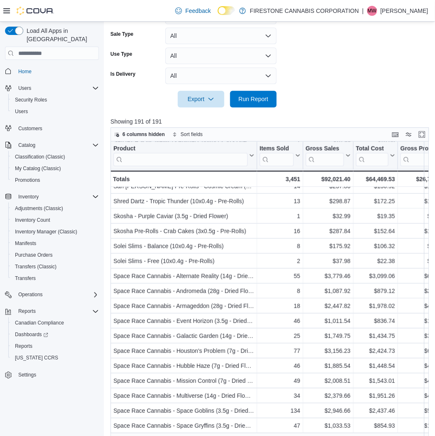
scroll to position [185, 0]
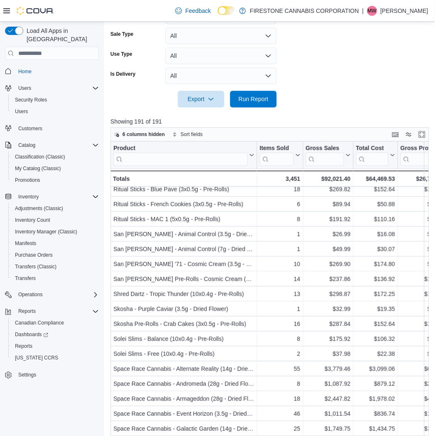
drag, startPoint x: 380, startPoint y: 79, endPoint x: 259, endPoint y: 84, distance: 121.5
drag, startPoint x: 306, startPoint y: 95, endPoint x: 309, endPoint y: 85, distance: 9.9
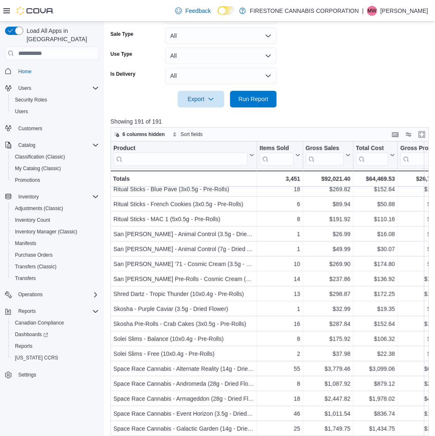
scroll to position [101, 0]
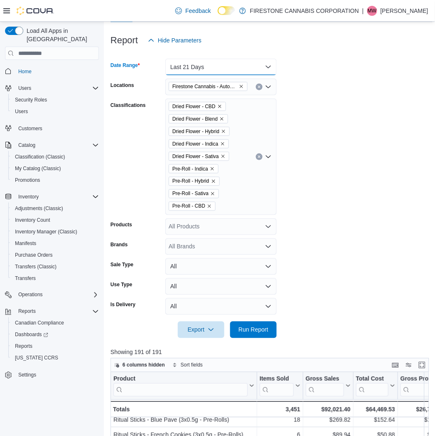
click at [208, 69] on button "Last 21 Days" at bounding box center [220, 67] width 111 height 17
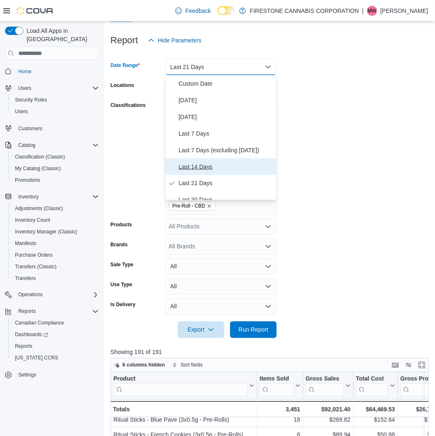
drag, startPoint x: 196, startPoint y: 167, endPoint x: 272, endPoint y: 151, distance: 76.9
click at [196, 166] on span "Last 14 Days" at bounding box center [226, 167] width 95 height 10
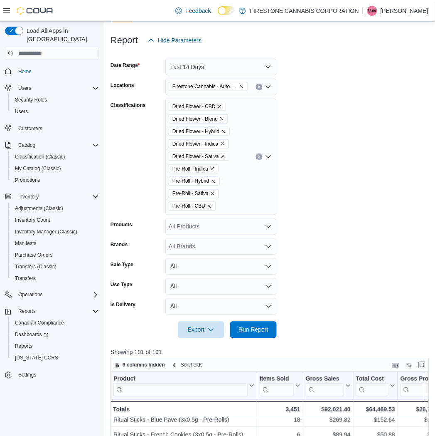
click at [353, 122] on form "Date Range Last 14 Days Locations Firestone Cannabis - AutoMile Classifications…" at bounding box center [272, 193] width 322 height 289
click at [239, 86] on icon "Remove Firestone Cannabis - AutoMile from selection in this group" at bounding box center [241, 86] width 5 height 5
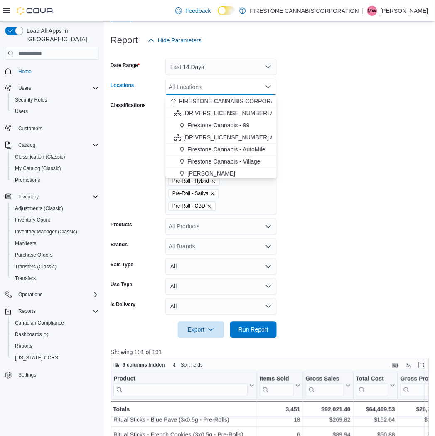
click at [207, 173] on span "[PERSON_NAME]" at bounding box center [212, 173] width 48 height 8
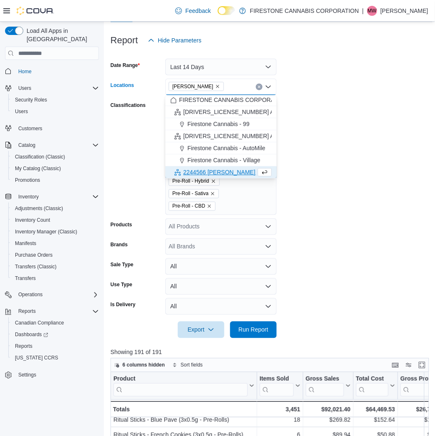
click at [350, 148] on form "Date Range Last 14 Days Locations Wetaskiwin Cannabis Combo box. Selected. Weta…" at bounding box center [272, 193] width 322 height 289
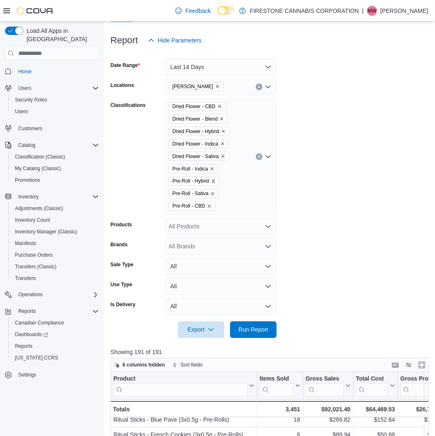
click at [258, 157] on icon "Clear input" at bounding box center [259, 156] width 3 height 3
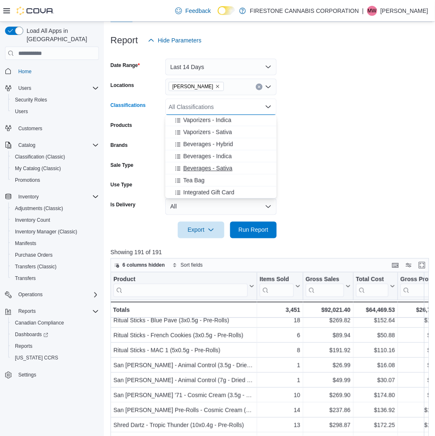
click at [193, 164] on span "Beverages - Sativa" at bounding box center [207, 168] width 49 height 8
click at [195, 161] on button "Beverages - Hybrid" at bounding box center [220, 156] width 111 height 12
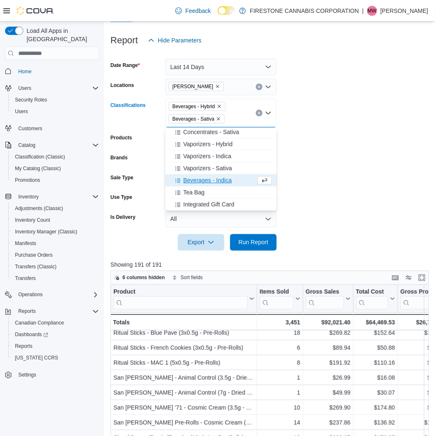
click at [193, 180] on span "Beverages - Indica" at bounding box center [207, 180] width 49 height 8
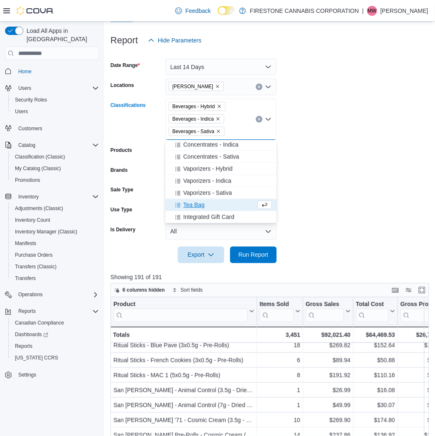
scroll to position [375, 0]
click at [355, 179] on form "Date Range Last 14 Days Locations [GEOGRAPHIC_DATA] Cannabis Classifications Be…" at bounding box center [272, 156] width 322 height 215
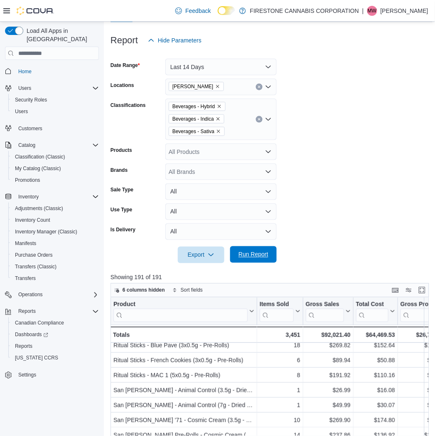
click at [243, 254] on span "Run Report" at bounding box center [254, 254] width 30 height 8
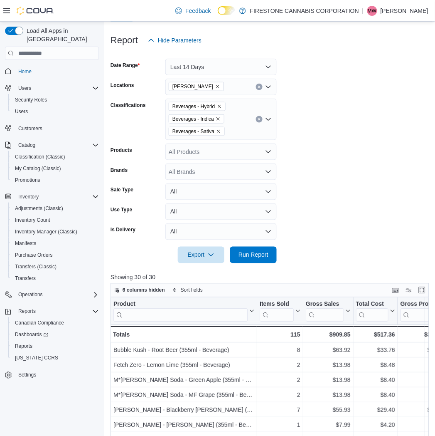
click at [333, 164] on form "Date Range Last 14 Days Locations Wetaskiwin Cannabis Classifications Beverages…" at bounding box center [272, 156] width 322 height 215
click at [353, 136] on form "Date Range Last 14 Days Locations Wetaskiwin Cannabis Classifications Beverages…" at bounding box center [272, 156] width 322 height 215
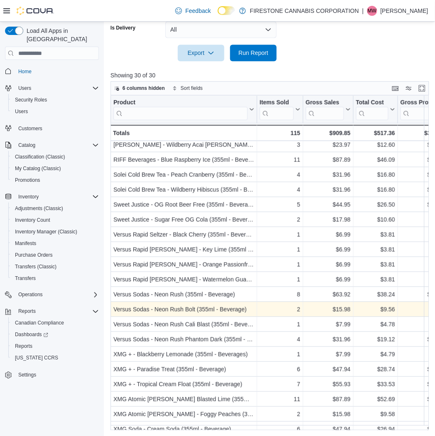
scroll to position [164, 0]
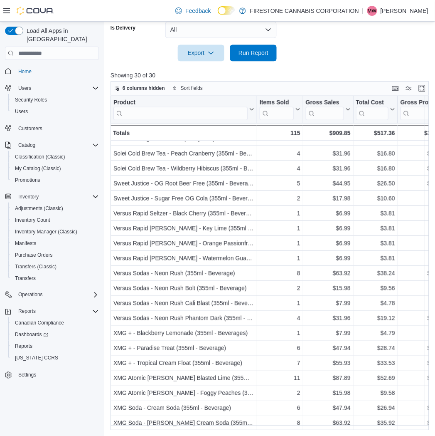
click at [335, 68] on div at bounding box center [272, 66] width 322 height 10
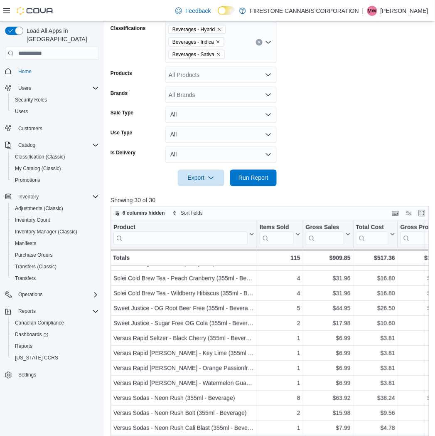
scroll to position [26, 0]
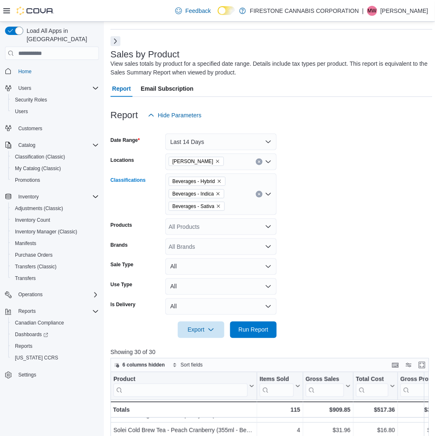
click at [261, 191] on button "Clear input" at bounding box center [259, 194] width 7 height 7
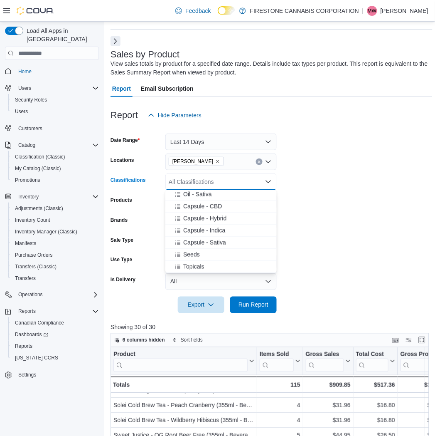
scroll to position [231, 0]
click at [198, 217] on span "Capsule - Indica" at bounding box center [204, 218] width 42 height 8
click at [198, 217] on span "Capsule - Sativa" at bounding box center [204, 218] width 43 height 8
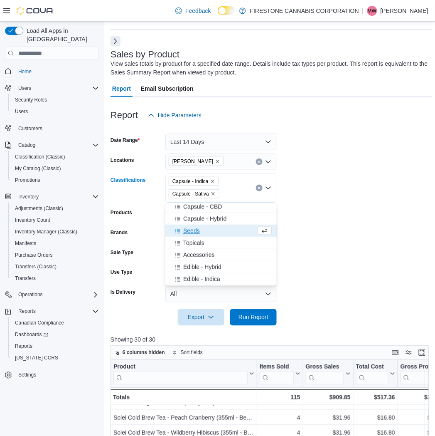
click at [198, 217] on span "Capsule - Hybrid" at bounding box center [204, 219] width 43 height 8
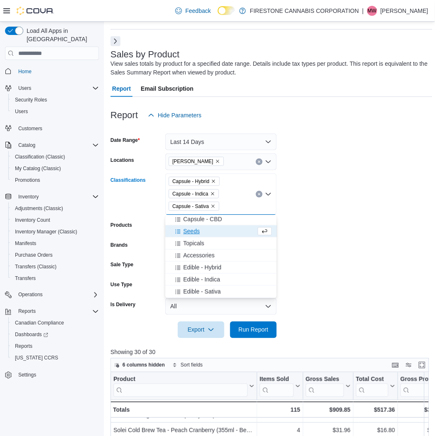
click at [198, 217] on span "Capsule - CBD" at bounding box center [202, 219] width 39 height 8
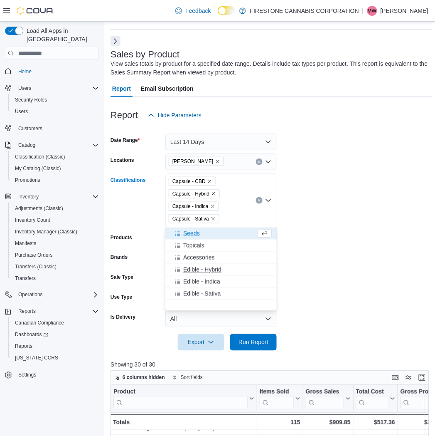
scroll to position [183, 0]
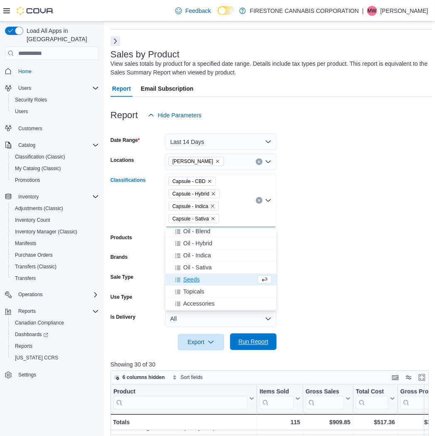
click at [258, 343] on span "Run Report" at bounding box center [254, 342] width 30 height 8
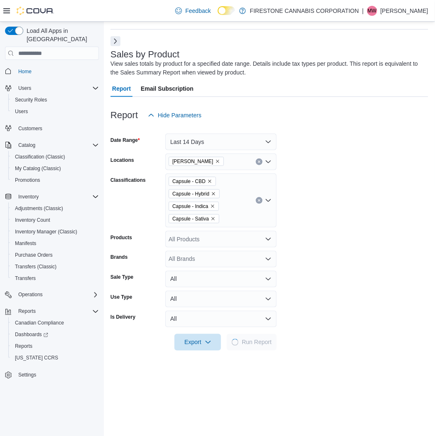
drag, startPoint x: 347, startPoint y: 263, endPoint x: 343, endPoint y: 252, distance: 11.7
click at [347, 263] on form "Date Range Last 14 Days Locations Wetaskiwin Cannabis Classifications Capsule -…" at bounding box center [270, 236] width 318 height 227
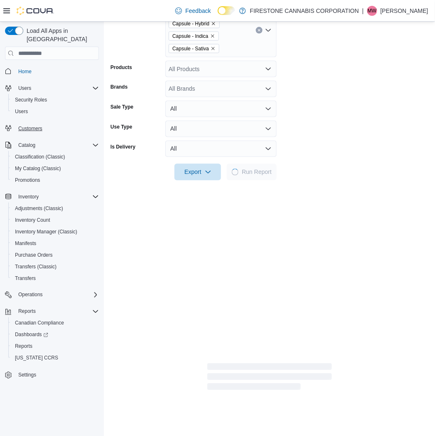
scroll to position [210, 0]
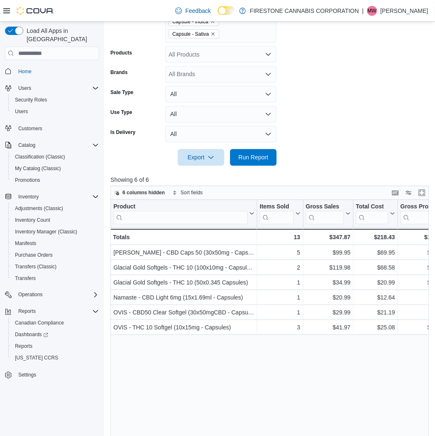
click at [342, 143] on div at bounding box center [272, 146] width 322 height 7
click at [329, 99] on form "Date Range Last 14 Days Locations Wetaskiwin Cannabis Classifications Capsule -…" at bounding box center [272, 52] width 322 height 227
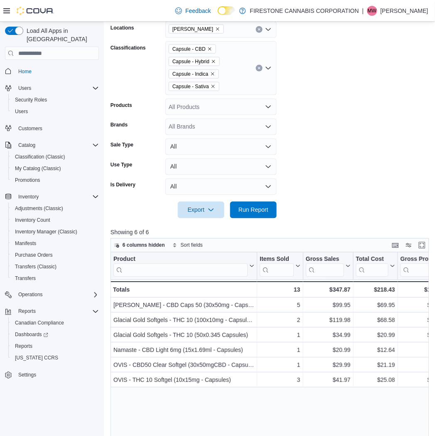
scroll to position [26, 0]
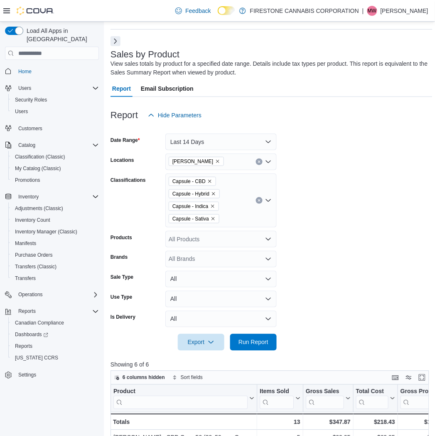
click at [260, 200] on icon "Clear input" at bounding box center [259, 201] width 2 height 2
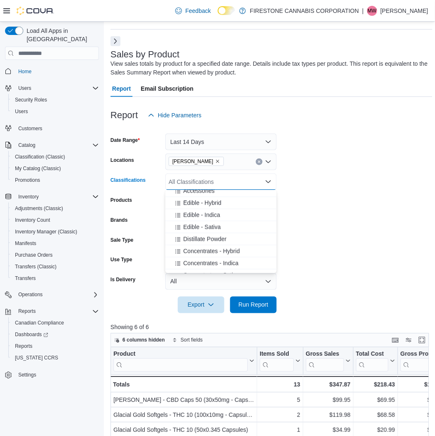
scroll to position [323, 0]
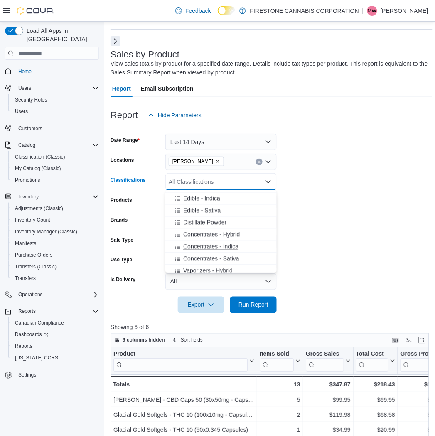
click at [208, 244] on span "Concentrates - Indica" at bounding box center [210, 246] width 55 height 8
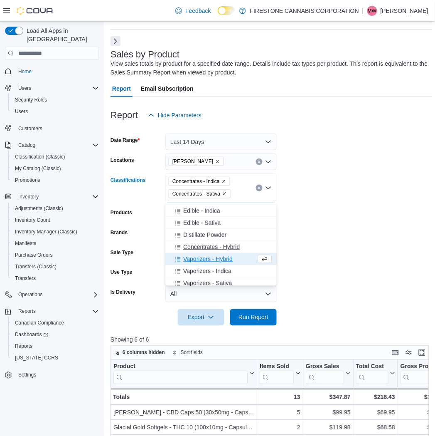
click at [209, 246] on span "Concentrates - Hybrid" at bounding box center [211, 247] width 57 height 8
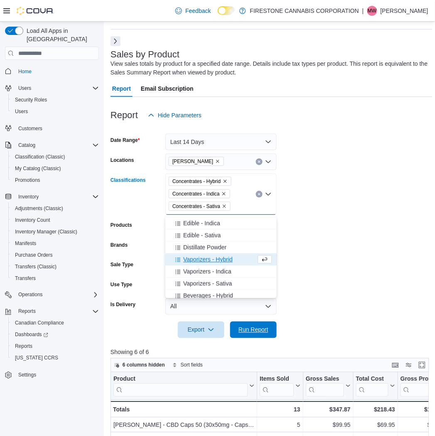
click at [244, 327] on span "Run Report" at bounding box center [254, 330] width 30 height 8
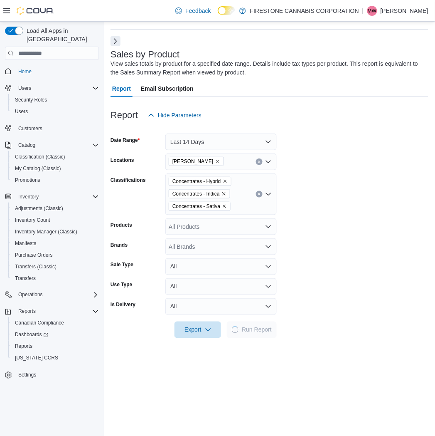
click at [385, 254] on form "Date Range Last 14 Days Locations Wetaskiwin Cannabis Classifications Concentra…" at bounding box center [270, 230] width 318 height 215
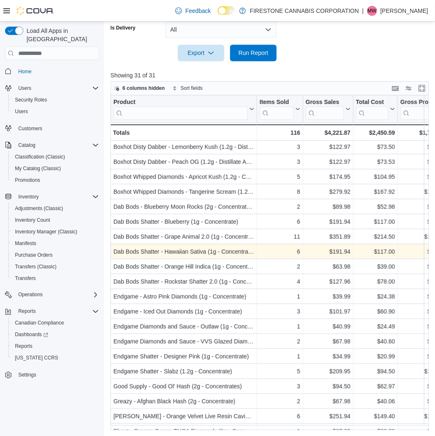
scroll to position [92, 0]
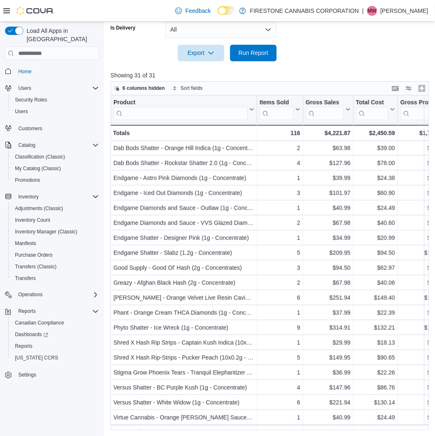
scroll to position [180, 0]
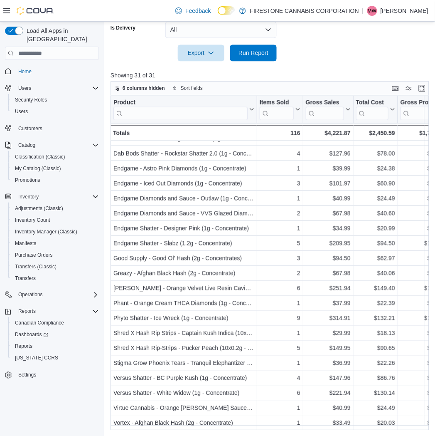
click at [346, 81] on div "6 columns hidden Sort fields" at bounding box center [270, 88] width 319 height 14
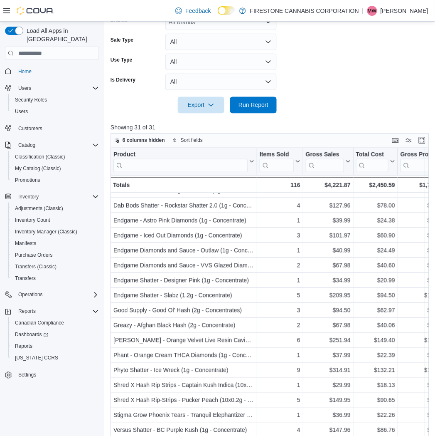
scroll to position [72, 0]
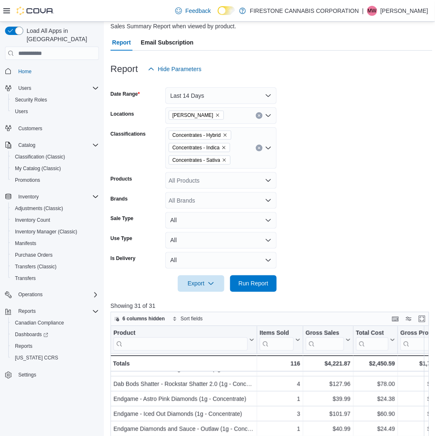
click at [260, 147] on icon "Clear input" at bounding box center [259, 148] width 2 height 2
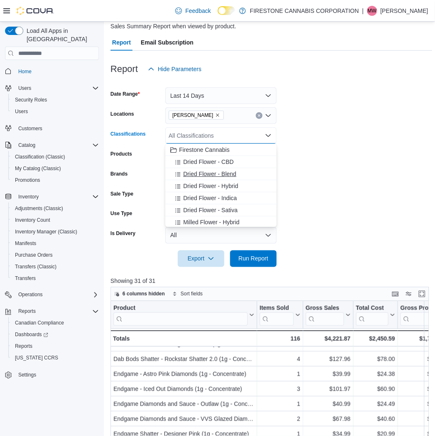
click at [181, 171] on span "Choose from the following options" at bounding box center [179, 174] width 9 height 8
click at [191, 175] on span "Dried Flower - Hybrid" at bounding box center [210, 174] width 55 height 8
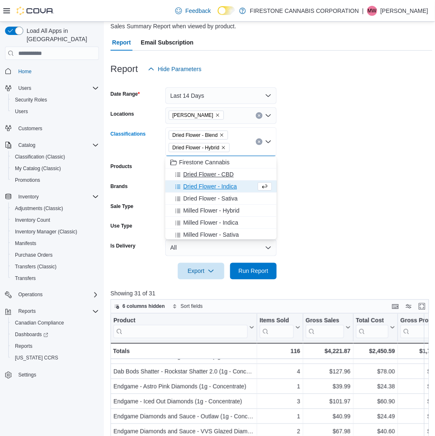
click at [195, 176] on span "Dried Flower - CBD" at bounding box center [208, 174] width 50 height 8
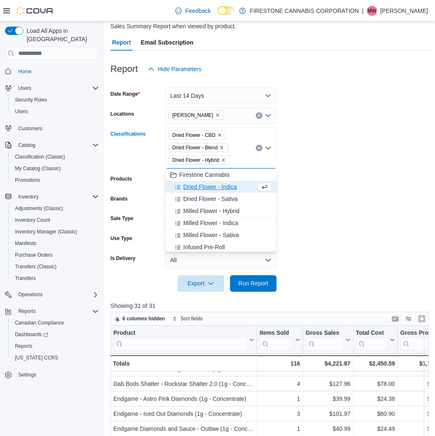
click at [200, 186] on span "Dried Flower - Indica" at bounding box center [210, 187] width 54 height 8
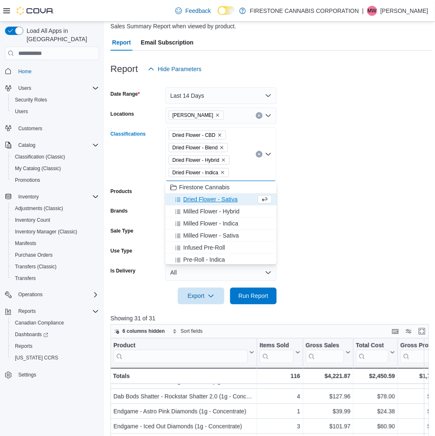
click at [200, 198] on span "Dried Flower - Sativa" at bounding box center [210, 199] width 54 height 8
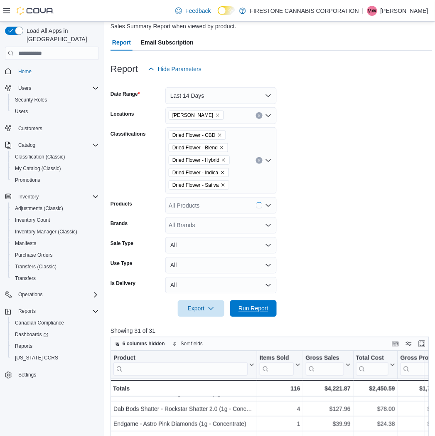
drag, startPoint x: 256, startPoint y: 306, endPoint x: 365, endPoint y: 203, distance: 150.0
click at [256, 308] on span "Run Report" at bounding box center [254, 308] width 30 height 8
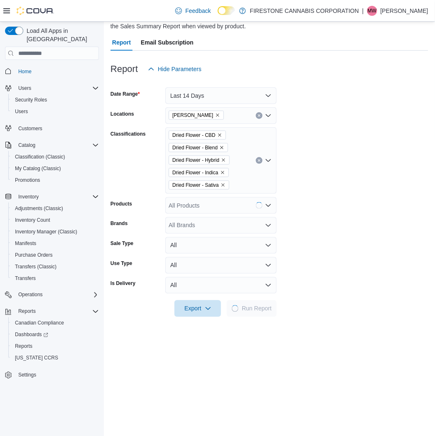
click at [384, 181] on form "Date Range Last 14 Days Locations Wetaskiwin Cannabis Classifications Dried Flo…" at bounding box center [270, 196] width 318 height 239
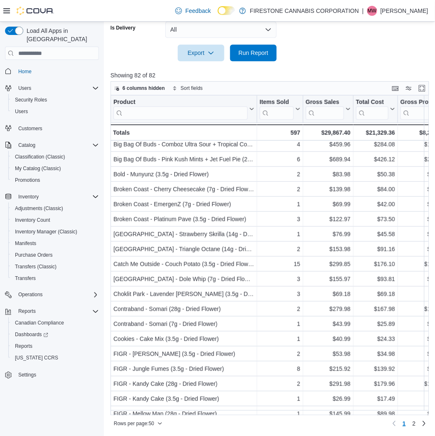
scroll to position [138, 0]
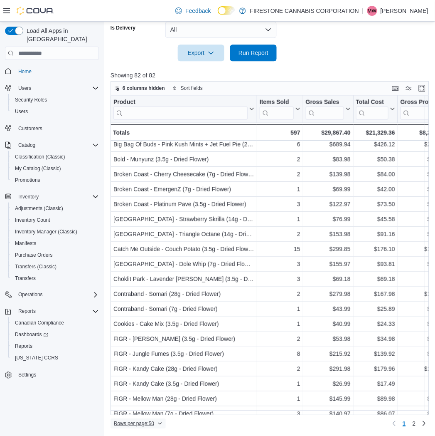
click at [134, 420] on span "Rows per page : 50" at bounding box center [134, 423] width 40 height 7
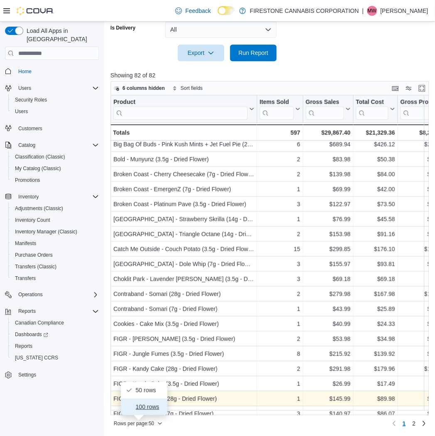
drag, startPoint x: 141, startPoint y: 404, endPoint x: 142, endPoint y: 400, distance: 4.2
click at [142, 404] on span "100 rows" at bounding box center [149, 406] width 27 height 7
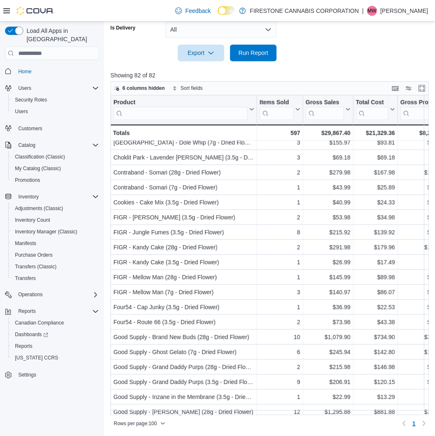
scroll to position [277, 0]
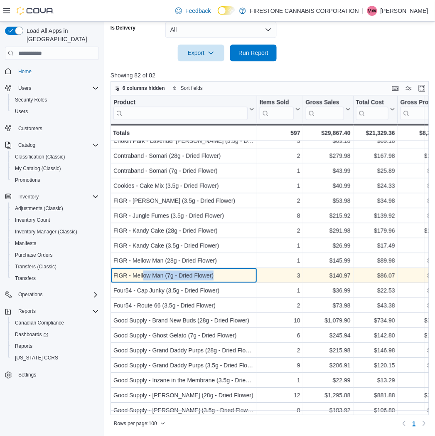
drag, startPoint x: 143, startPoint y: 276, endPoint x: 213, endPoint y: 278, distance: 69.9
click at [213, 278] on div "FIGR - Mellow Man (7g - Dried Flower)" at bounding box center [184, 276] width 141 height 10
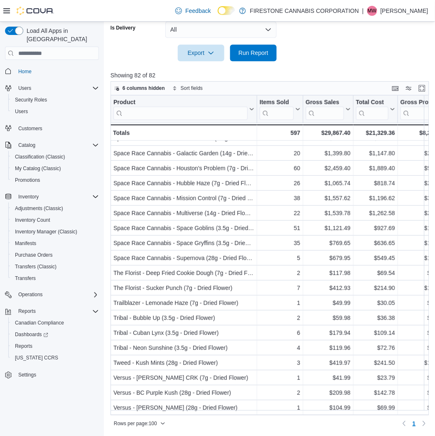
scroll to position [958, 0]
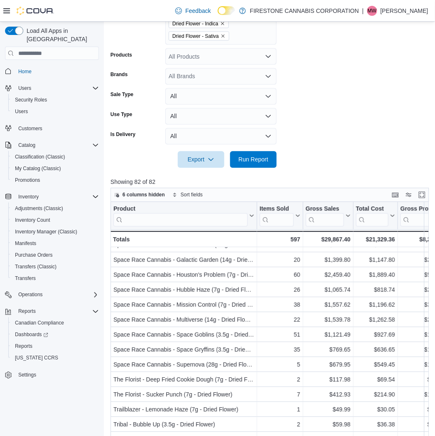
scroll to position [97, 0]
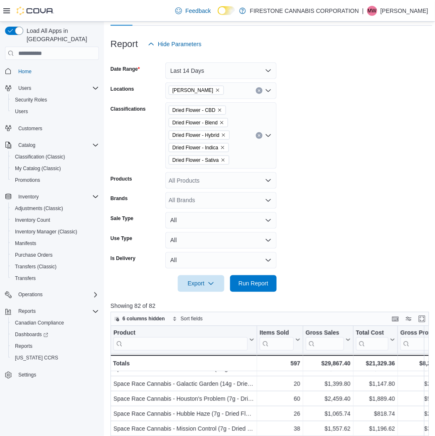
click at [259, 136] on icon "Clear input" at bounding box center [259, 135] width 3 height 3
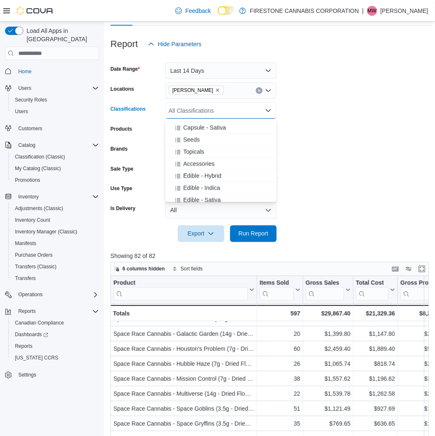
scroll to position [277, 0]
click at [193, 171] on span "Edible - Indica" at bounding box center [201, 173] width 37 height 8
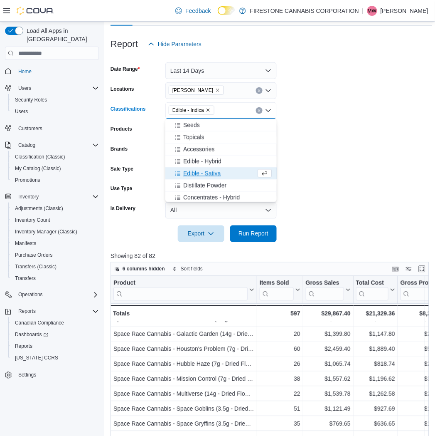
click at [194, 172] on span "Edible - Sativa" at bounding box center [201, 173] width 37 height 8
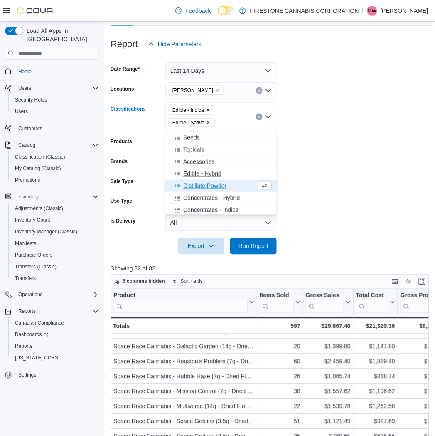
click at [195, 172] on span "Edible - Hybrid" at bounding box center [202, 174] width 38 height 8
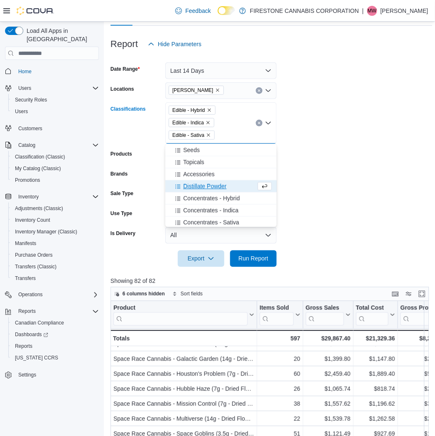
click at [361, 213] on form "Date Range Last 14 Days Locations Wetaskiwin Cannabis Classifications Edible - …" at bounding box center [272, 159] width 322 height 215
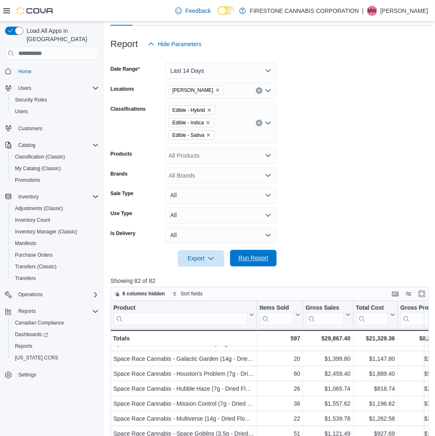
click at [251, 262] on span "Run Report" at bounding box center [253, 258] width 37 height 17
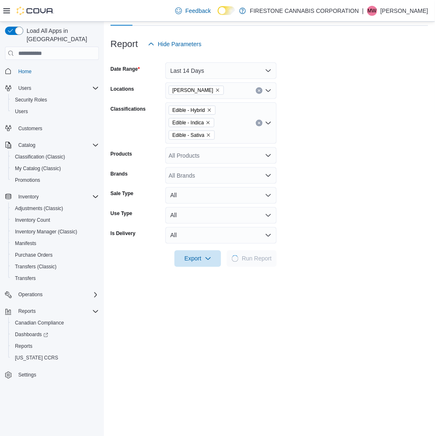
click at [369, 172] on form "Date Range Last 14 Days Locations Wetaskiwin Cannabis Classifications Edible - …" at bounding box center [270, 159] width 318 height 215
click at [360, 117] on form "Date Range Last 14 Days Locations Wetaskiwin Cannabis Classifications Edible - …" at bounding box center [270, 159] width 318 height 215
click at [371, 122] on form "Date Range Last 14 Days Locations Wetaskiwin Cannabis Classifications Edible - …" at bounding box center [270, 159] width 318 height 215
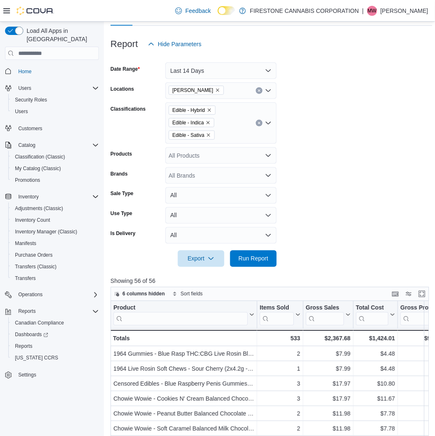
click at [340, 185] on form "Date Range Last 14 Days Locations Wetaskiwin Cannabis Classifications Edible - …" at bounding box center [272, 159] width 322 height 215
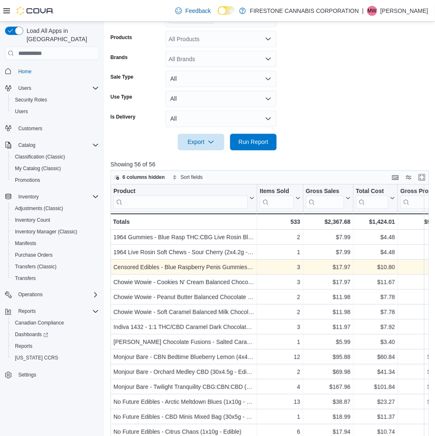
scroll to position [303, 0]
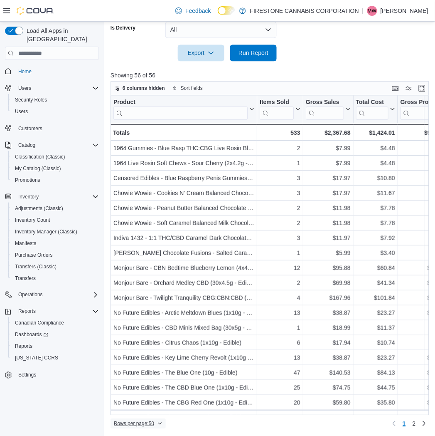
click at [129, 423] on span "Rows per page : 50" at bounding box center [134, 423] width 40 height 7
click at [148, 407] on span "100 rows" at bounding box center [149, 406] width 27 height 7
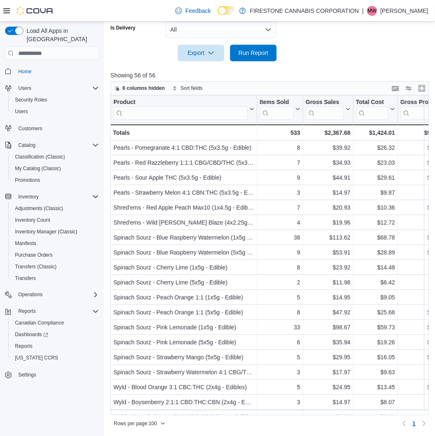
scroll to position [568, 0]
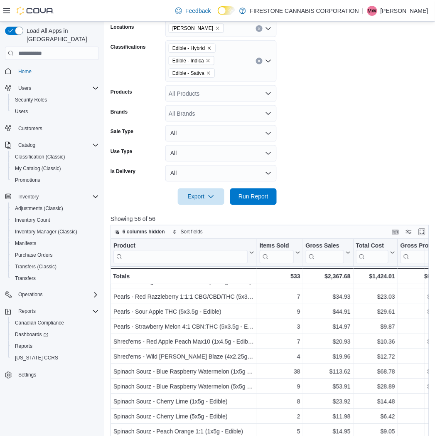
scroll to position [72, 0]
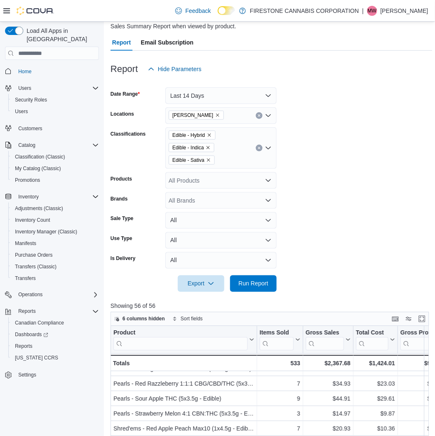
click at [259, 146] on icon "Clear input" at bounding box center [259, 147] width 3 height 3
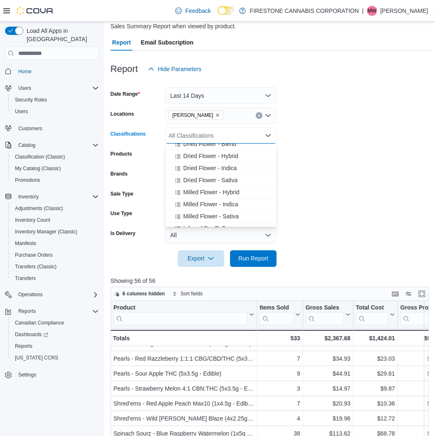
scroll to position [46, 0]
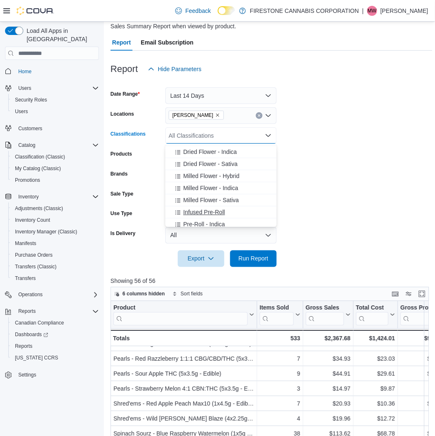
click at [207, 210] on span "Infused Pre-Roll" at bounding box center [204, 212] width 42 height 8
click at [253, 257] on span "Run Report" at bounding box center [254, 258] width 30 height 8
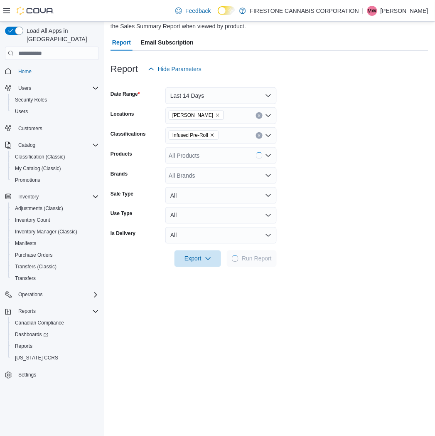
drag, startPoint x: 356, startPoint y: 181, endPoint x: 14, endPoint y: 21, distance: 377.4
click at [355, 180] on form "Date Range Last 14 Days Locations Wetaskiwin Cannabis Classifications Infused P…" at bounding box center [270, 172] width 318 height 190
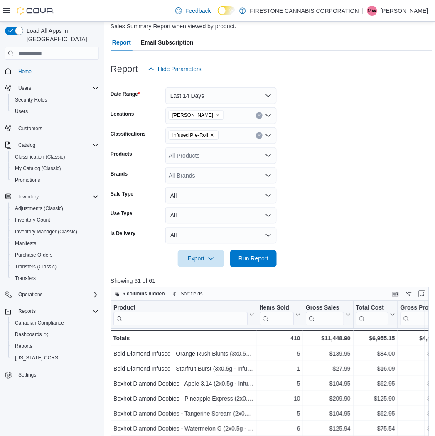
click at [346, 169] on form "Date Range Last 14 Days Locations Wetaskiwin Cannabis Classifications Infused P…" at bounding box center [272, 172] width 322 height 190
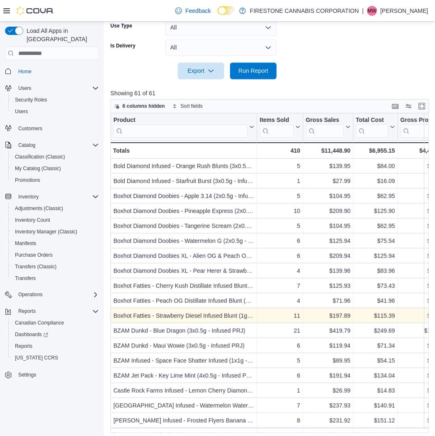
scroll to position [278, 0]
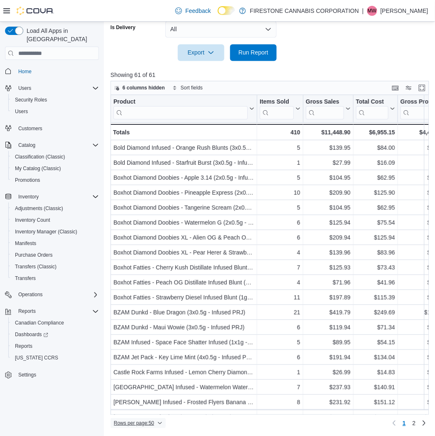
click at [124, 422] on span "Rows per page : 50" at bounding box center [134, 423] width 40 height 7
click at [140, 405] on span "100 rows" at bounding box center [149, 406] width 27 height 7
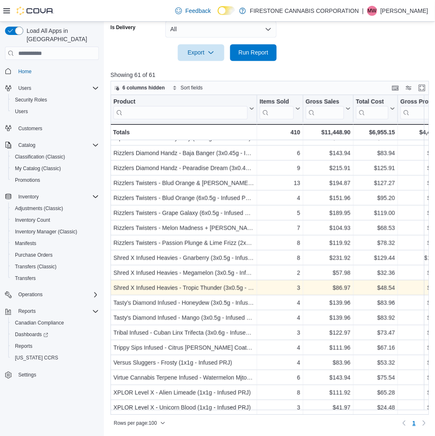
scroll to position [643, 0]
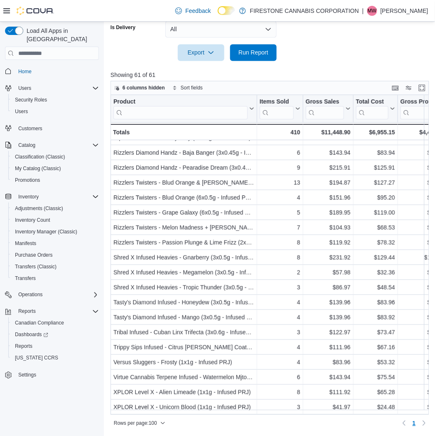
drag, startPoint x: 370, startPoint y: 53, endPoint x: 356, endPoint y: 59, distance: 15.1
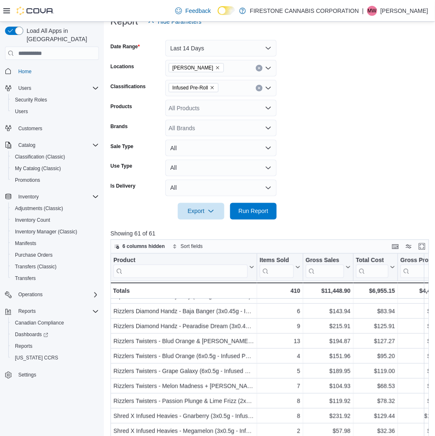
scroll to position [1, 0]
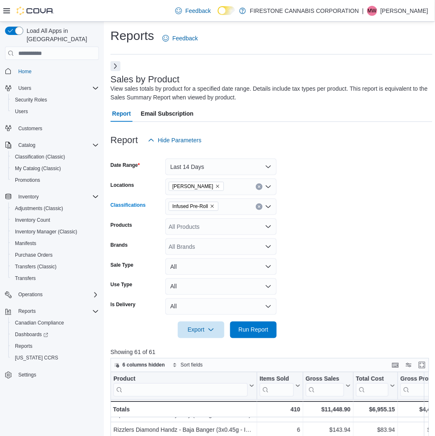
click at [258, 205] on icon "Clear input" at bounding box center [259, 206] width 3 height 3
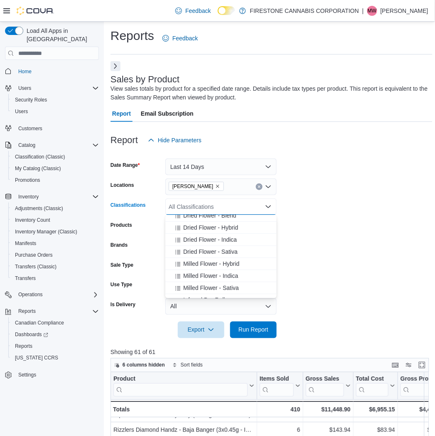
scroll to position [46, 0]
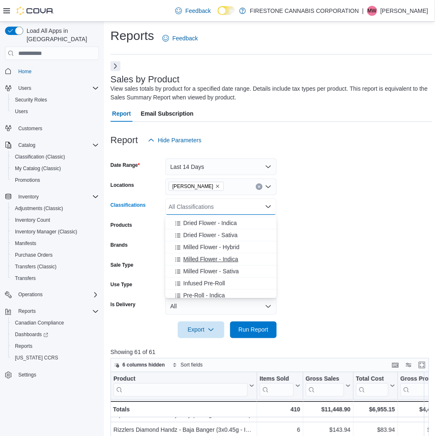
click at [198, 259] on span "Milled Flower - Indica" at bounding box center [210, 259] width 55 height 8
click at [198, 261] on span "Milled Flower - Sativa" at bounding box center [211, 259] width 56 height 8
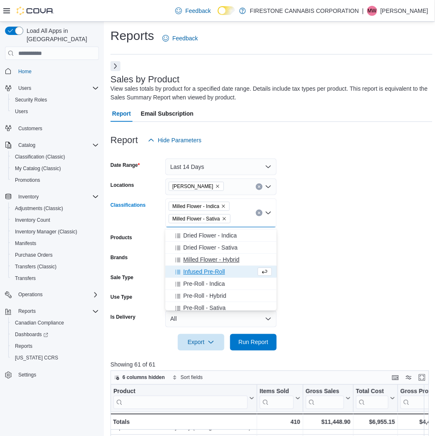
click at [198, 257] on span "Milled Flower - Hybrid" at bounding box center [211, 259] width 56 height 8
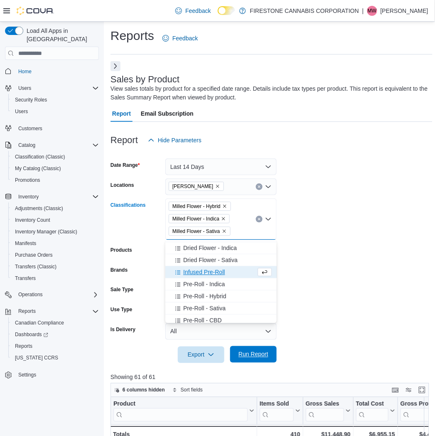
click at [242, 358] on span "Run Report" at bounding box center [254, 354] width 30 height 8
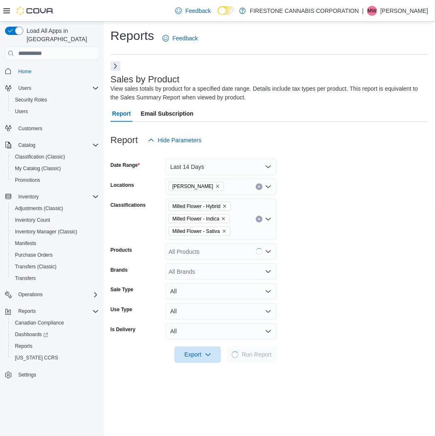
click at [341, 218] on form "Date Range Last 14 Days Locations Wetaskiwin Cannabis Classifications Milled Fl…" at bounding box center [270, 255] width 318 height 215
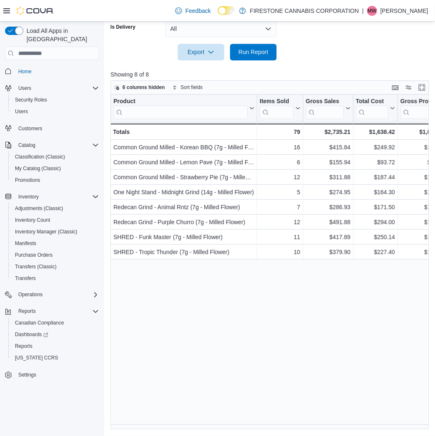
scroll to position [303, 0]
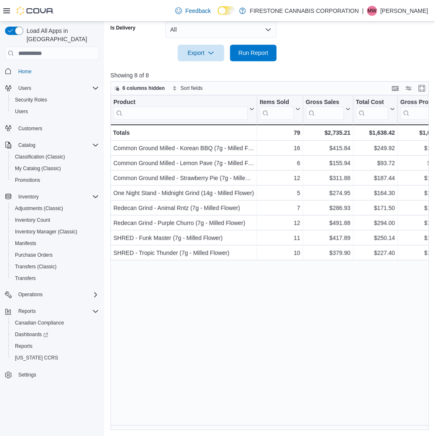
click at [243, 317] on div "Product Click to view column header actions Items Sold Click to view column hea…" at bounding box center [272, 262] width 322 height 335
click at [264, 291] on div "Product Click to view column header actions Items Sold Click to view column hea…" at bounding box center [272, 262] width 322 height 335
click at [373, 71] on p "Showing 8 of 8" at bounding box center [272, 75] width 322 height 8
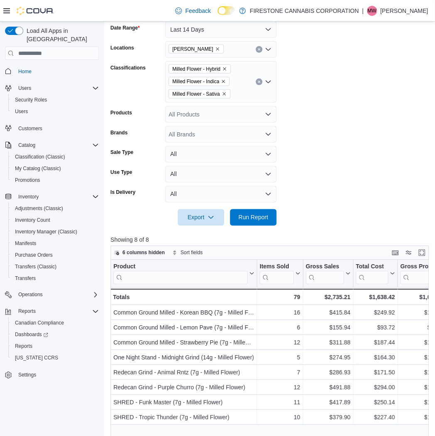
scroll to position [72, 0]
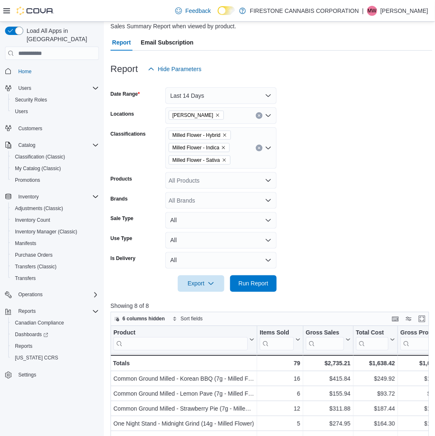
click at [259, 144] on div "Milled Flower - Hybrid Milled Flower - Indica Milled Flower - Sativa" at bounding box center [220, 148] width 111 height 42
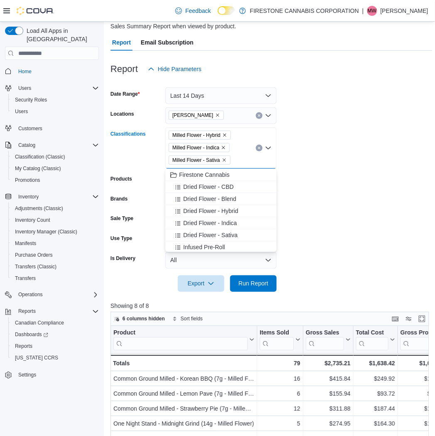
click at [260, 151] on button "Clear input" at bounding box center [259, 148] width 7 height 7
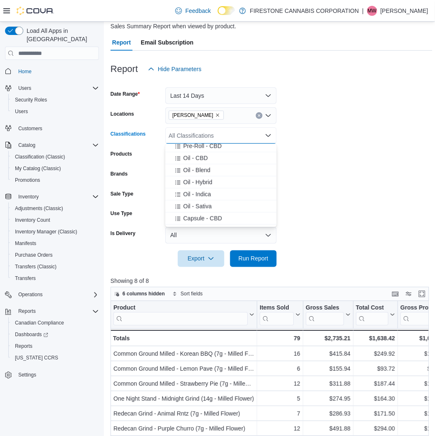
scroll to position [138, 0]
click at [196, 192] on span "Oil - Blend" at bounding box center [196, 192] width 27 height 8
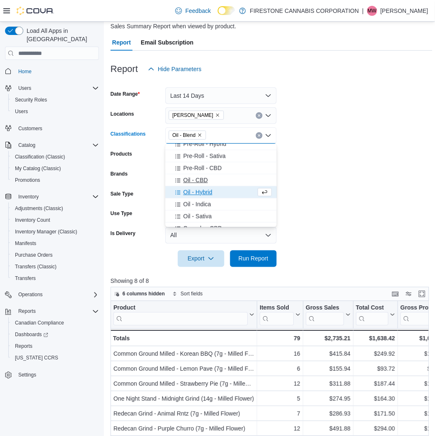
click at [197, 193] on span "Oil - Hybrid" at bounding box center [197, 192] width 29 height 8
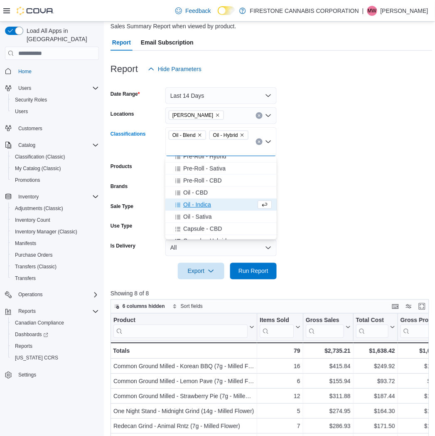
click at [193, 202] on span "Oil - Indica" at bounding box center [197, 204] width 28 height 8
click at [193, 202] on span "Oil - Sativa" at bounding box center [197, 204] width 28 height 8
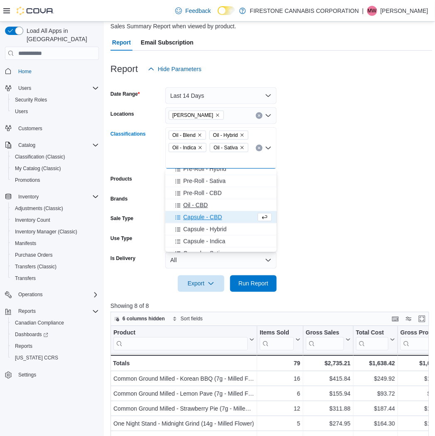
click at [195, 201] on span "Oil - CBD" at bounding box center [195, 205] width 25 height 8
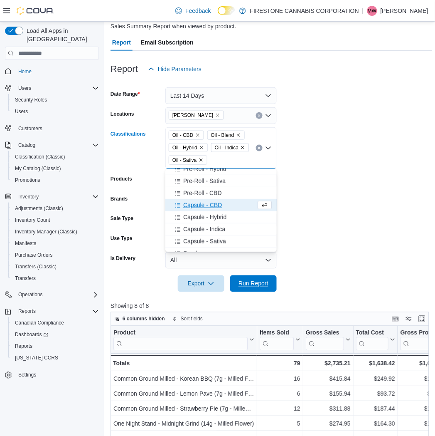
click at [260, 280] on span "Run Report" at bounding box center [254, 283] width 30 height 8
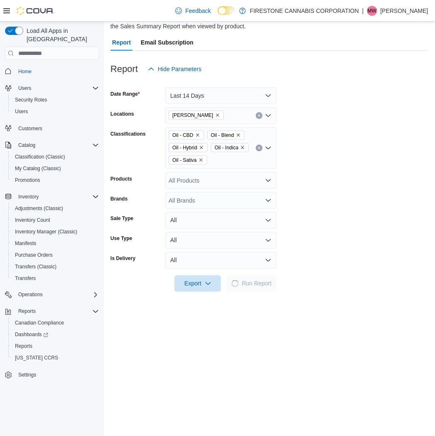
click at [317, 236] on form "Date Range Last 14 Days Locations Wetaskiwin Cannabis Classifications Oil - CBD…" at bounding box center [270, 184] width 318 height 215
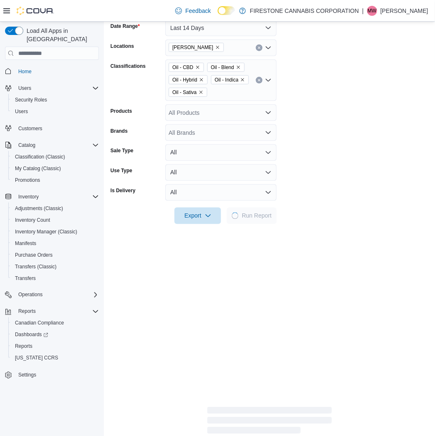
scroll to position [303, 0]
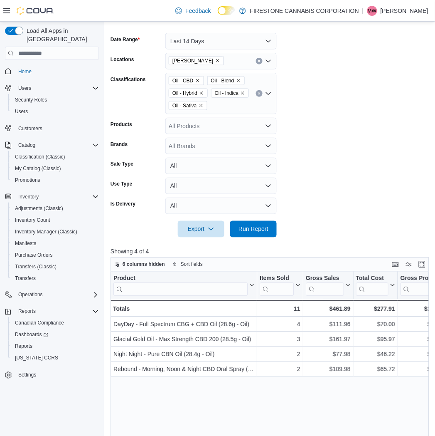
scroll to position [26, 0]
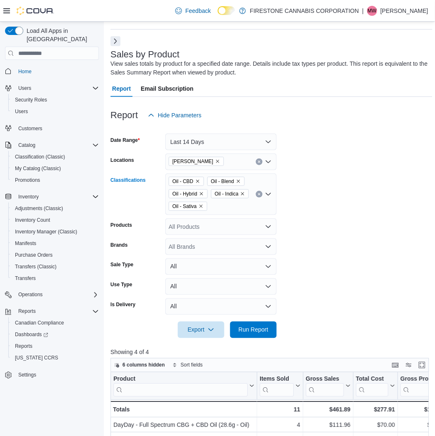
click at [261, 191] on button "Clear input" at bounding box center [259, 194] width 7 height 7
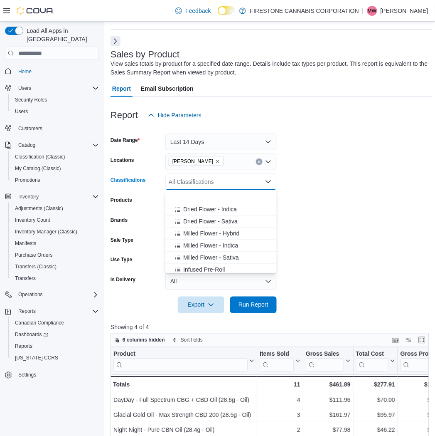
scroll to position [92, 0]
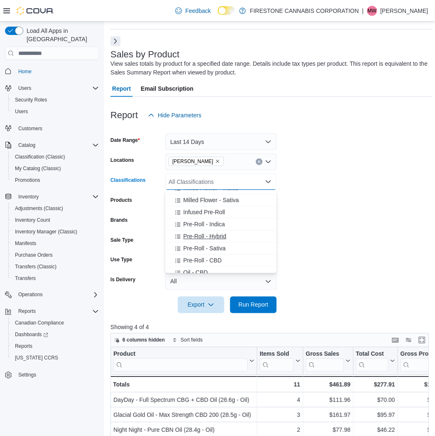
click at [196, 238] on span "Pre-Roll - Hybrid" at bounding box center [204, 236] width 43 height 8
drag, startPoint x: 196, startPoint y: 238, endPoint x: 199, endPoint y: 242, distance: 4.8
click at [198, 239] on span "Pre-Roll - Sativa" at bounding box center [204, 236] width 42 height 8
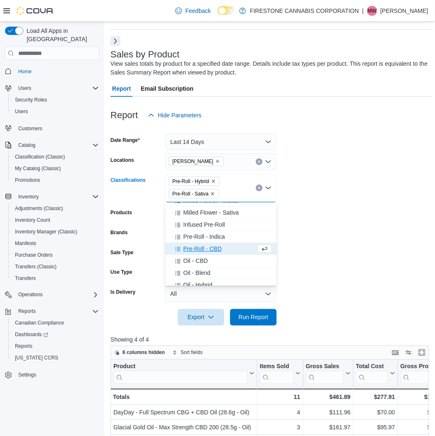
click at [193, 248] on span "Pre-Roll - CBD" at bounding box center [202, 248] width 39 height 8
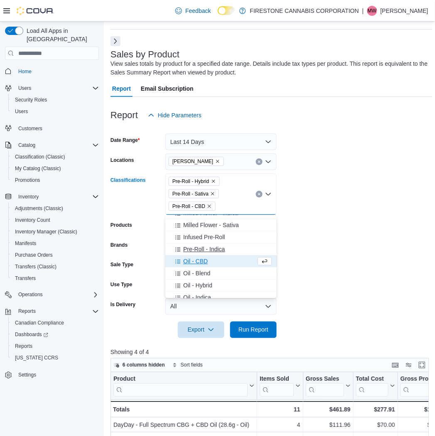
click at [194, 249] on span "Pre-Roll - Indica" at bounding box center [204, 249] width 42 height 8
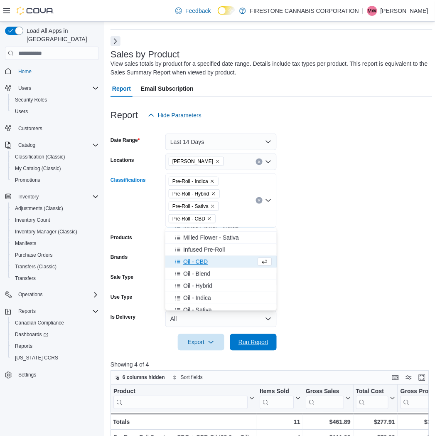
drag, startPoint x: 250, startPoint y: 342, endPoint x: 343, endPoint y: 289, distance: 107.6
click at [250, 343] on span "Run Report" at bounding box center [254, 342] width 30 height 8
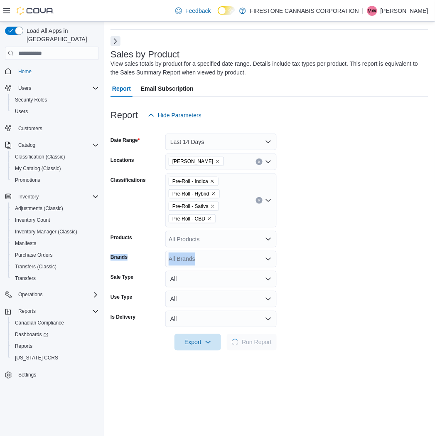
drag, startPoint x: 364, startPoint y: 247, endPoint x: 364, endPoint y: 213, distance: 34.5
click at [364, 247] on form "Date Range Last 14 Days Locations Wetaskiwin Cannabis Classifications Pre-Roll …" at bounding box center [270, 236] width 318 height 227
click at [315, 150] on form "Date Range Last 14 Days Locations Wetaskiwin Cannabis Classifications Pre-Roll …" at bounding box center [270, 236] width 318 height 227
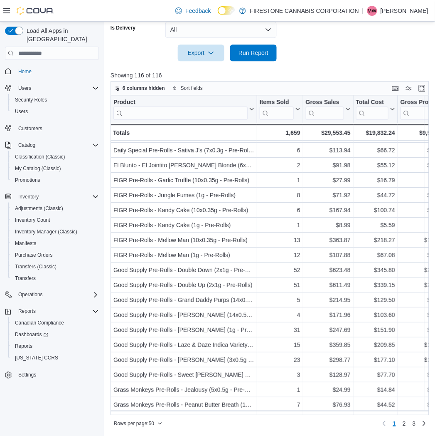
scroll to position [479, 0]
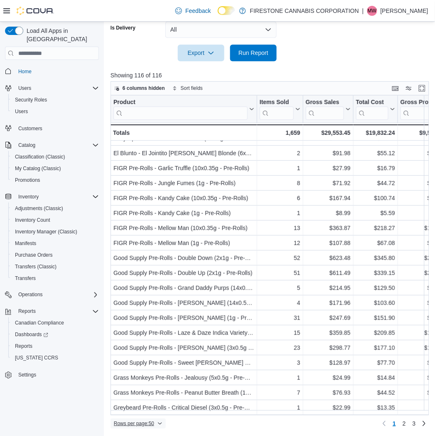
click at [141, 422] on span "Rows per page : 50" at bounding box center [134, 423] width 40 height 7
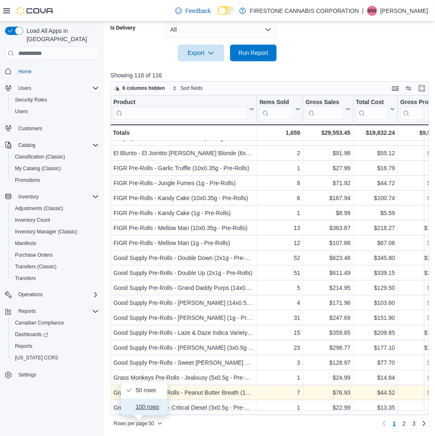
click at [152, 405] on span "100 rows" at bounding box center [149, 406] width 27 height 7
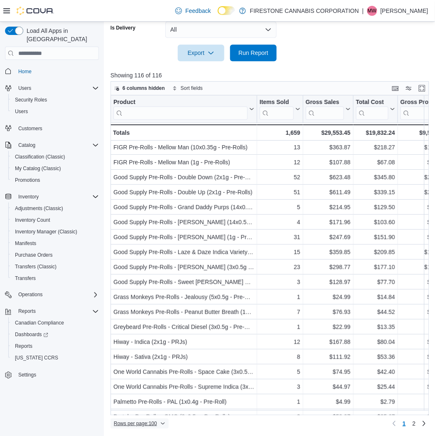
scroll to position [571, 0]
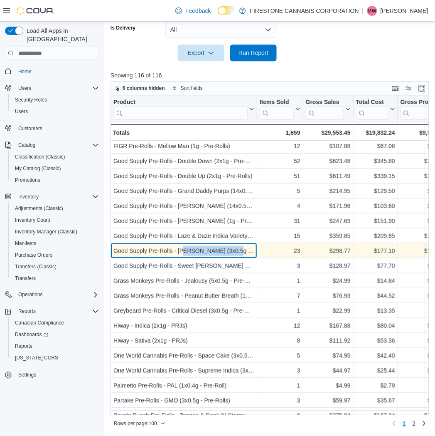
drag, startPoint x: 184, startPoint y: 247, endPoint x: 239, endPoint y: 247, distance: 54.9
click at [238, 247] on div "Good Supply Pre-Rolls - [PERSON_NAME] (3x0.5g - Pre-Rolls)" at bounding box center [184, 251] width 141 height 10
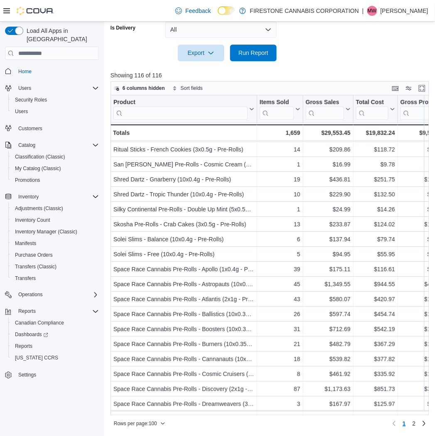
scroll to position [1227, 0]
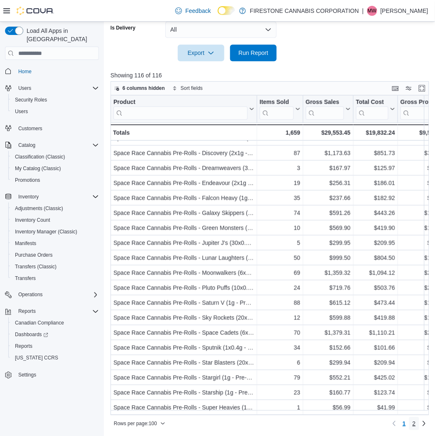
drag, startPoint x: 418, startPoint y: 423, endPoint x: 376, endPoint y: 386, distance: 56.2
click at [416, 423] on span "2" at bounding box center [414, 423] width 3 height 8
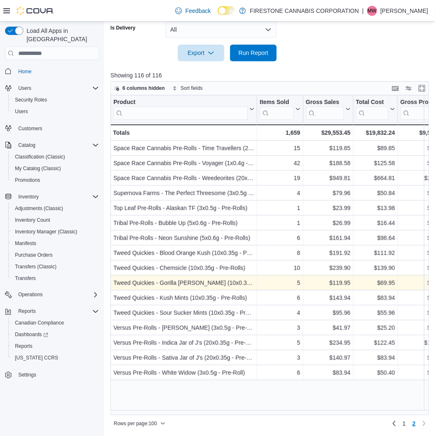
scroll to position [0, 0]
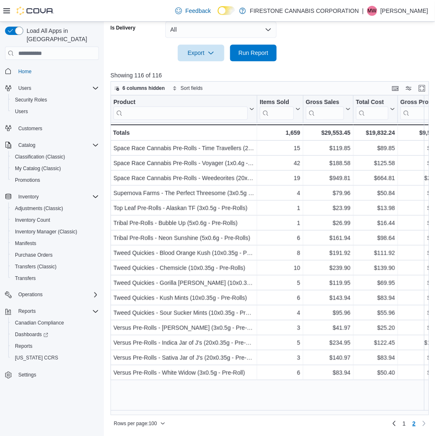
drag, startPoint x: 336, startPoint y: 47, endPoint x: 338, endPoint y: 52, distance: 5.4
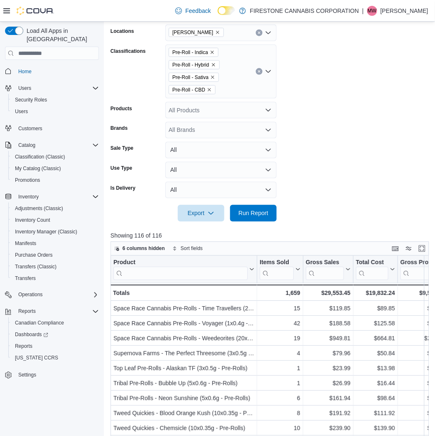
scroll to position [84, 0]
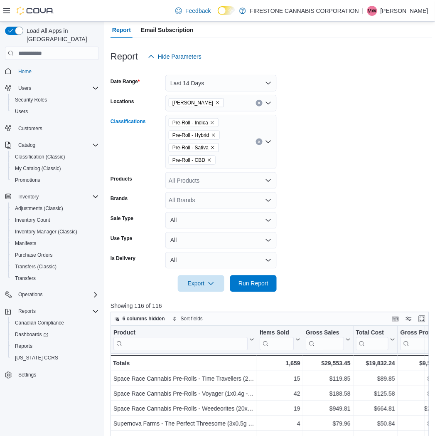
click at [258, 143] on icon "Clear input" at bounding box center [259, 142] width 2 height 2
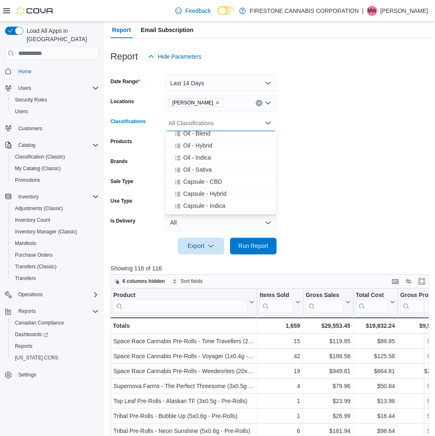
scroll to position [231, 0]
click at [196, 194] on span "Topicals" at bounding box center [193, 196] width 21 height 8
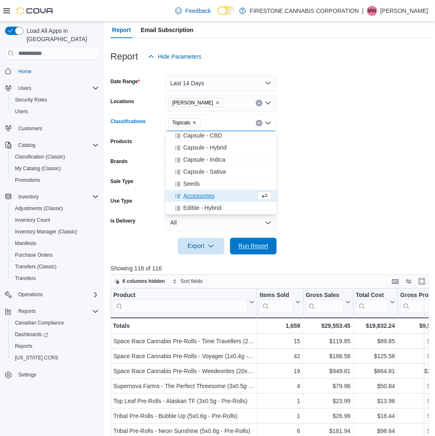
click at [262, 244] on span "Run Report" at bounding box center [254, 246] width 30 height 8
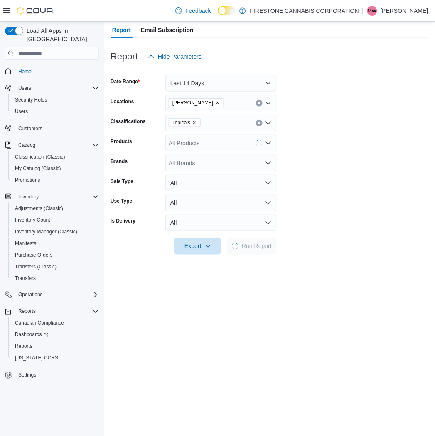
click at [347, 175] on form "Date Range Last 14 Days Locations Wetaskiwin Cannabis Classifications Topicals …" at bounding box center [270, 160] width 318 height 190
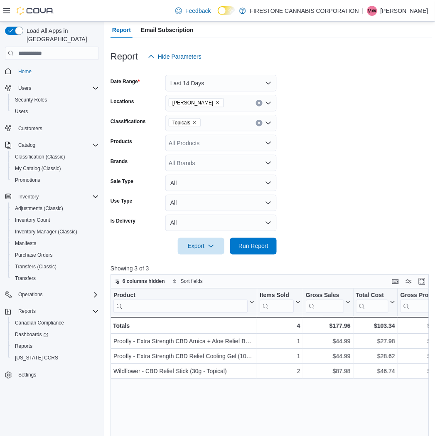
drag, startPoint x: 351, startPoint y: 171, endPoint x: 246, endPoint y: 135, distance: 110.8
click at [350, 171] on form "Date Range Last 14 Days Locations Wetaskiwin Cannabis Classifications Topicals …" at bounding box center [272, 160] width 322 height 190
click at [195, 122] on icon "Remove Topicals from selection in this group" at bounding box center [194, 122] width 3 height 3
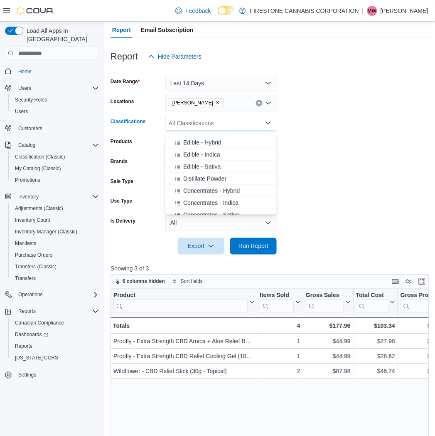
scroll to position [369, 0]
click at [197, 178] on span "Vaporizers - Indica" at bounding box center [207, 178] width 48 height 8
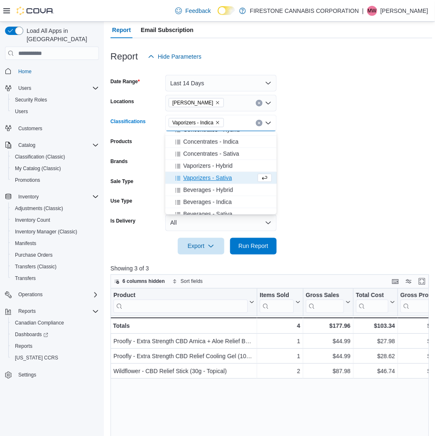
click at [198, 178] on span "Vaporizers - Sativa" at bounding box center [207, 178] width 49 height 8
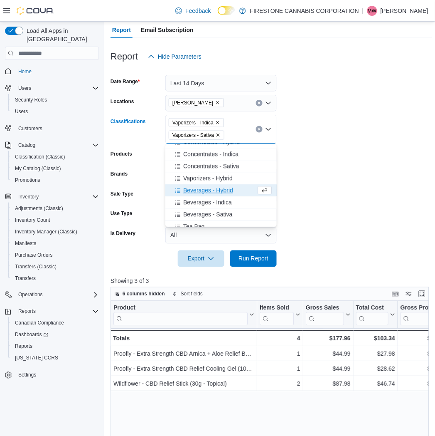
click at [198, 178] on span "Vaporizers - Hybrid" at bounding box center [207, 178] width 49 height 8
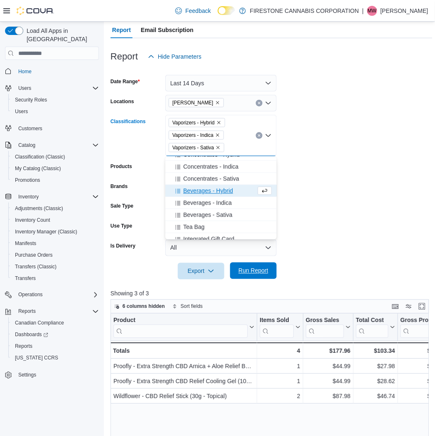
click at [247, 269] on span "Run Report" at bounding box center [254, 271] width 30 height 8
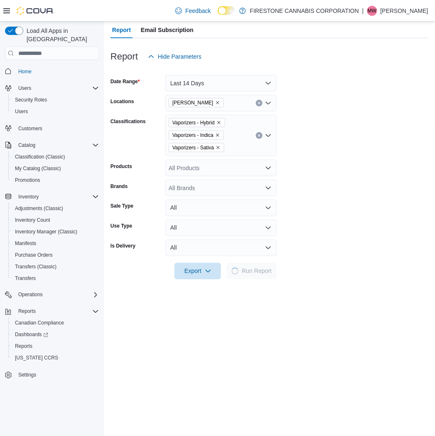
drag, startPoint x: 380, startPoint y: 223, endPoint x: 376, endPoint y: 220, distance: 5.6
click at [379, 223] on form "Date Range Last 14 Days Locations Wetaskiwin Cannabis Classifications Vaporizer…" at bounding box center [270, 172] width 318 height 215
click at [304, 181] on form "Date Range Last 14 Days Locations Wetaskiwin Cannabis Classifications Vaporizer…" at bounding box center [270, 172] width 318 height 215
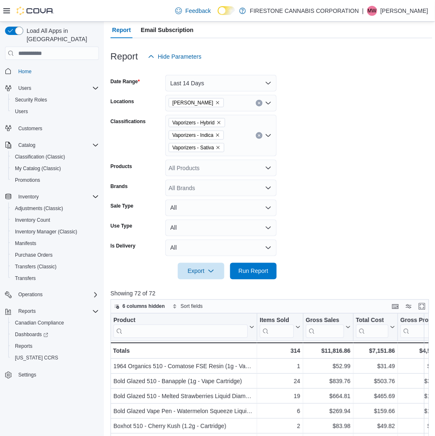
click at [334, 160] on form "Date Range Last 14 Days Locations Wetaskiwin Cannabis Classifications Vaporizer…" at bounding box center [272, 172] width 322 height 215
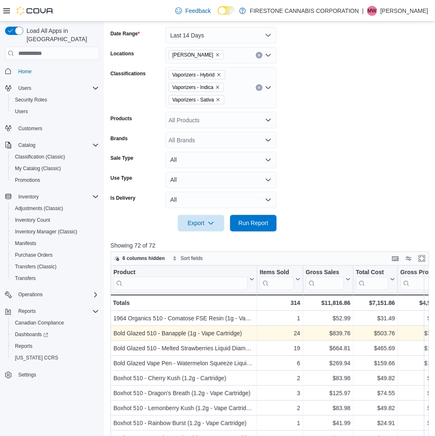
scroll to position [303, 0]
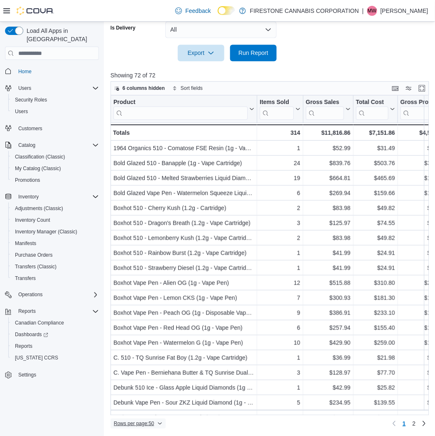
click at [135, 422] on span "Rows per page : 50" at bounding box center [134, 423] width 40 height 7
click at [148, 406] on span "100 rows" at bounding box center [149, 406] width 27 height 7
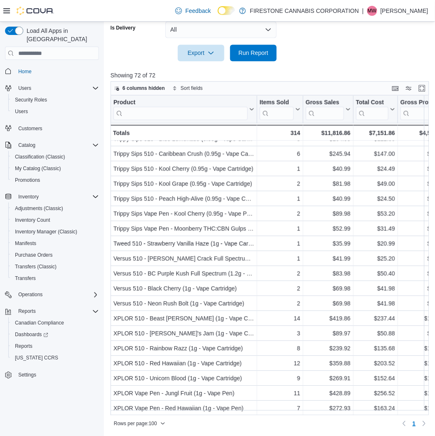
scroll to position [808, 0]
click at [375, 40] on div at bounding box center [272, 41] width 322 height 7
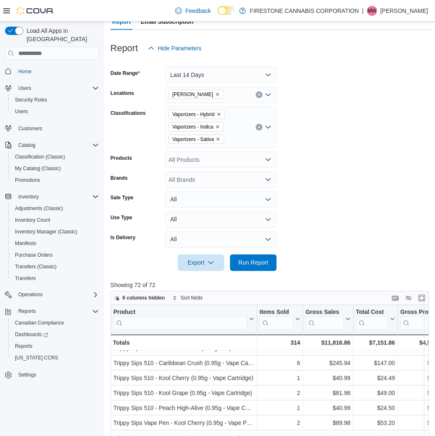
scroll to position [0, 0]
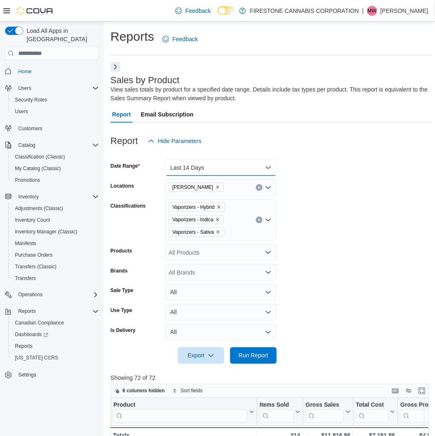
click at [224, 168] on button "Last 14 Days" at bounding box center [220, 167] width 111 height 17
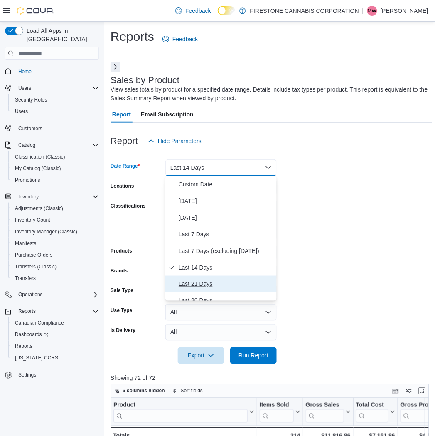
click at [189, 281] on span "Last 21 Days" at bounding box center [226, 284] width 95 height 10
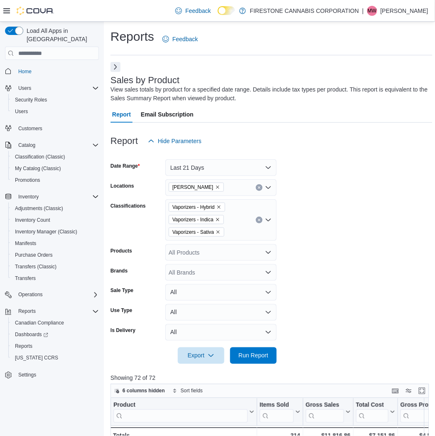
click at [358, 215] on form "Date Range Last 21 Days Locations Wetaskiwin Cannabis Classifications Vaporizer…" at bounding box center [272, 256] width 322 height 215
click at [259, 220] on icon "Clear input" at bounding box center [259, 220] width 2 height 2
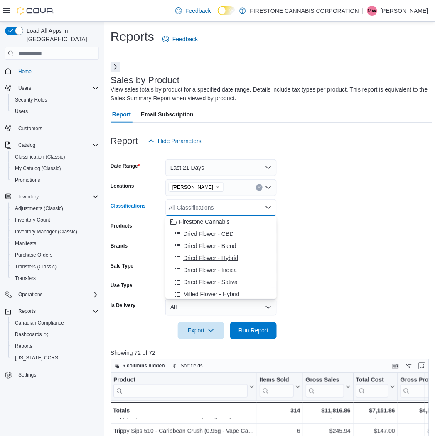
click at [205, 258] on span "Dried Flower - Hybrid" at bounding box center [210, 258] width 55 height 8
click at [205, 258] on span "Dried Flower - Indica" at bounding box center [210, 258] width 54 height 8
click at [205, 250] on span "Dried Flower - Blend" at bounding box center [209, 246] width 53 height 8
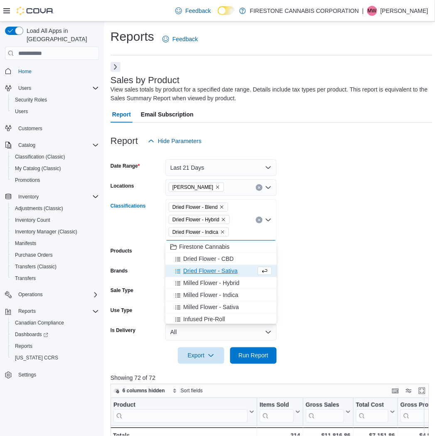
click at [205, 258] on span "Dried Flower - CBD" at bounding box center [208, 258] width 50 height 8
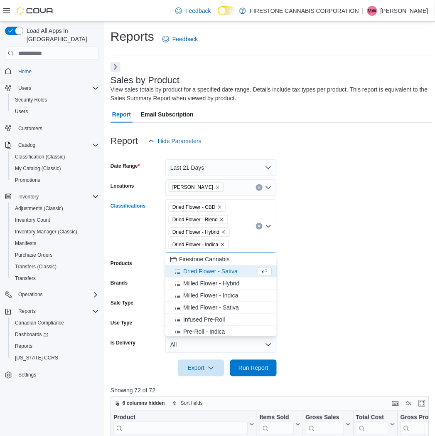
click at [197, 269] on span "Dried Flower - Sativa" at bounding box center [210, 271] width 54 height 8
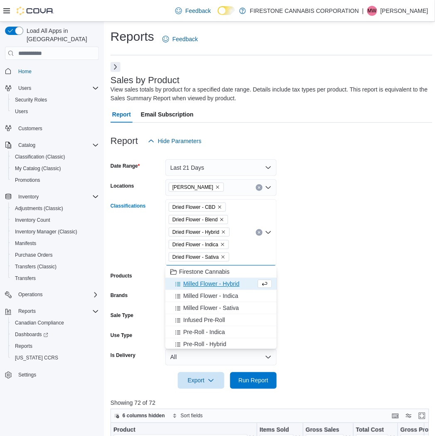
scroll to position [46, 0]
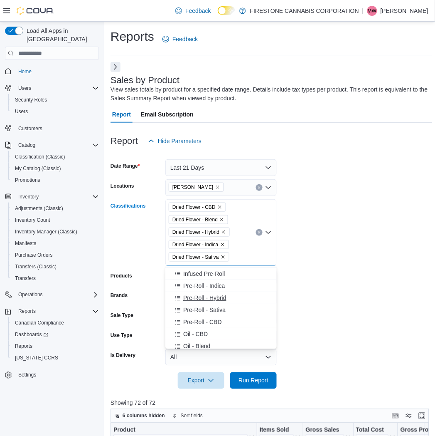
click at [192, 297] on span "Pre-Roll - Hybrid" at bounding box center [204, 298] width 43 height 8
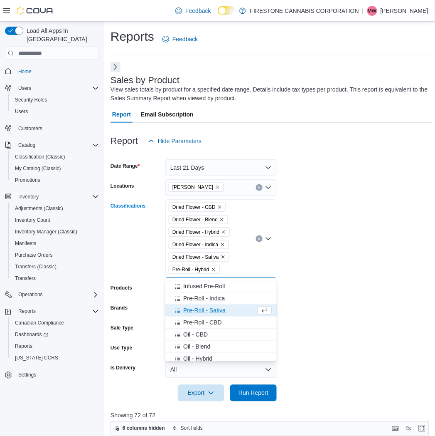
click at [194, 309] on span "Pre-Roll - Sativa" at bounding box center [204, 310] width 42 height 8
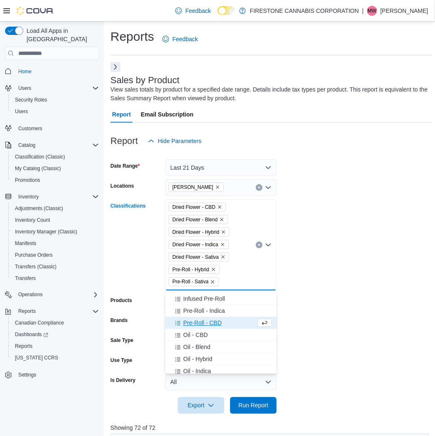
click at [193, 321] on span "Pre-Roll - CBD" at bounding box center [202, 322] width 39 height 8
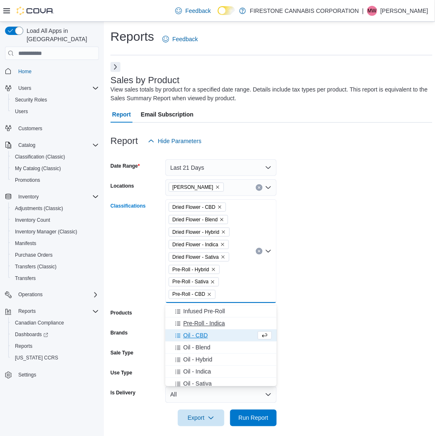
click at [194, 322] on span "Pre-Roll - Indica" at bounding box center [204, 323] width 42 height 8
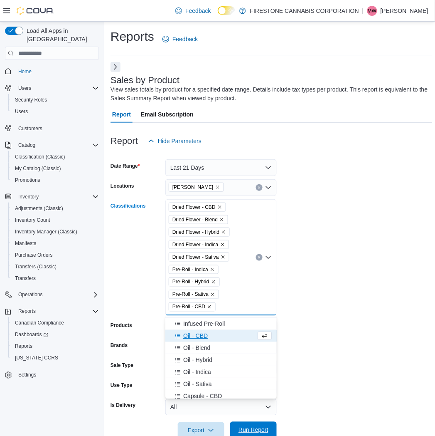
click at [256, 429] on span "Run Report" at bounding box center [254, 430] width 30 height 8
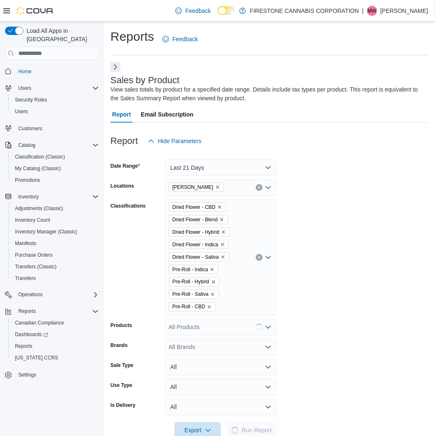
click at [368, 239] on form "Date Range Last 21 Days Locations Wetaskiwin Cannabis Classifications Dried Flo…" at bounding box center [270, 293] width 318 height 289
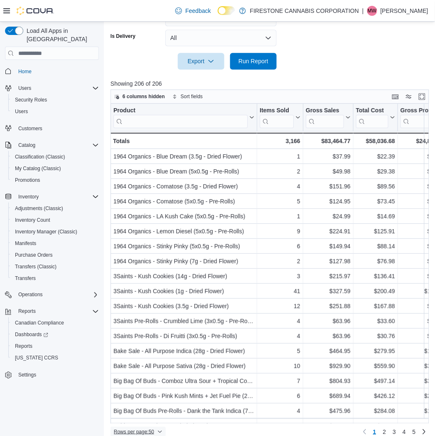
click at [135, 431] on span "Rows per page : 50" at bounding box center [134, 431] width 40 height 7
click at [146, 410] on button "100 rows" at bounding box center [144, 415] width 47 height 17
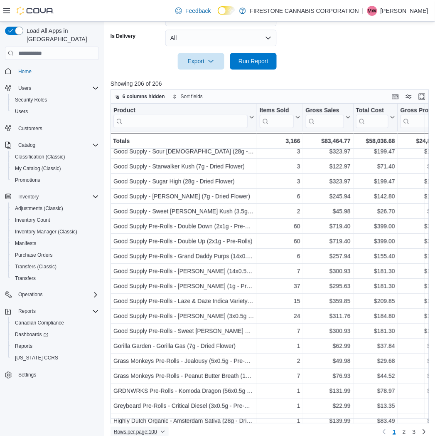
scroll to position [1227, 0]
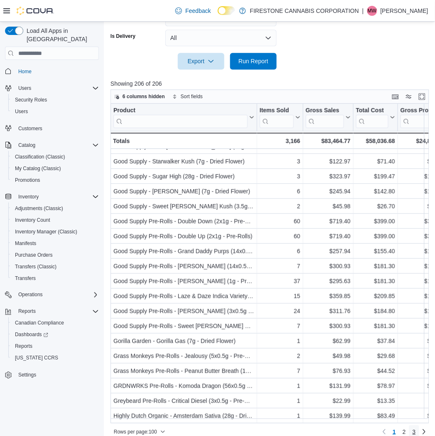
click at [416, 430] on span "3" at bounding box center [414, 431] width 3 height 8
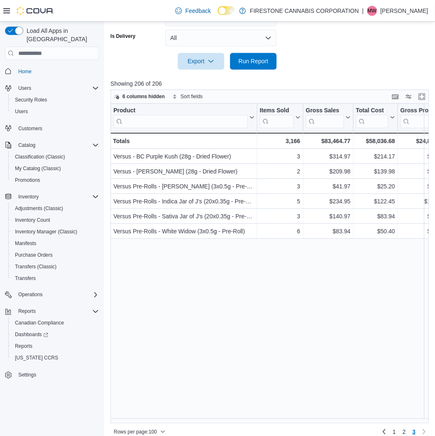
scroll to position [0, 0]
click at [406, 432] on span "2" at bounding box center [404, 431] width 3 height 8
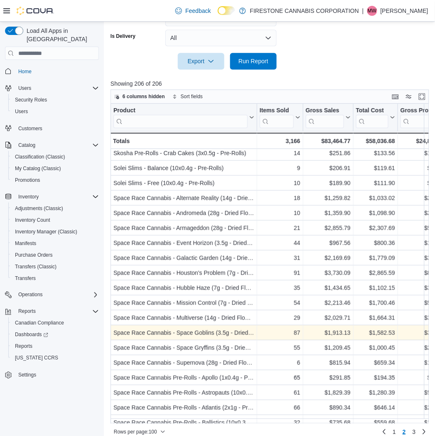
scroll to position [595, 0]
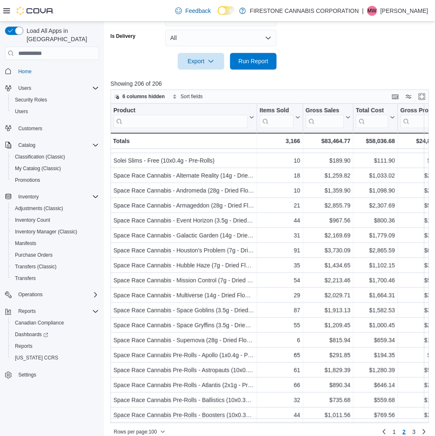
click at [358, 51] on div at bounding box center [272, 49] width 322 height 7
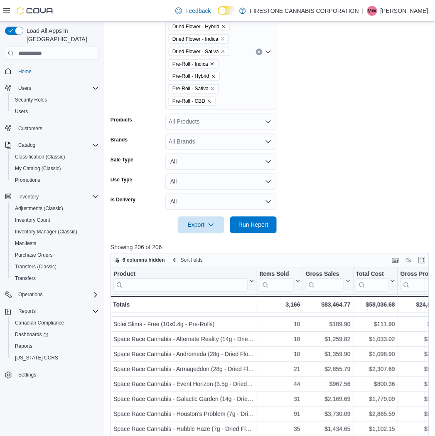
scroll to position [0, 0]
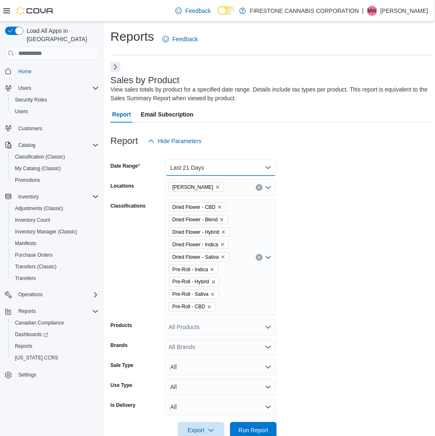
click at [233, 163] on button "Last 21 Days" at bounding box center [220, 167] width 111 height 17
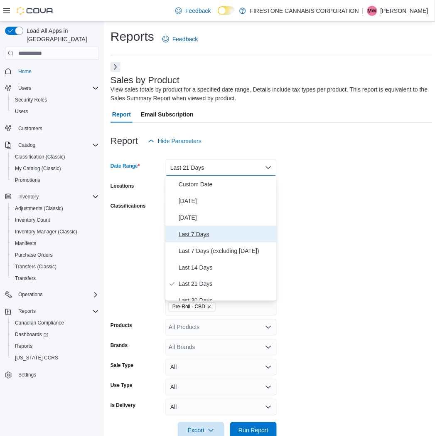
click at [195, 234] on span "Last 7 Days" at bounding box center [226, 234] width 95 height 10
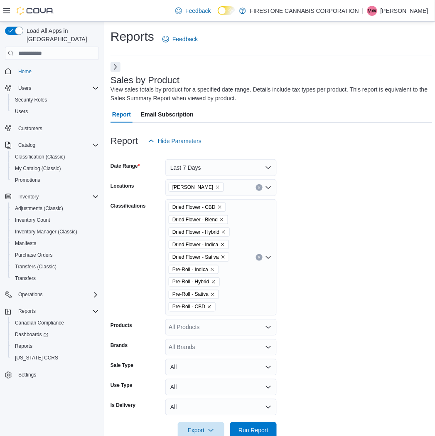
drag, startPoint x: 358, startPoint y: 197, endPoint x: 279, endPoint y: 192, distance: 79.2
click at [358, 197] on form "Date Range Last 7 Days Locations Wetaskiwin Cannabis Classifications Dried Flow…" at bounding box center [272, 293] width 322 height 289
drag, startPoint x: 226, startPoint y: 185, endPoint x: 226, endPoint y: 195, distance: 10.4
click at [220, 185] on icon "Remove Wetaskiwin Cannabis from selection in this group" at bounding box center [217, 187] width 5 height 5
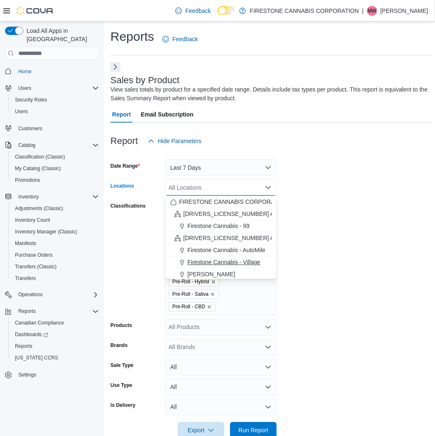
click at [207, 265] on span "Firestone Cannabis - Village" at bounding box center [224, 262] width 73 height 8
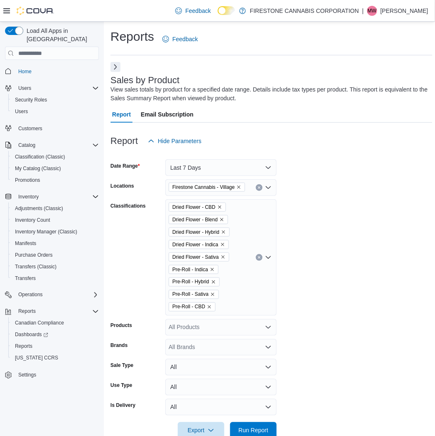
drag, startPoint x: 395, startPoint y: 227, endPoint x: 304, endPoint y: 221, distance: 91.2
click at [389, 227] on form "Date Range Last 7 Days Locations Firestone Cannabis - Village Classifications D…" at bounding box center [272, 293] width 322 height 289
click at [258, 259] on button "Clear input" at bounding box center [259, 257] width 7 height 7
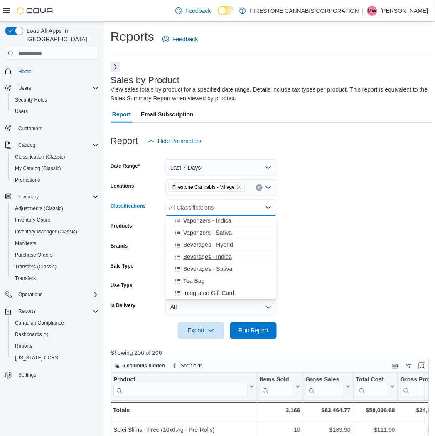
click at [208, 256] on span "Beverages - Indica" at bounding box center [207, 257] width 49 height 8
click at [200, 259] on span "Beverages - Hybrid" at bounding box center [208, 256] width 50 height 8
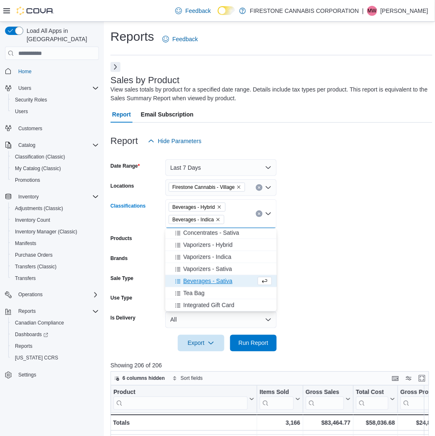
click at [197, 279] on span "Beverages - Sativa" at bounding box center [207, 281] width 49 height 8
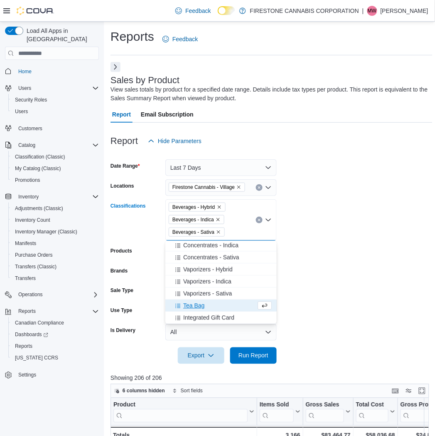
scroll to position [375, 0]
click at [323, 299] on form "Date Range Last 7 Days Locations [GEOGRAPHIC_DATA] [GEOGRAPHIC_DATA] - Village …" at bounding box center [272, 256] width 322 height 215
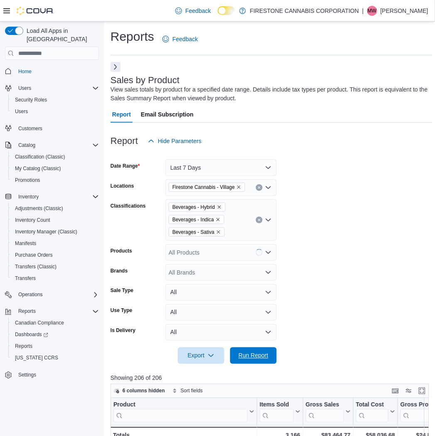
click at [254, 354] on span "Run Report" at bounding box center [254, 355] width 30 height 8
click at [347, 148] on div "Report Hide Parameters" at bounding box center [272, 141] width 322 height 17
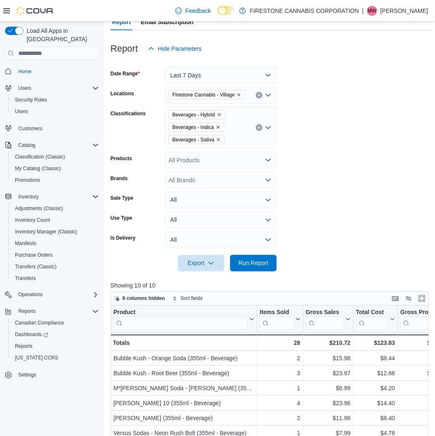
scroll to position [303, 0]
